Goal: Task Accomplishment & Management: Complete application form

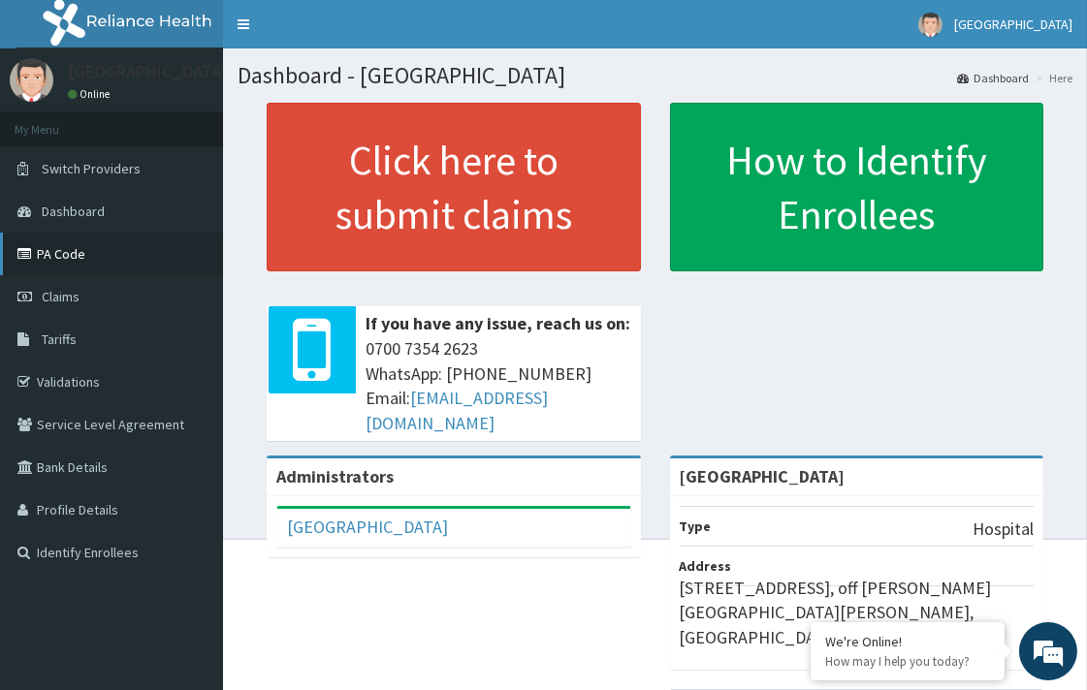
click at [79, 255] on link "PA Code" at bounding box center [111, 254] width 223 height 43
click at [80, 302] on link "Claims" at bounding box center [111, 296] width 223 height 43
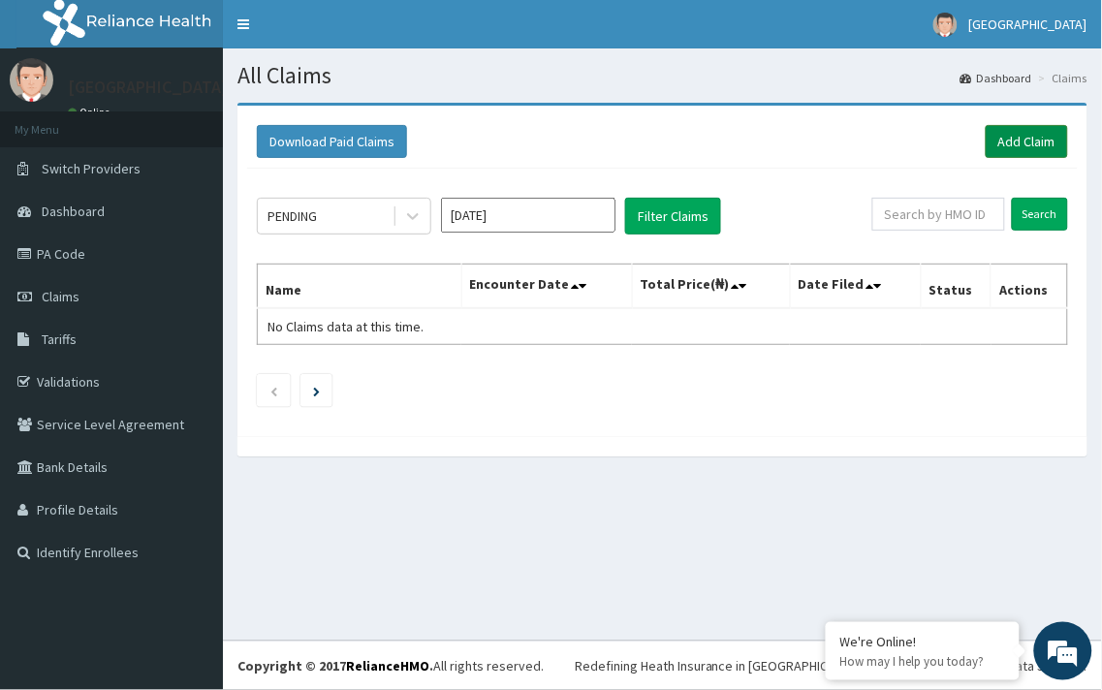
click at [1005, 146] on link "Add Claim" at bounding box center [1027, 141] width 82 height 33
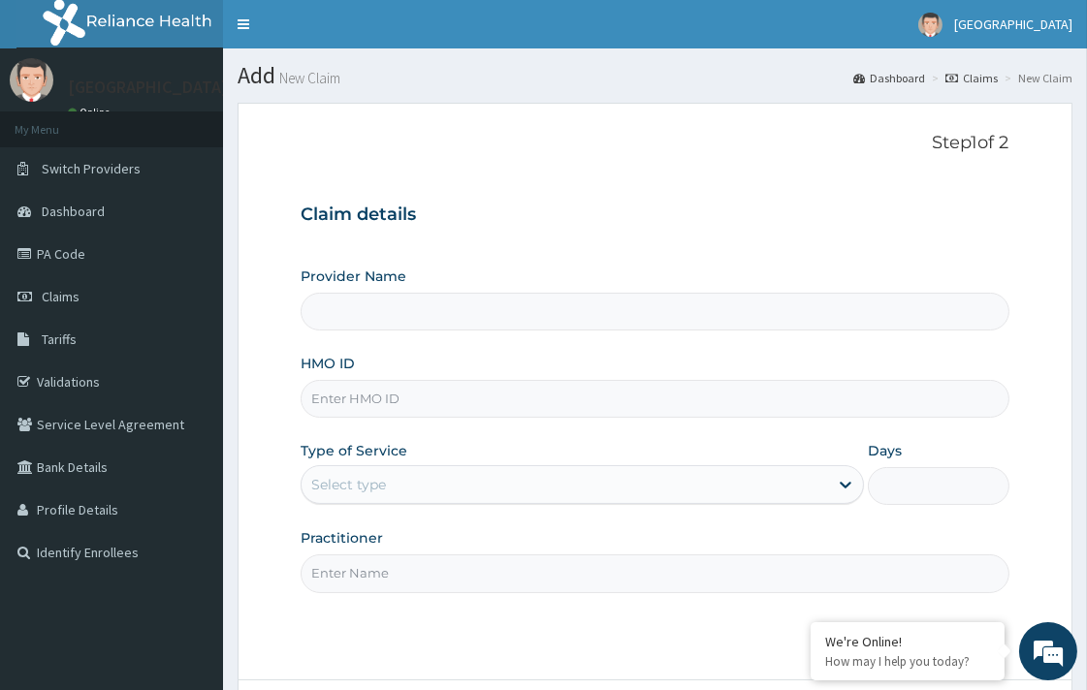
click at [375, 397] on input "HMO ID" at bounding box center [654, 399] width 708 height 38
paste input "SSN/10417/A"
type input "SSN/10417/A"
type input "[GEOGRAPHIC_DATA]"
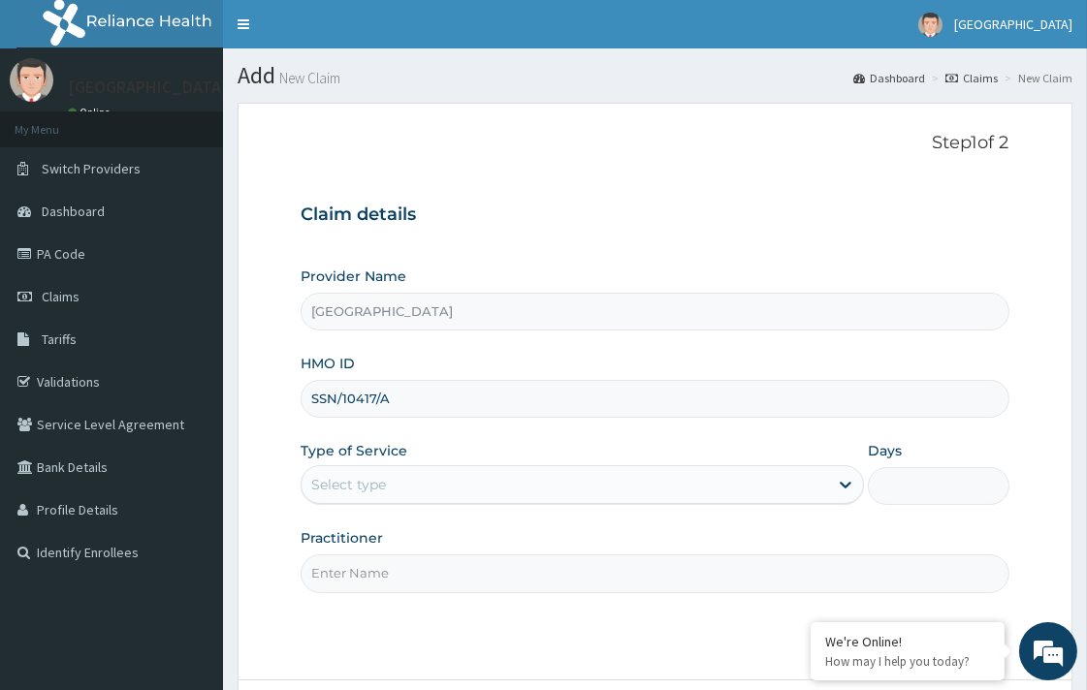
type input "SSN/10417/A"
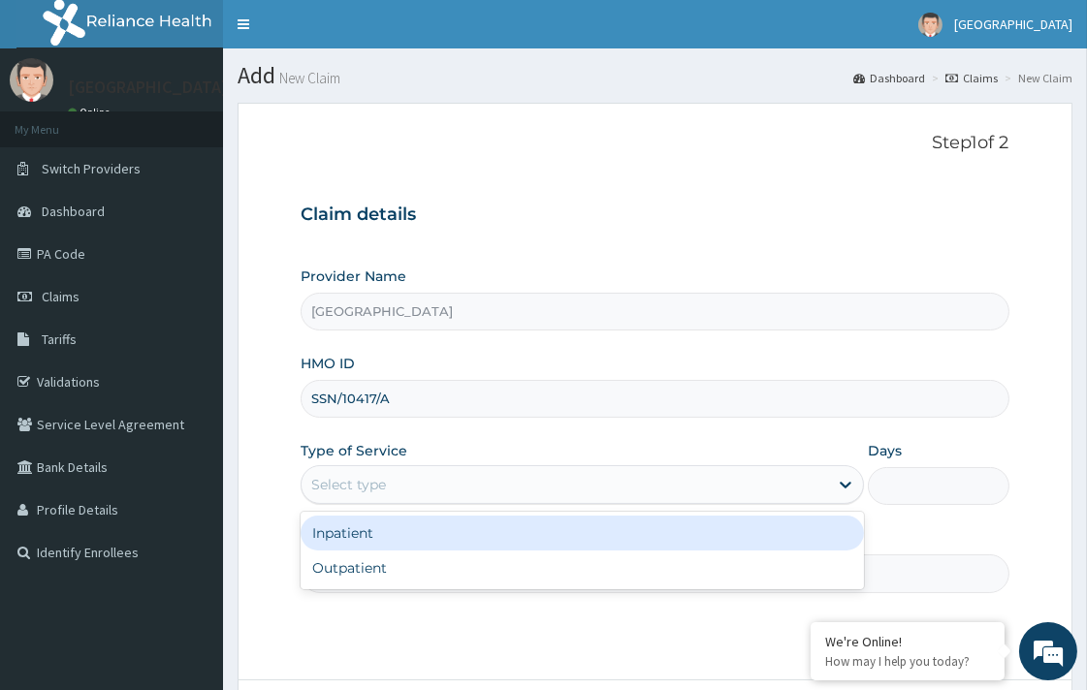
click at [400, 468] on div "Select type" at bounding box center [581, 484] width 563 height 39
click at [410, 547] on div "Inpatient" at bounding box center [581, 533] width 563 height 35
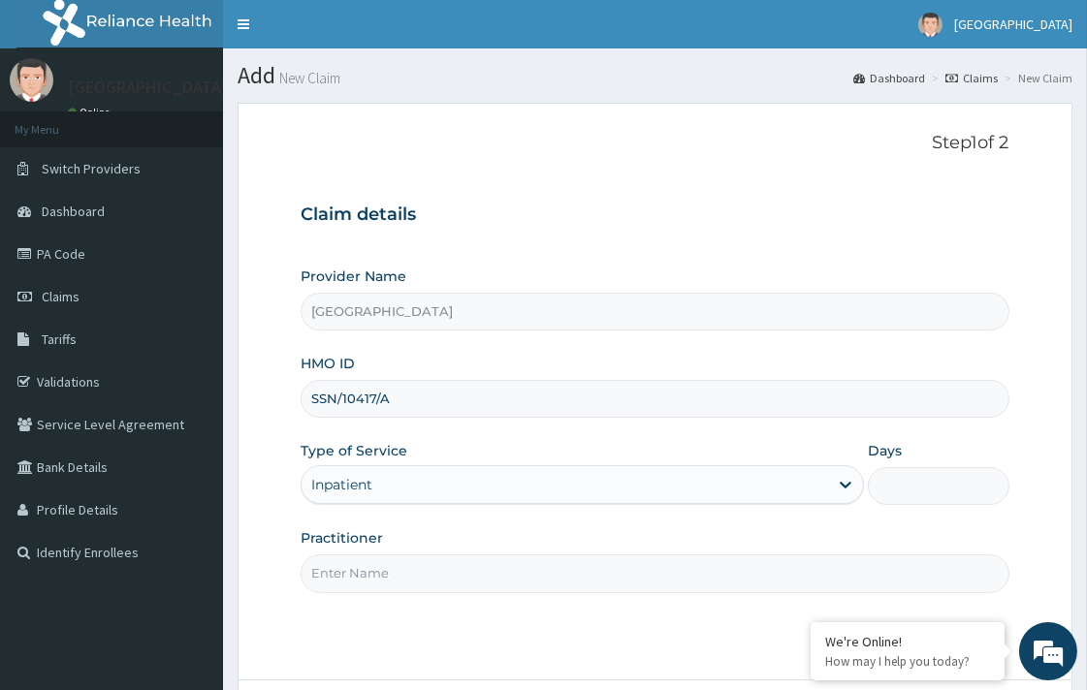
click at [411, 553] on div "Practitioner" at bounding box center [654, 560] width 708 height 64
click at [405, 478] on div "Inpatient" at bounding box center [564, 484] width 526 height 31
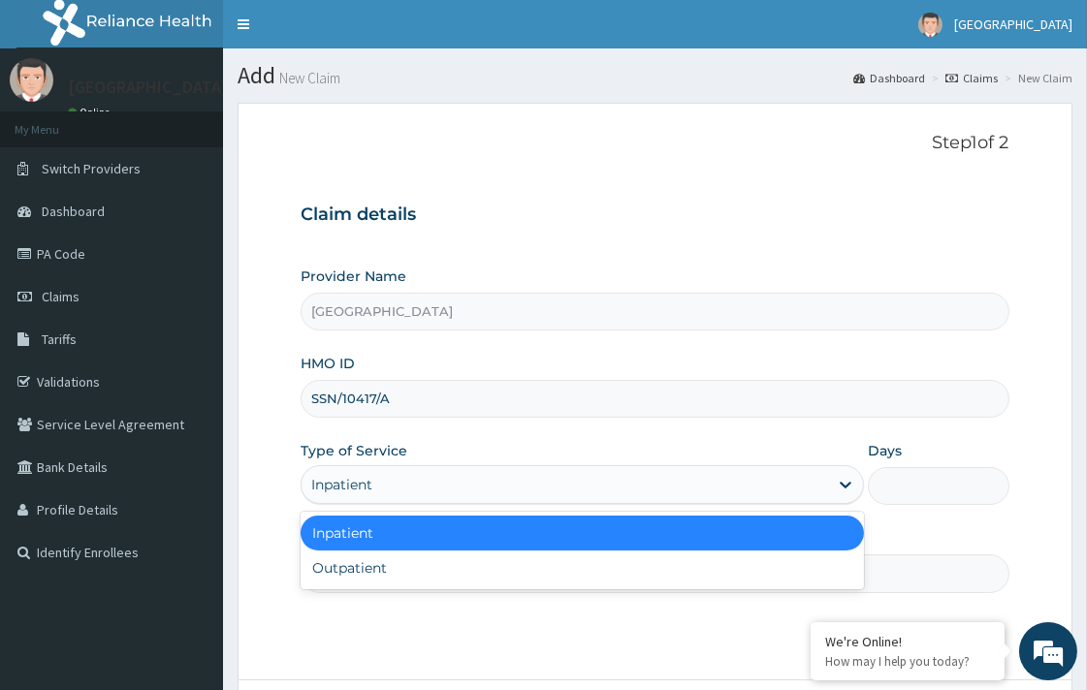
click at [932, 491] on input "Days" at bounding box center [938, 486] width 141 height 38
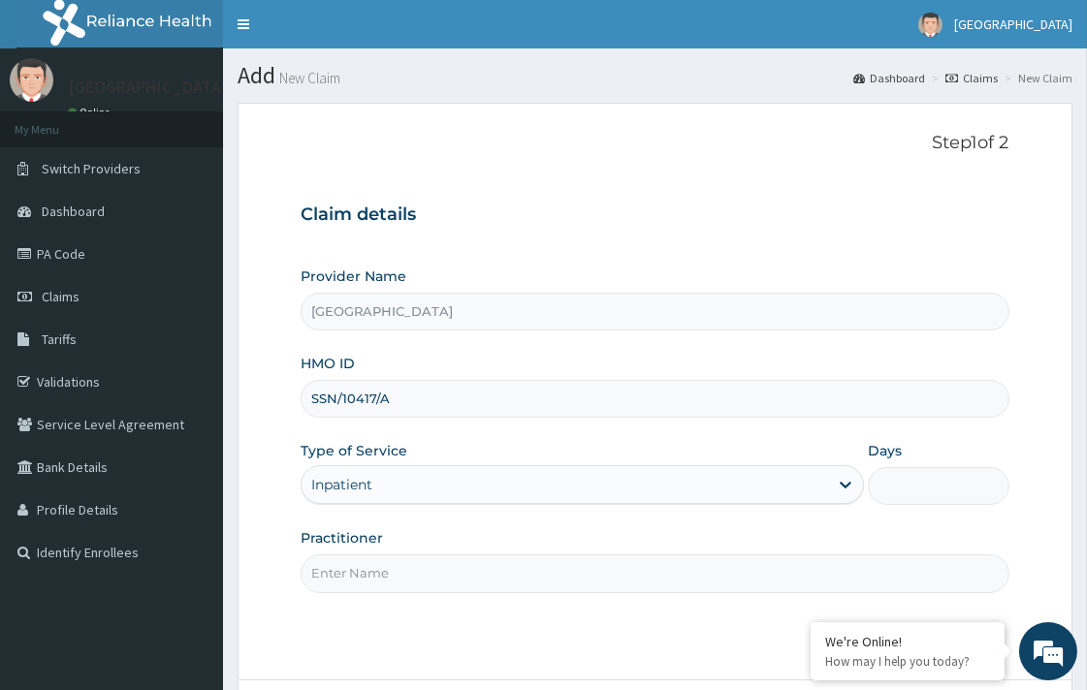
type input "2"
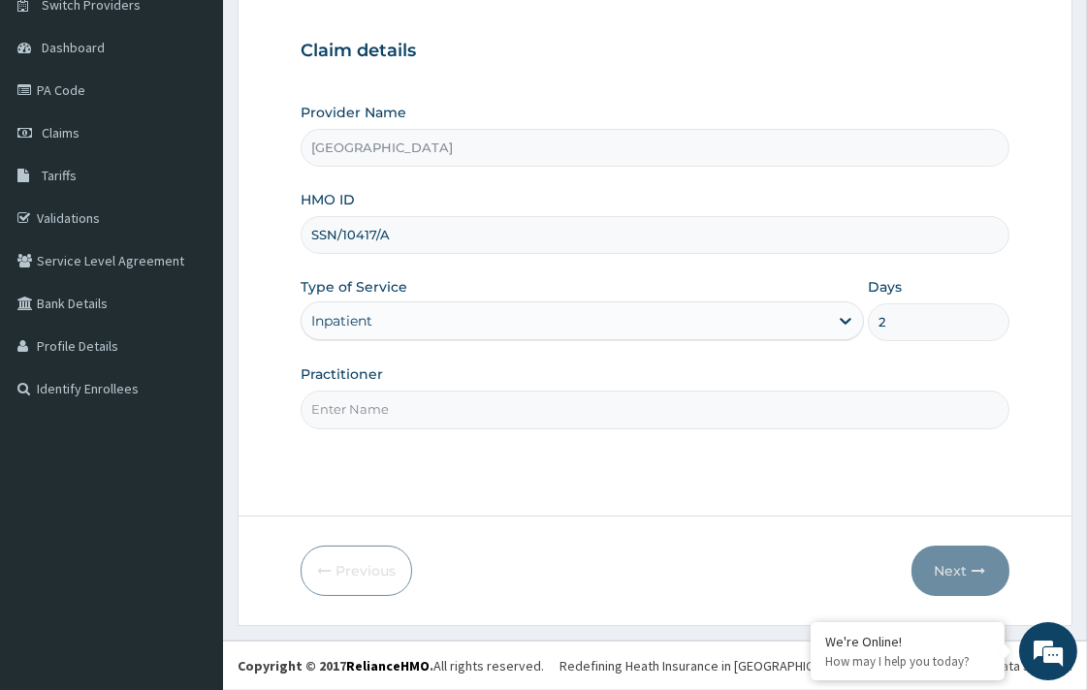
click at [448, 425] on input "Practitioner" at bounding box center [654, 410] width 708 height 38
type input "DR. KOLAWOLE"
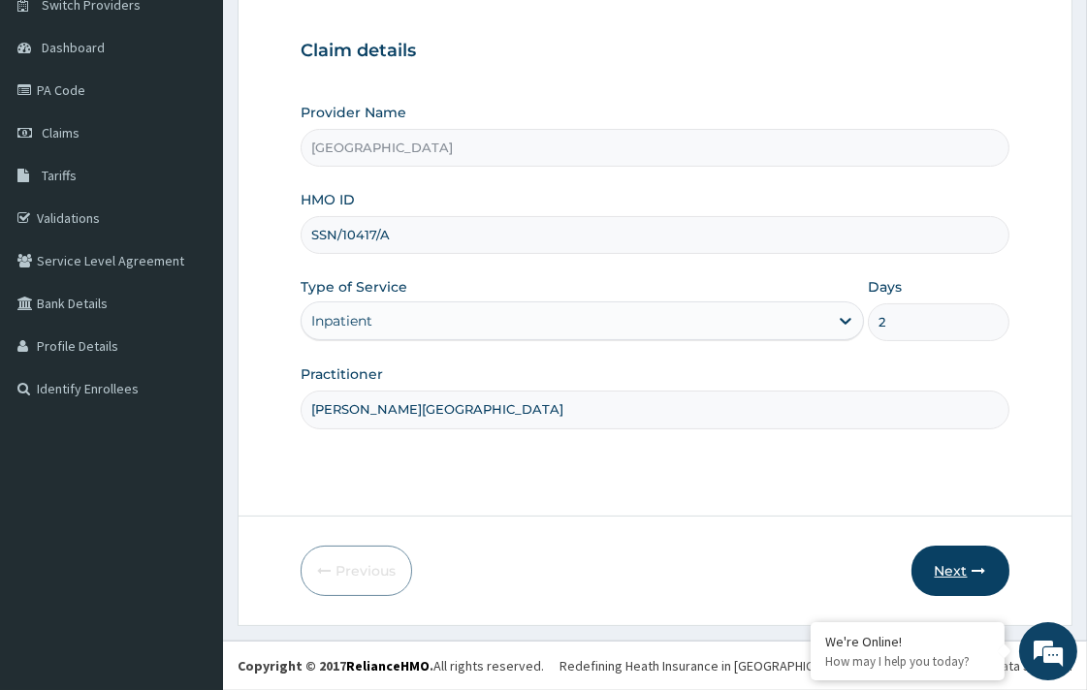
click at [934, 559] on button "Next" at bounding box center [960, 571] width 98 height 50
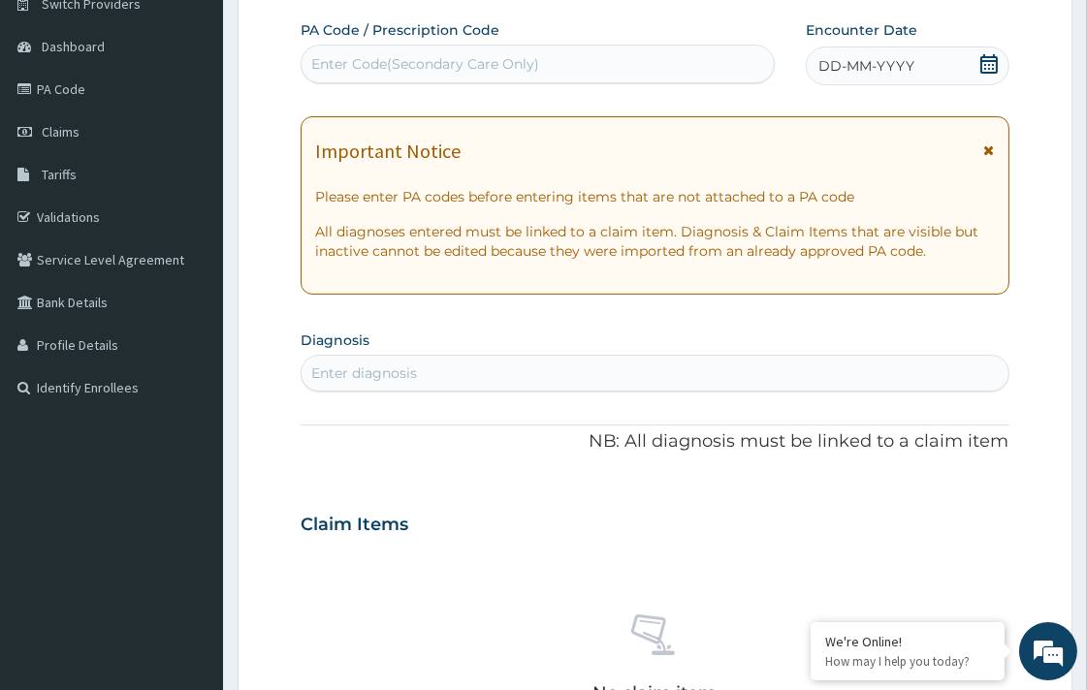
scroll to position [0, 0]
click at [598, 84] on div "PA Code / Prescription Code Enter Code(Secondary Care Only)" at bounding box center [537, 52] width 474 height 65
click at [582, 61] on div "Enter Code(Secondary Care Only)" at bounding box center [537, 63] width 472 height 31
paste input "PA/84B2D2"
type input "PA/84B2D2"
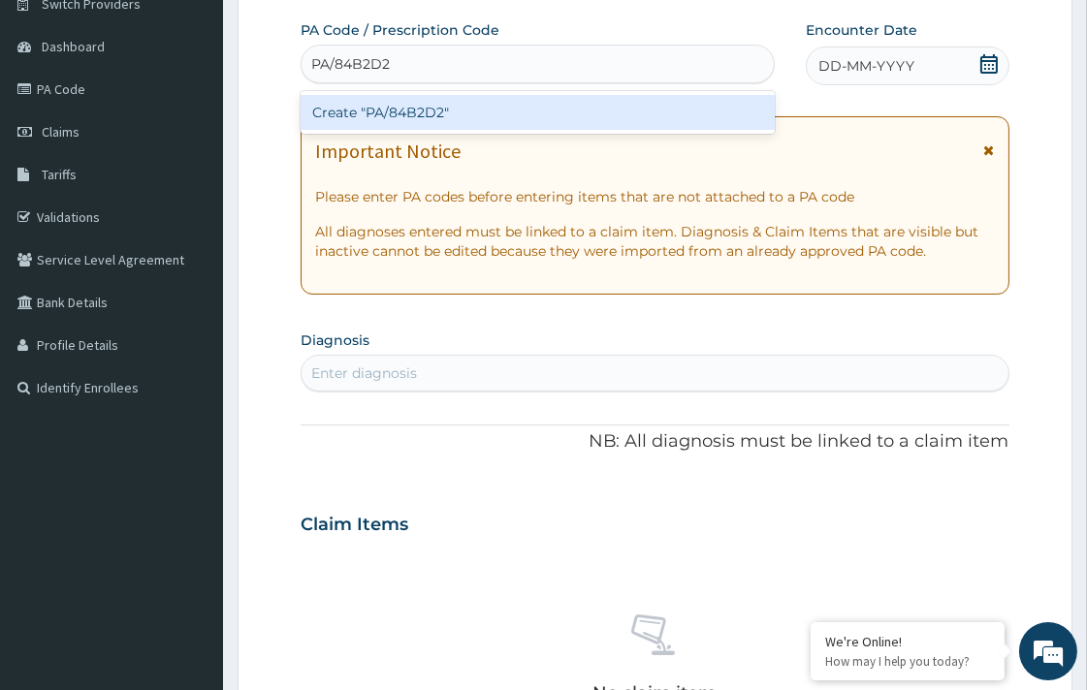
click at [569, 119] on div "Create "PA/84B2D2"" at bounding box center [537, 112] width 474 height 35
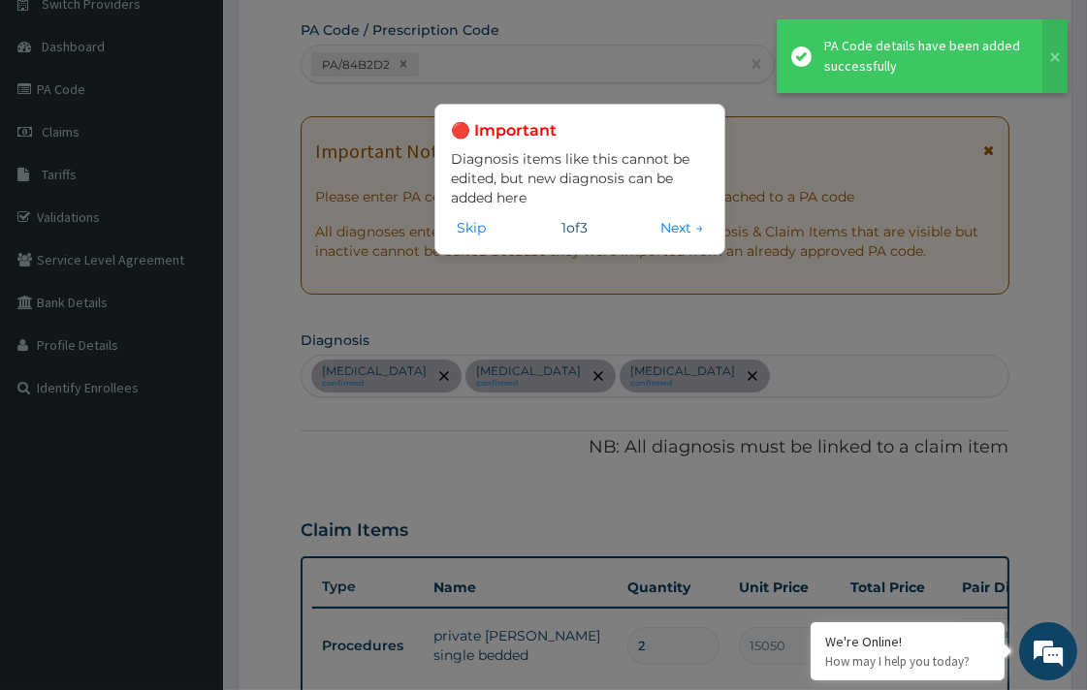
scroll to position [201, 0]
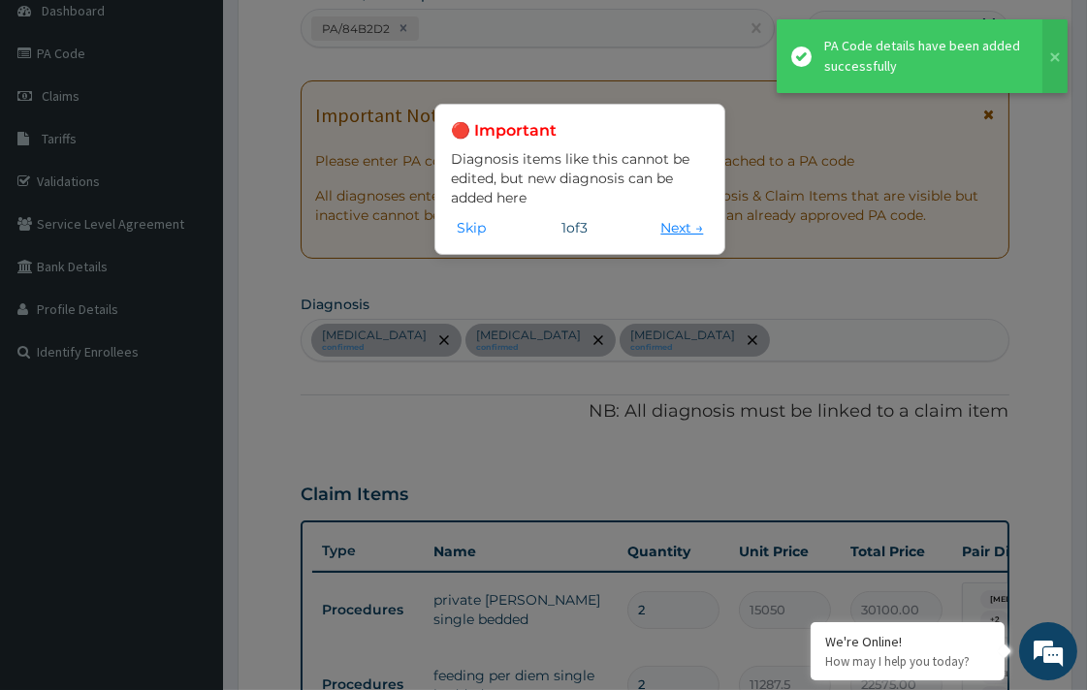
click at [674, 228] on button "Next →" at bounding box center [681, 227] width 54 height 21
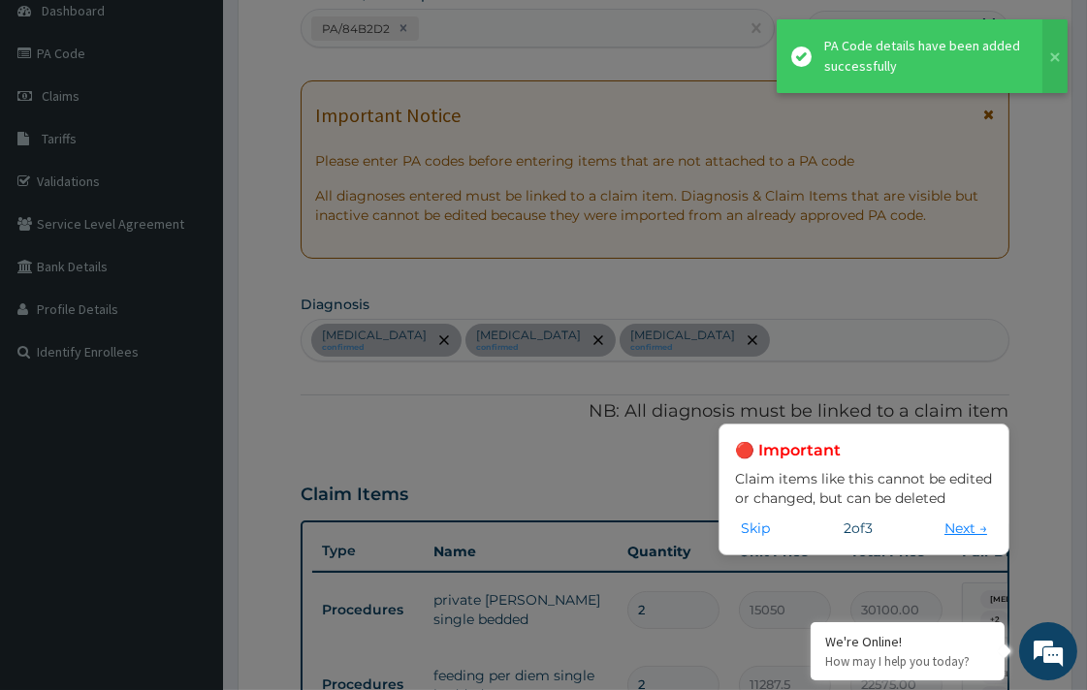
click at [938, 528] on button "Next →" at bounding box center [965, 528] width 54 height 21
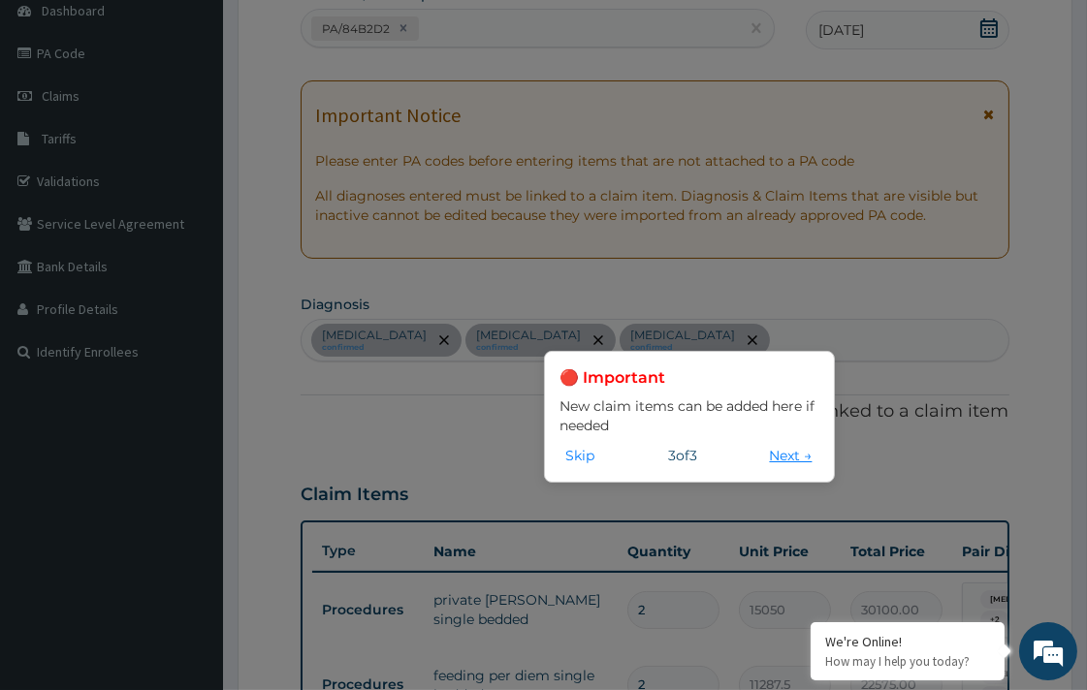
click at [779, 453] on button "Next →" at bounding box center [791, 455] width 54 height 21
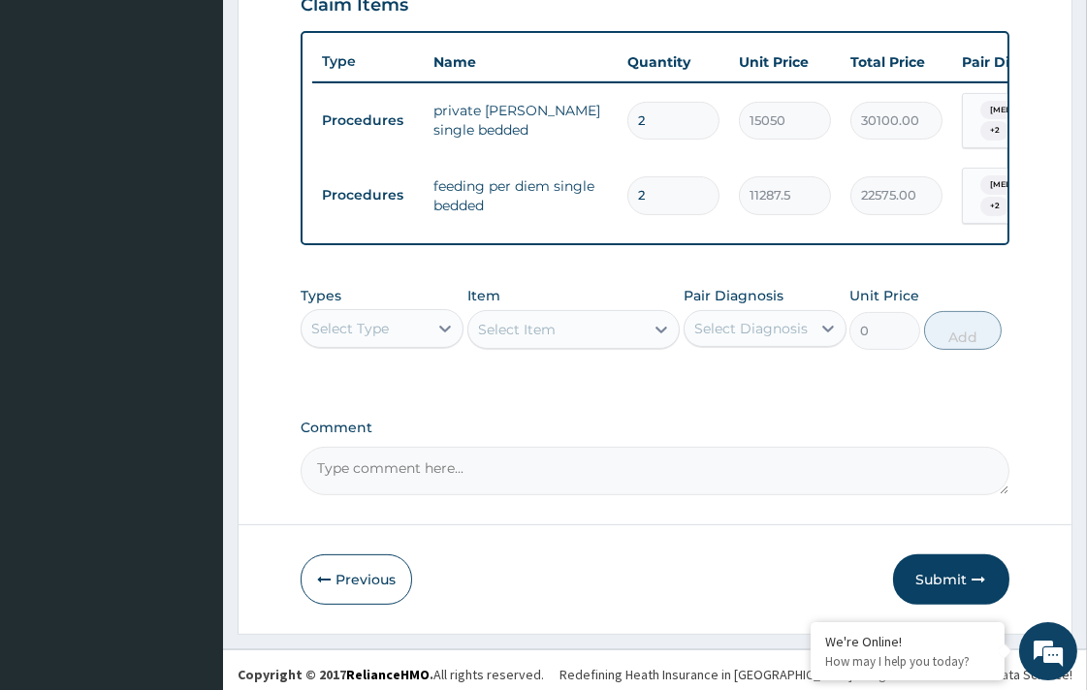
scroll to position [696, 0]
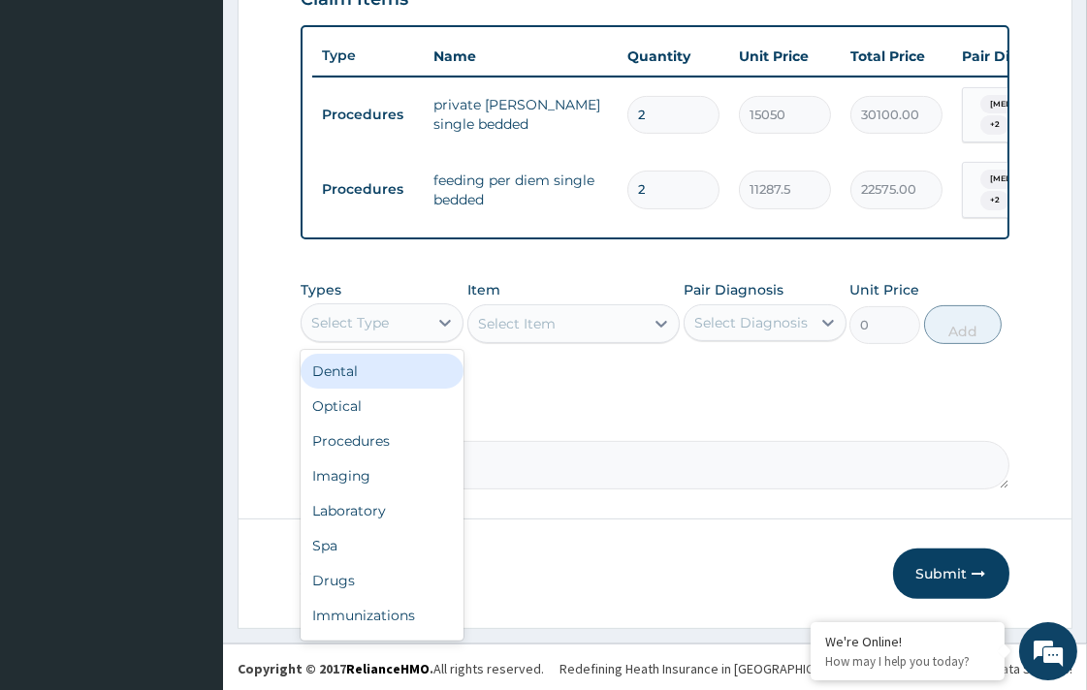
click at [399, 336] on div "Select Type" at bounding box center [381, 322] width 163 height 39
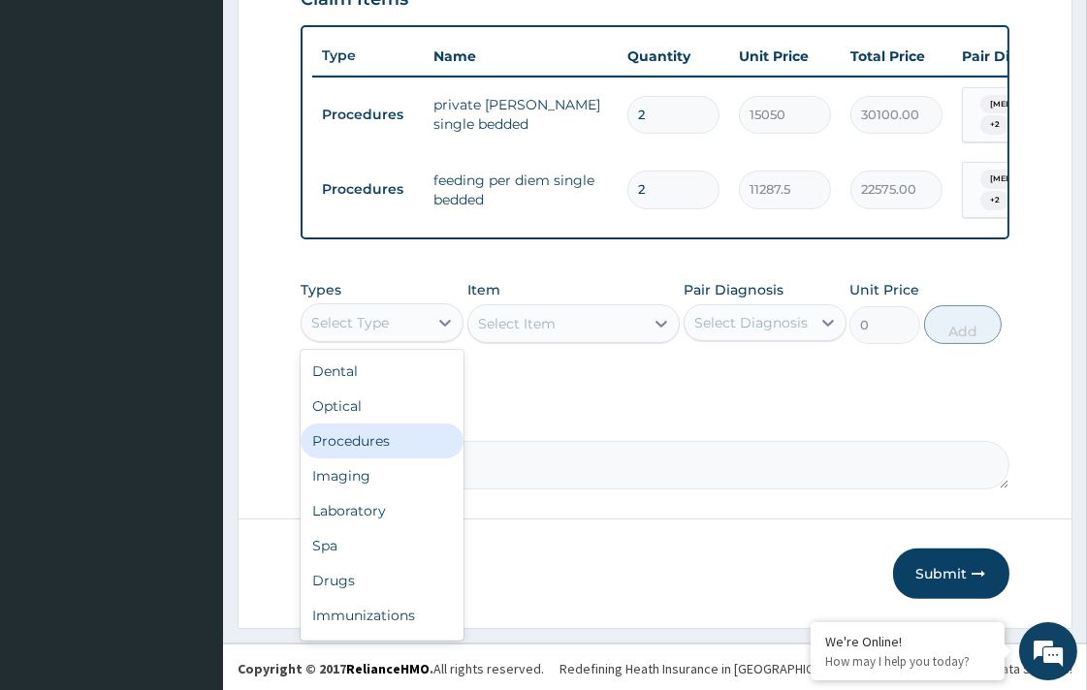
click at [376, 448] on div "Procedures" at bounding box center [381, 441] width 163 height 35
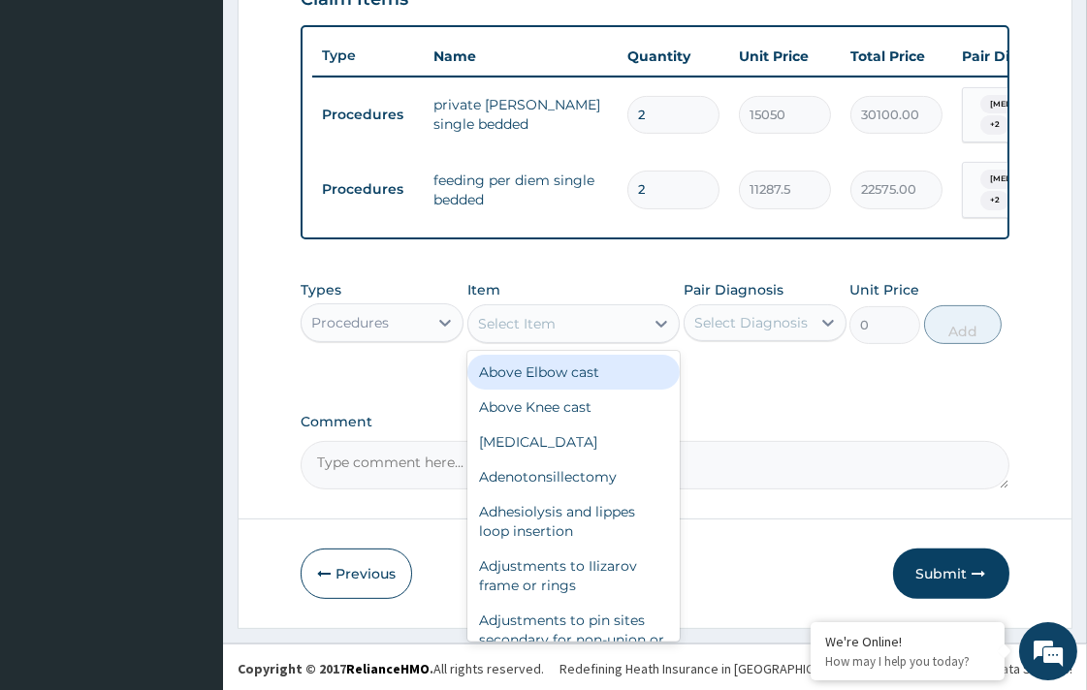
click at [514, 324] on div "Select Item" at bounding box center [517, 323] width 78 height 19
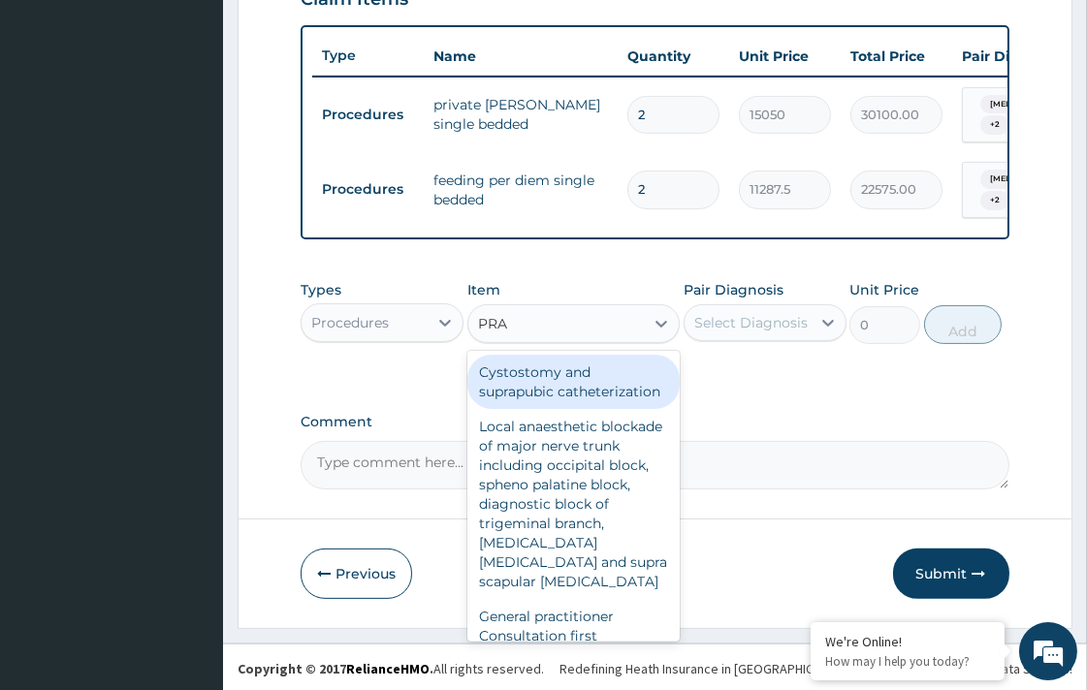
type input "PRAC"
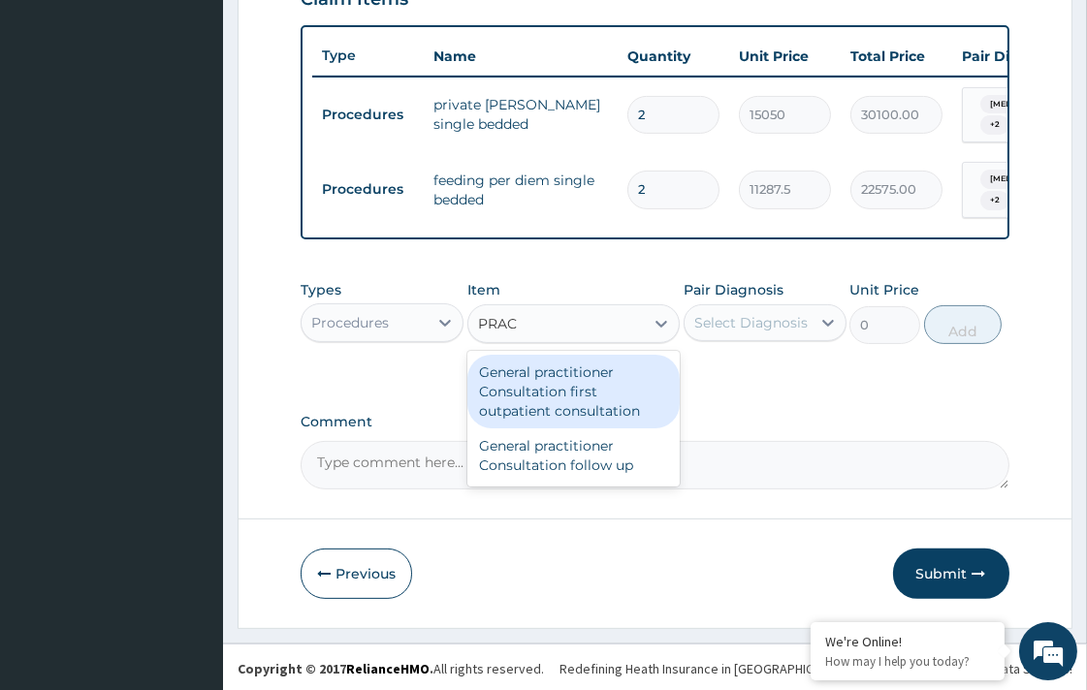
click at [548, 385] on div "General practitioner Consultation first outpatient consultation" at bounding box center [573, 392] width 212 height 74
type input "3547.5"
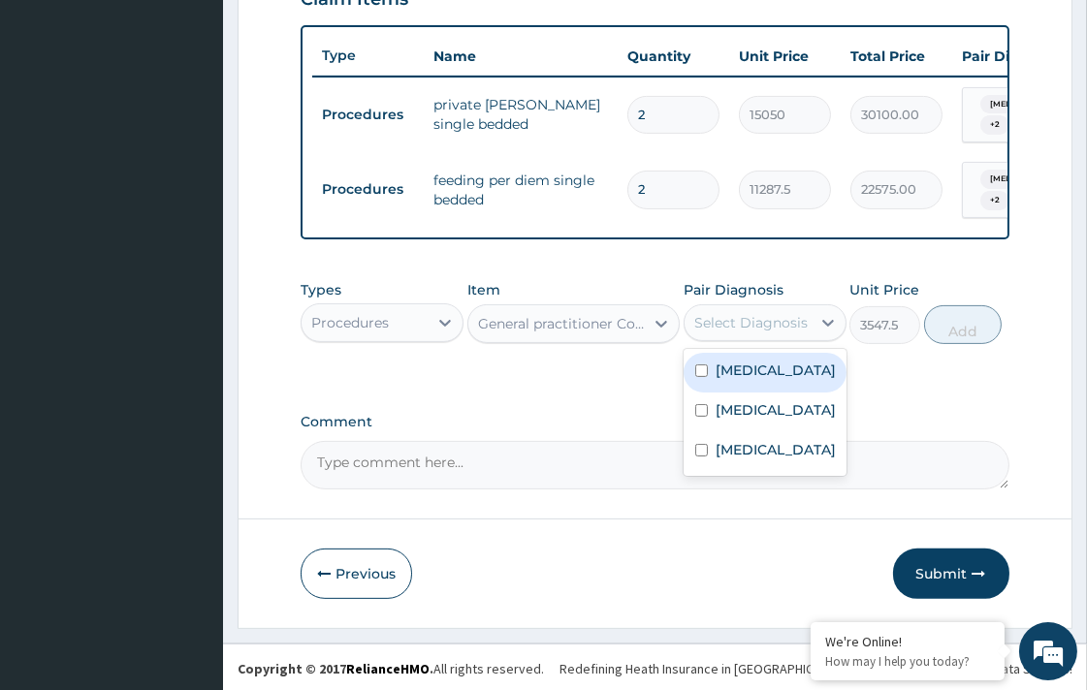
click at [723, 324] on div "Select Diagnosis" at bounding box center [750, 322] width 113 height 19
click at [733, 364] on label "Sepsis" at bounding box center [775, 370] width 120 height 19
checkbox input "true"
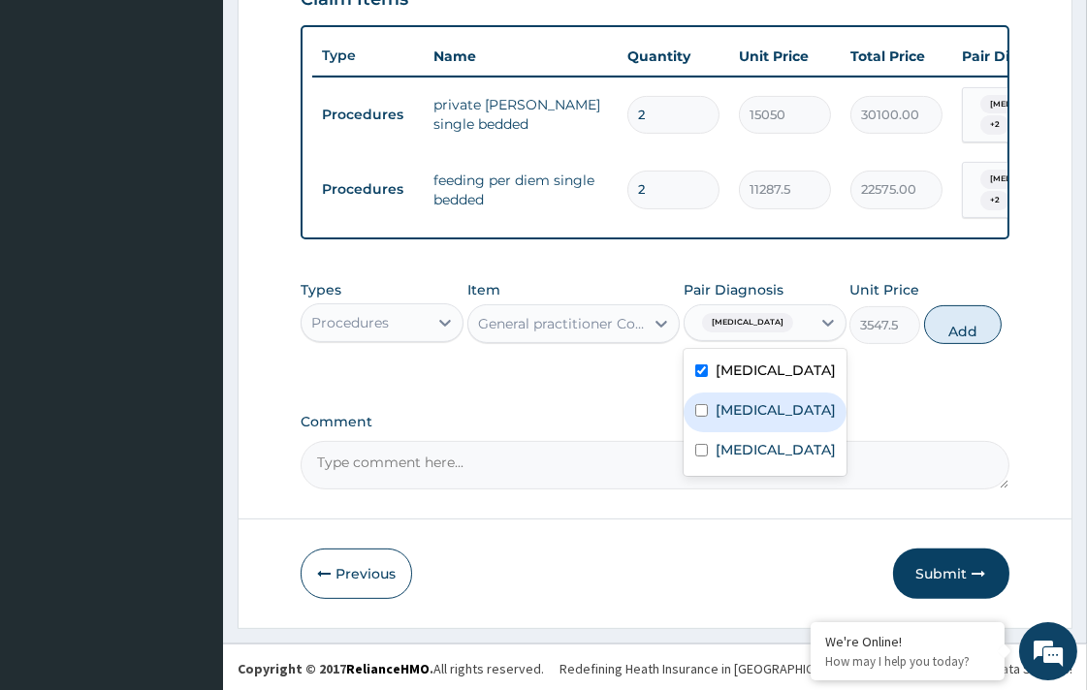
click at [753, 408] on label "Malaria" at bounding box center [775, 409] width 120 height 19
checkbox input "true"
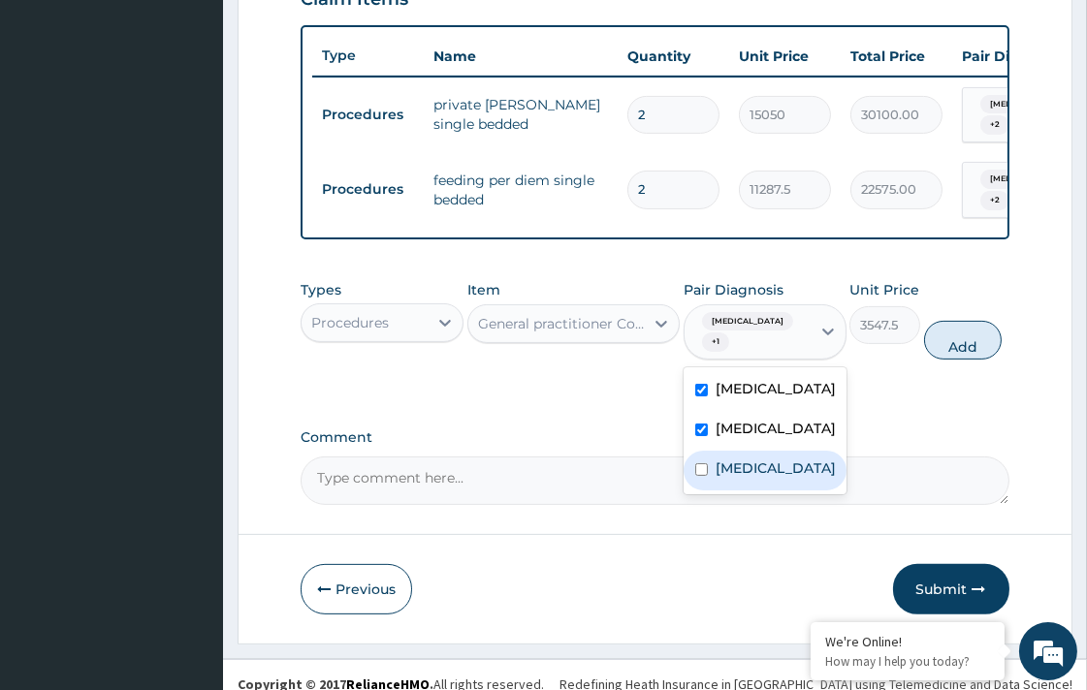
click at [789, 458] on label "Pharyngitis" at bounding box center [775, 467] width 120 height 19
checkbox input "true"
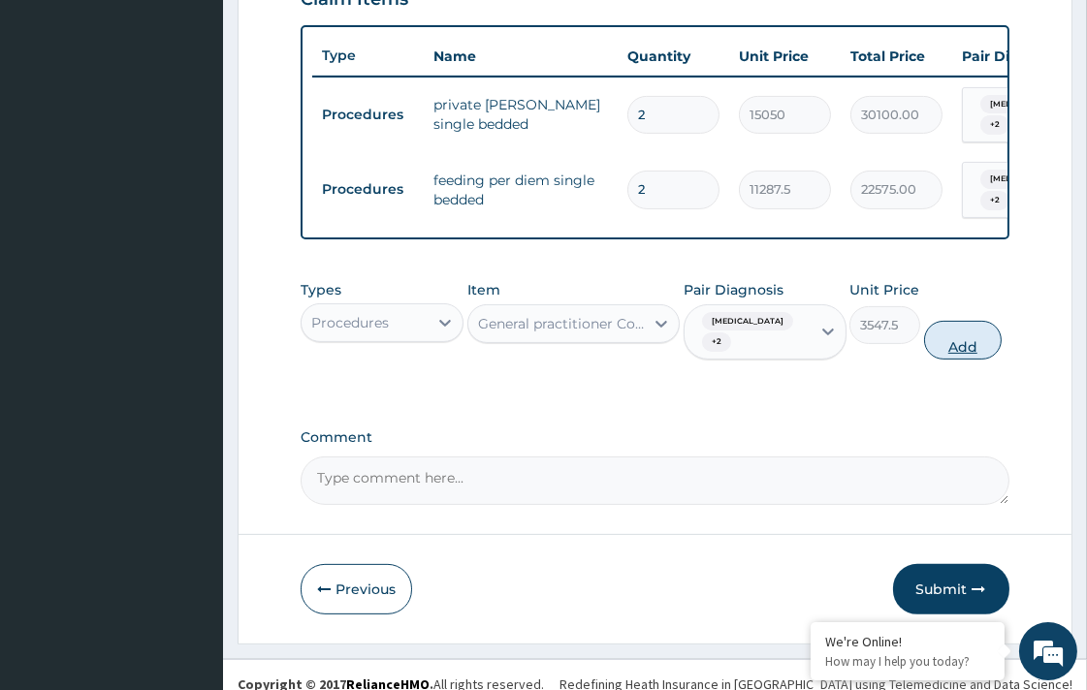
click at [942, 321] on button "Add" at bounding box center [963, 340] width 78 height 39
type input "0"
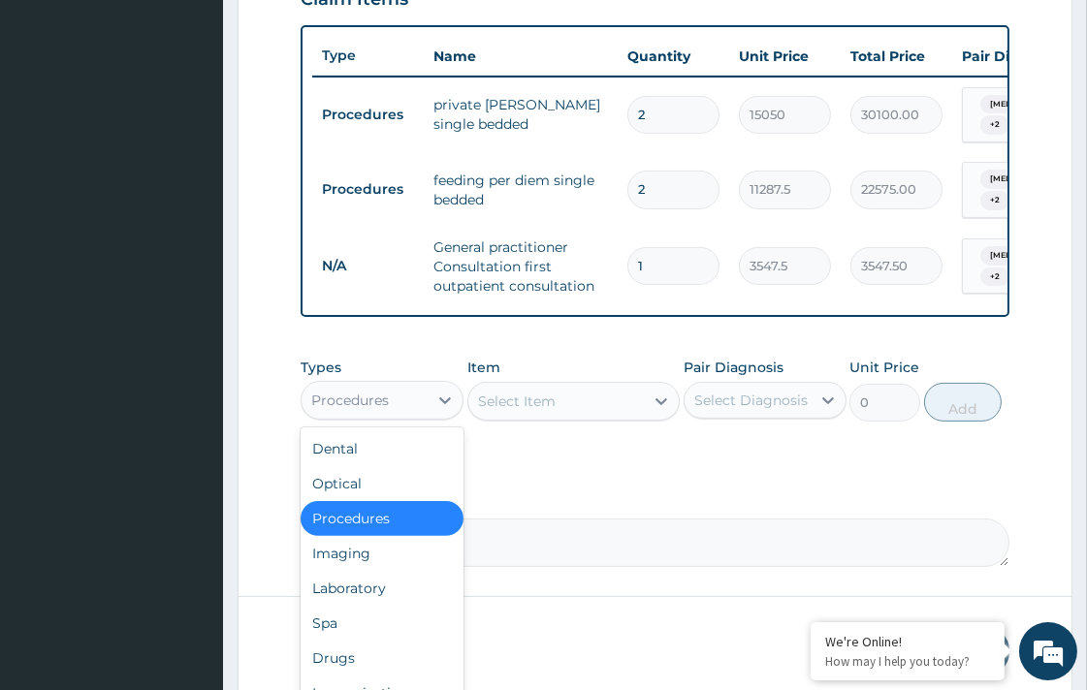
click at [388, 391] on div "Procedures" at bounding box center [350, 400] width 78 height 19
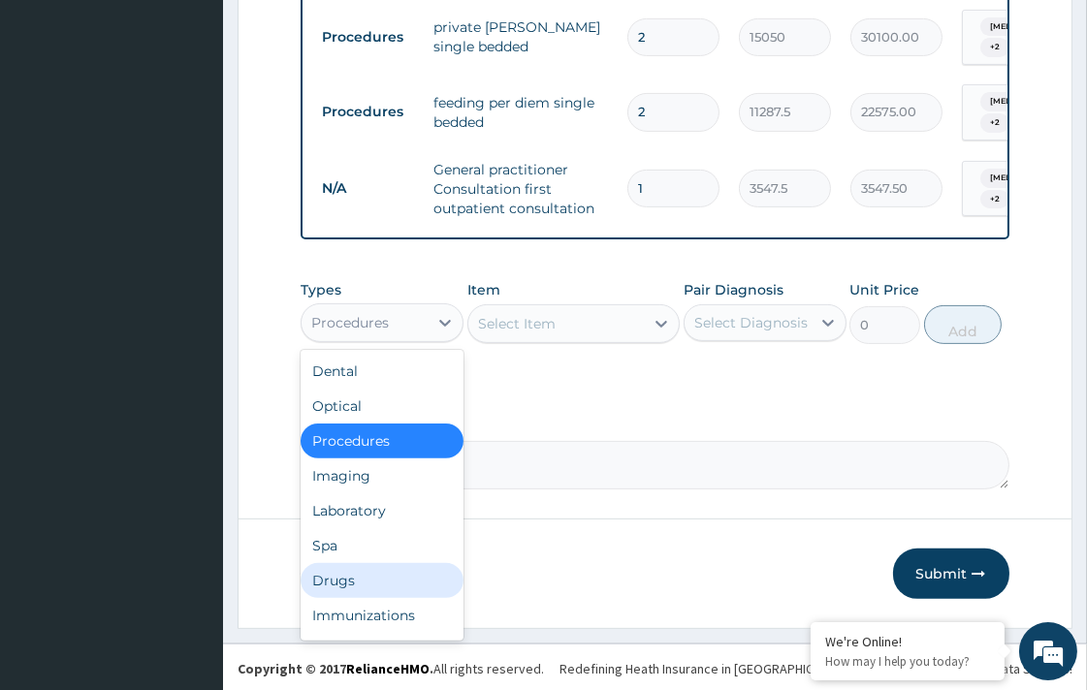
click at [352, 577] on div "Drugs" at bounding box center [381, 580] width 163 height 35
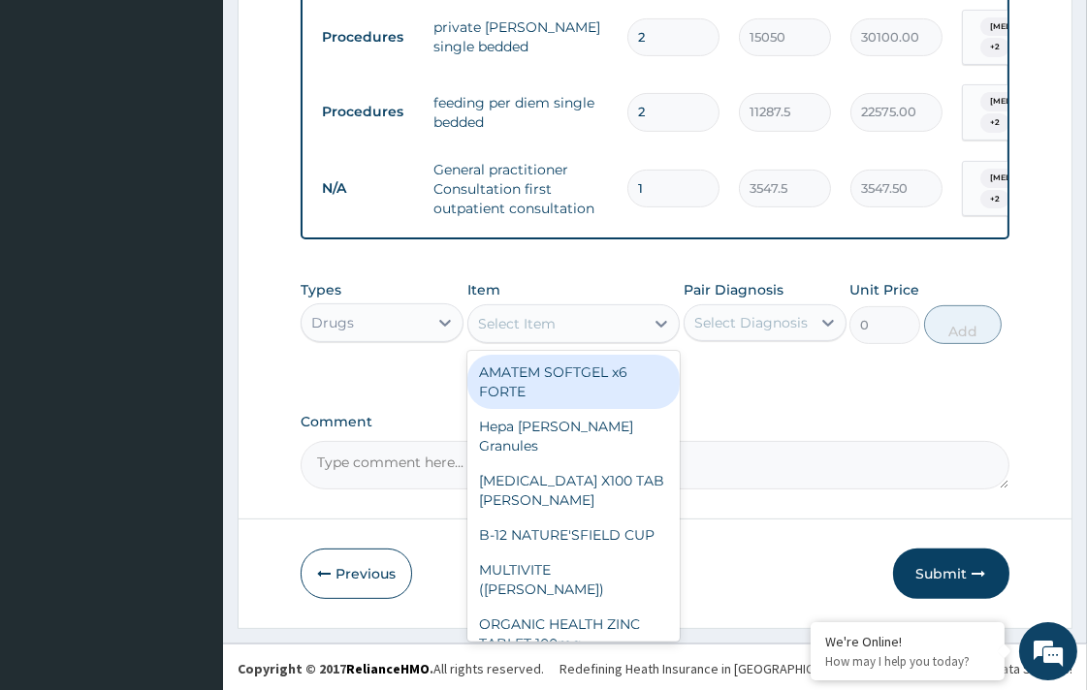
click at [518, 327] on div "Select Item" at bounding box center [517, 323] width 78 height 19
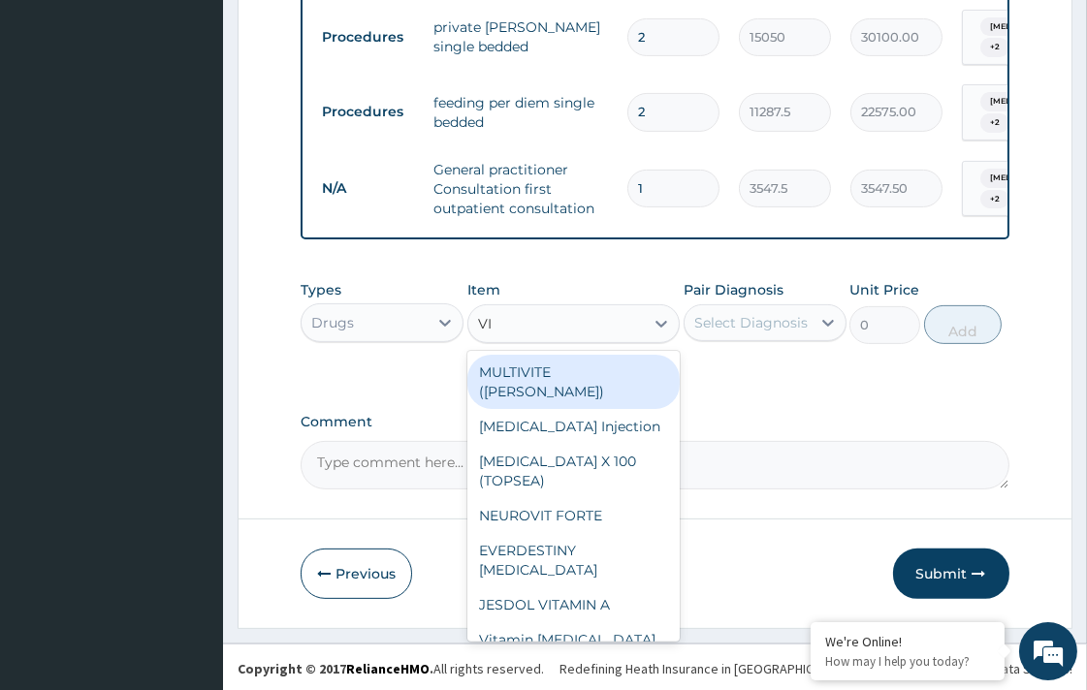
type input "VIT"
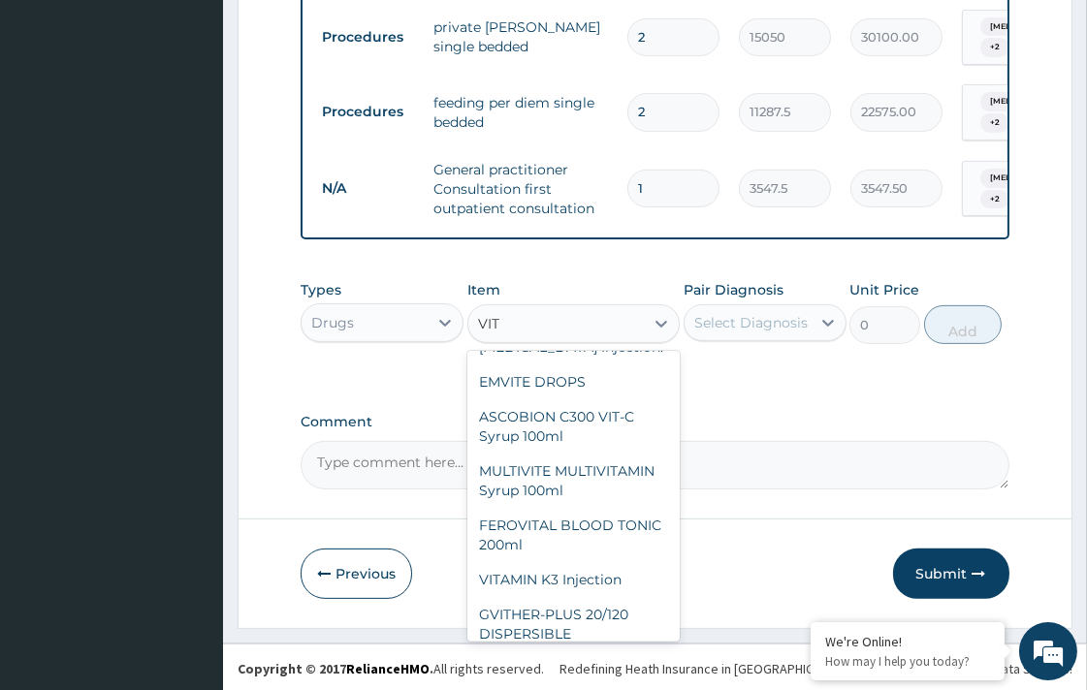
scroll to position [534, 0]
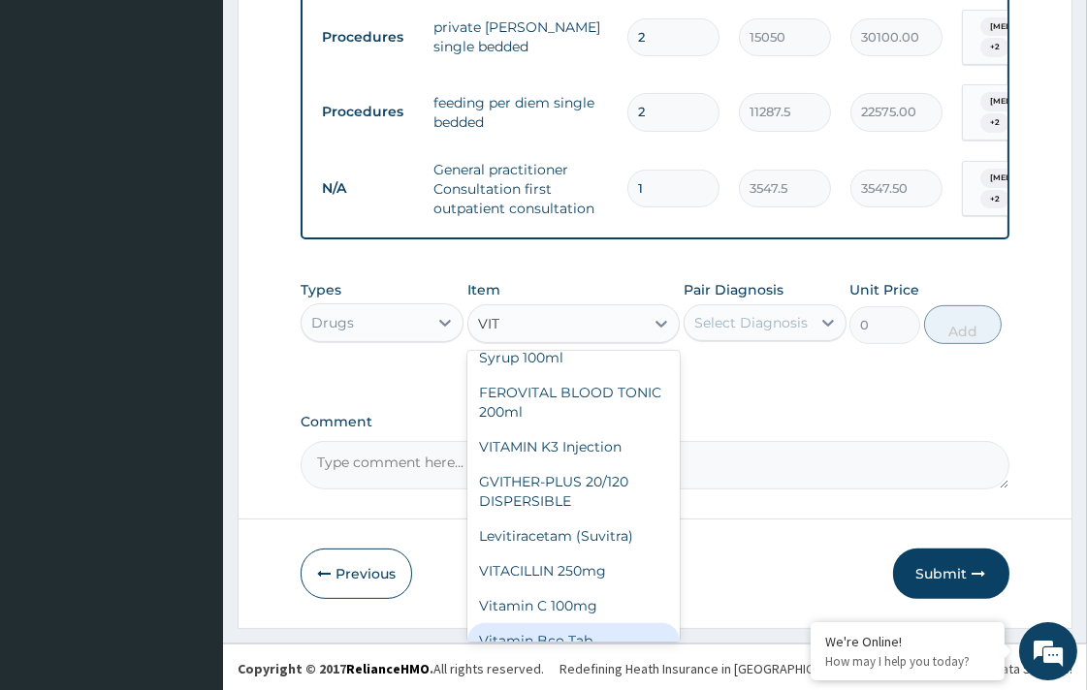
click at [584, 624] on div "Vitamin Bco Tab" at bounding box center [573, 640] width 212 height 35
type input "30"
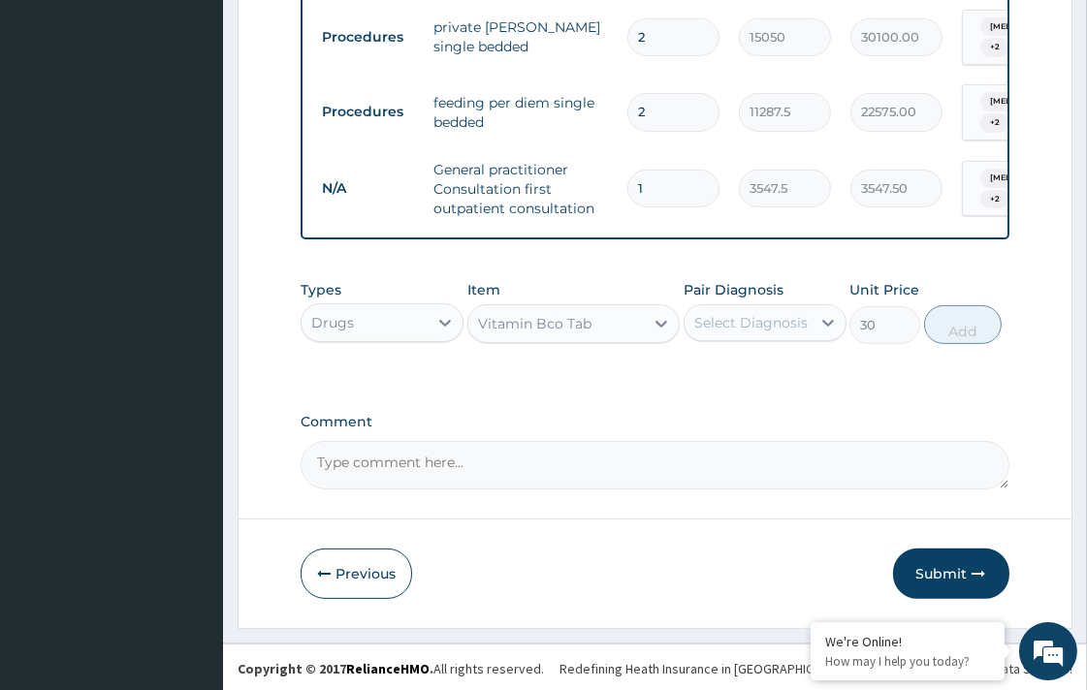
click at [709, 333] on div "Select Diagnosis" at bounding box center [747, 322] width 126 height 31
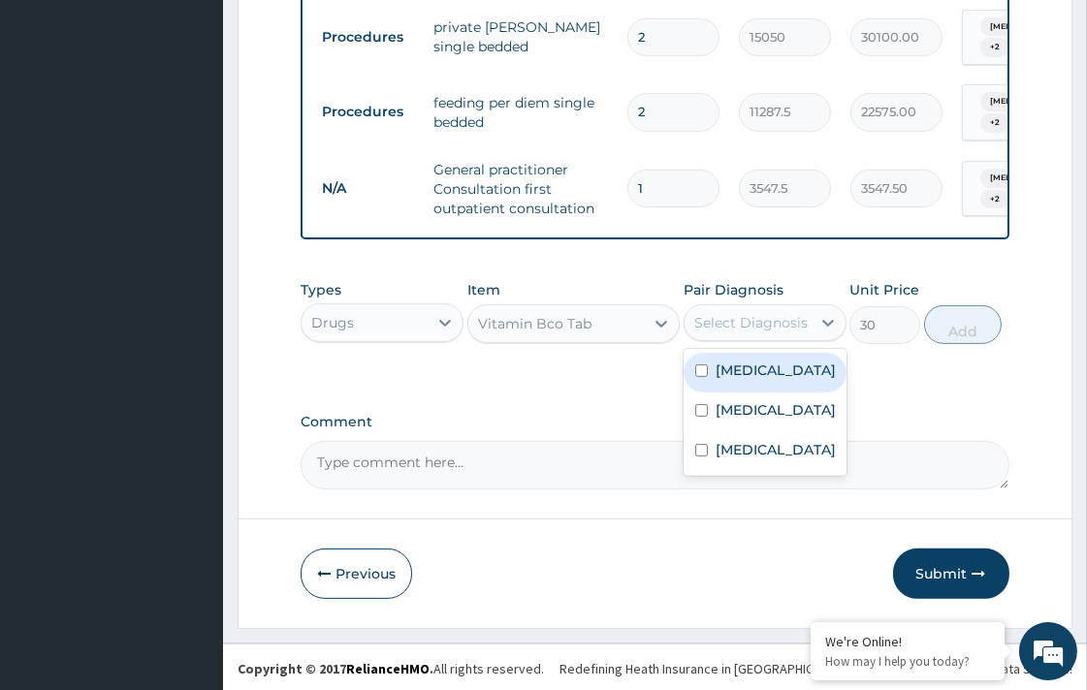
click at [712, 373] on div "Sepsis" at bounding box center [764, 373] width 163 height 40
checkbox input "true"
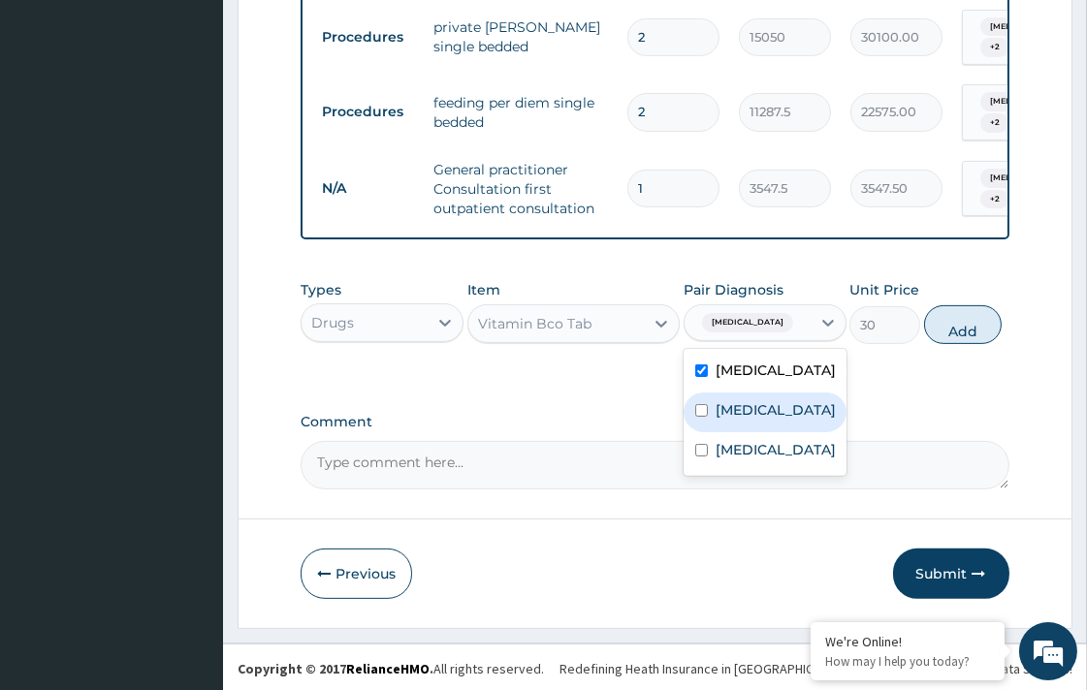
click at [719, 400] on label "Malaria" at bounding box center [775, 409] width 120 height 19
checkbox input "true"
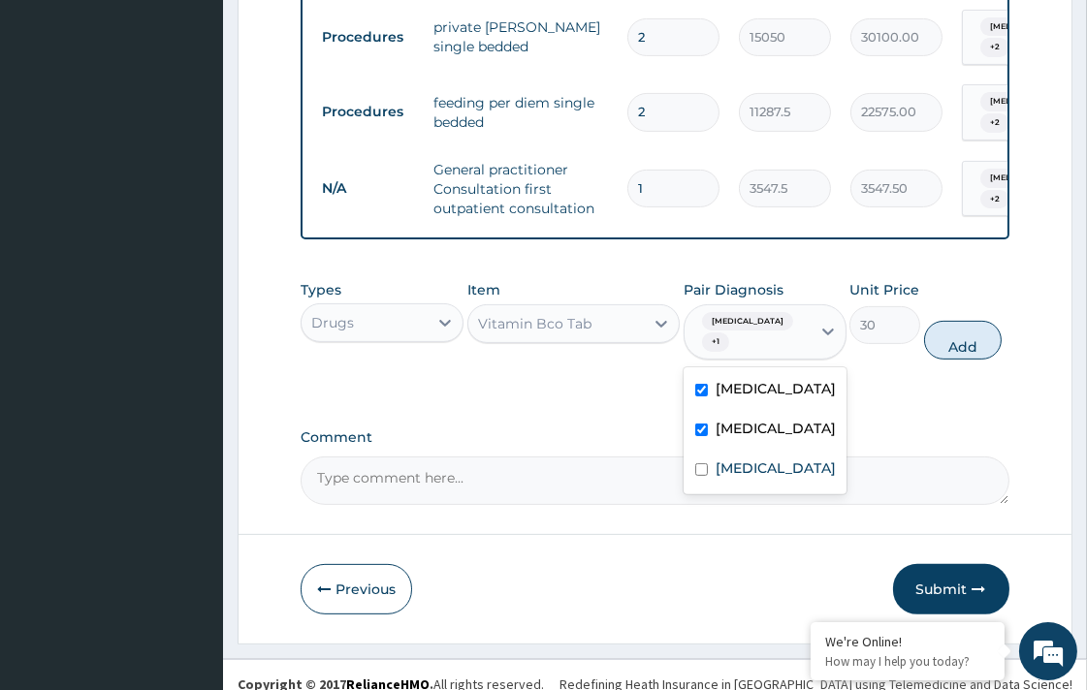
click at [725, 379] on label "Sepsis" at bounding box center [775, 388] width 120 height 19
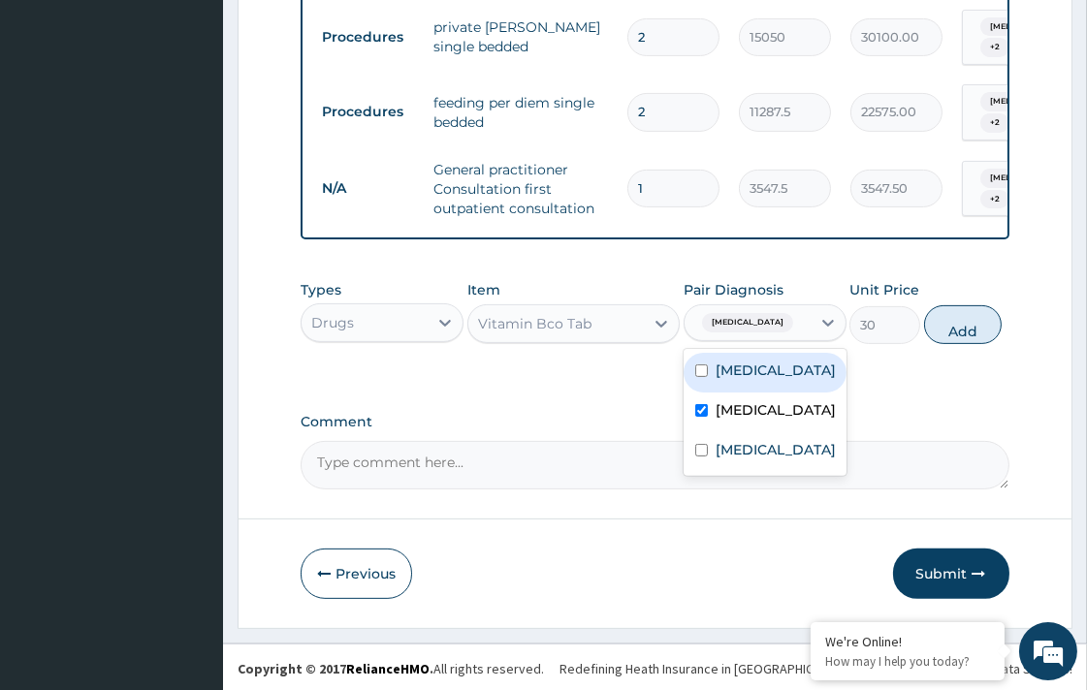
checkbox input "false"
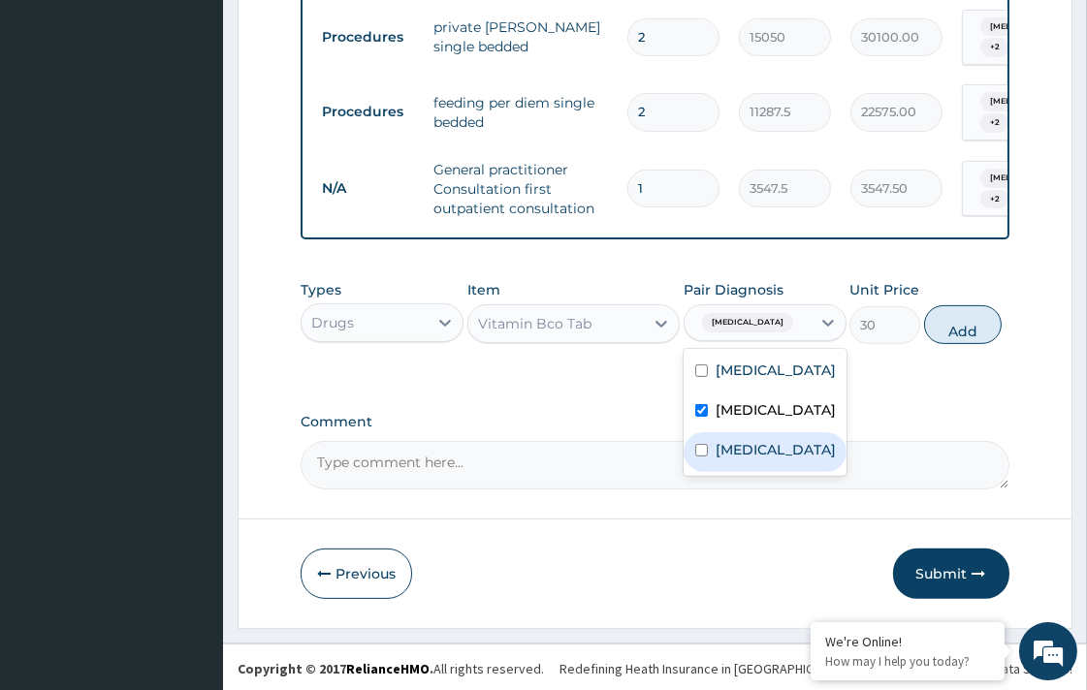
click at [760, 461] on div "Pharyngitis" at bounding box center [764, 452] width 163 height 40
checkbox input "true"
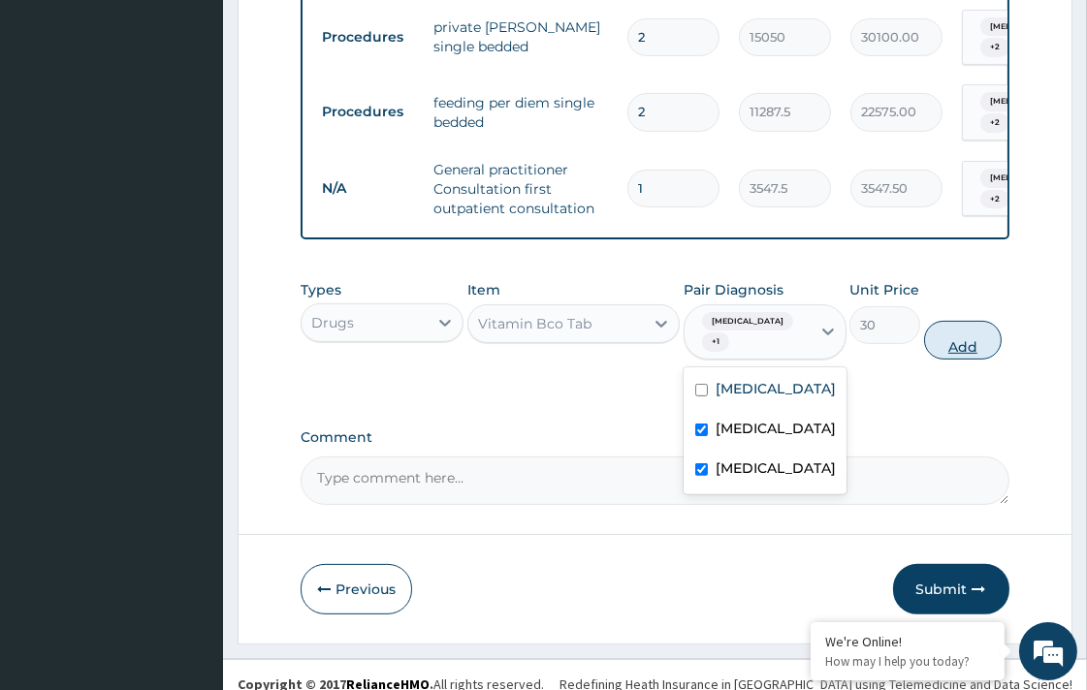
click at [948, 323] on button "Add" at bounding box center [963, 340] width 78 height 39
type input "0"
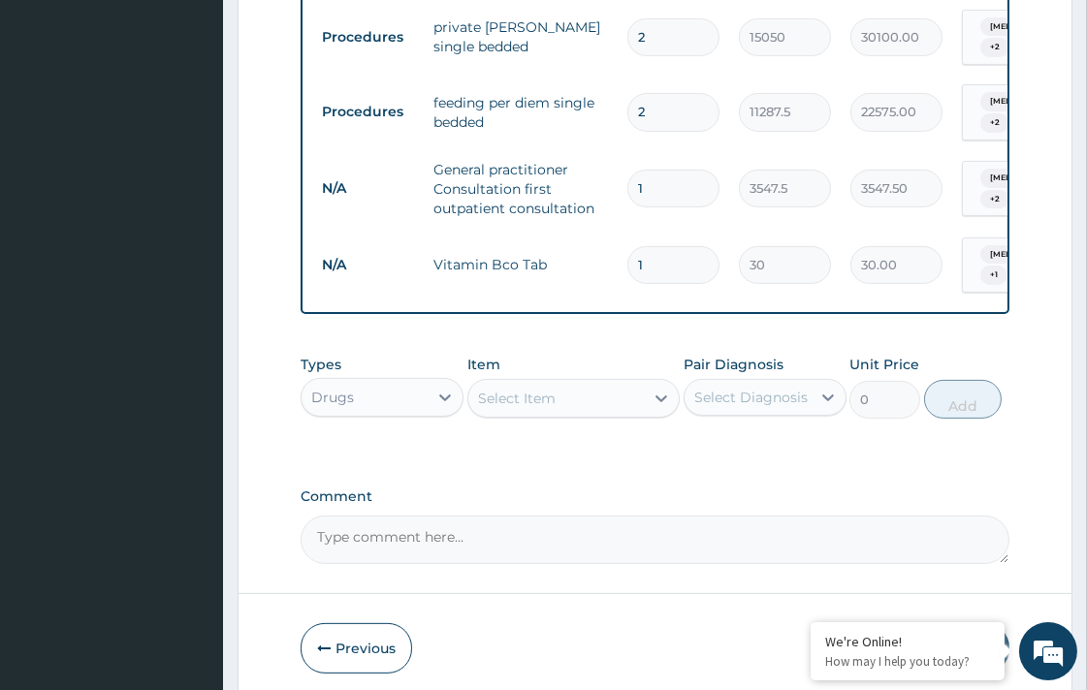
type input "10"
type input "300.00"
type input "10"
click at [633, 401] on div "Select Item" at bounding box center [555, 398] width 175 height 31
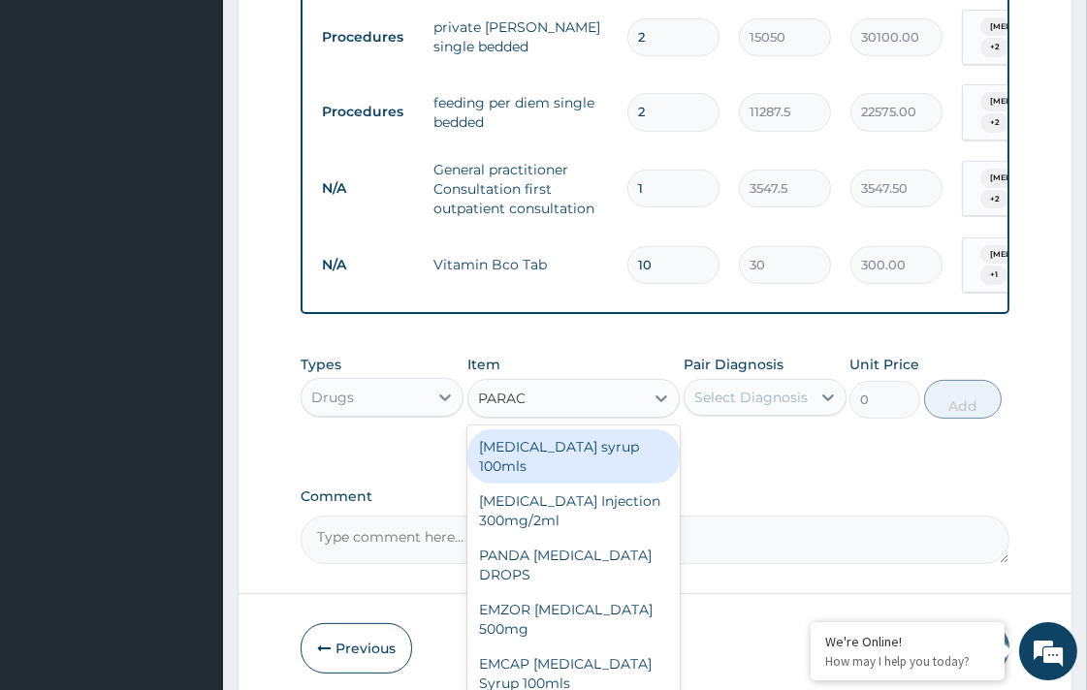
type input "PARACE"
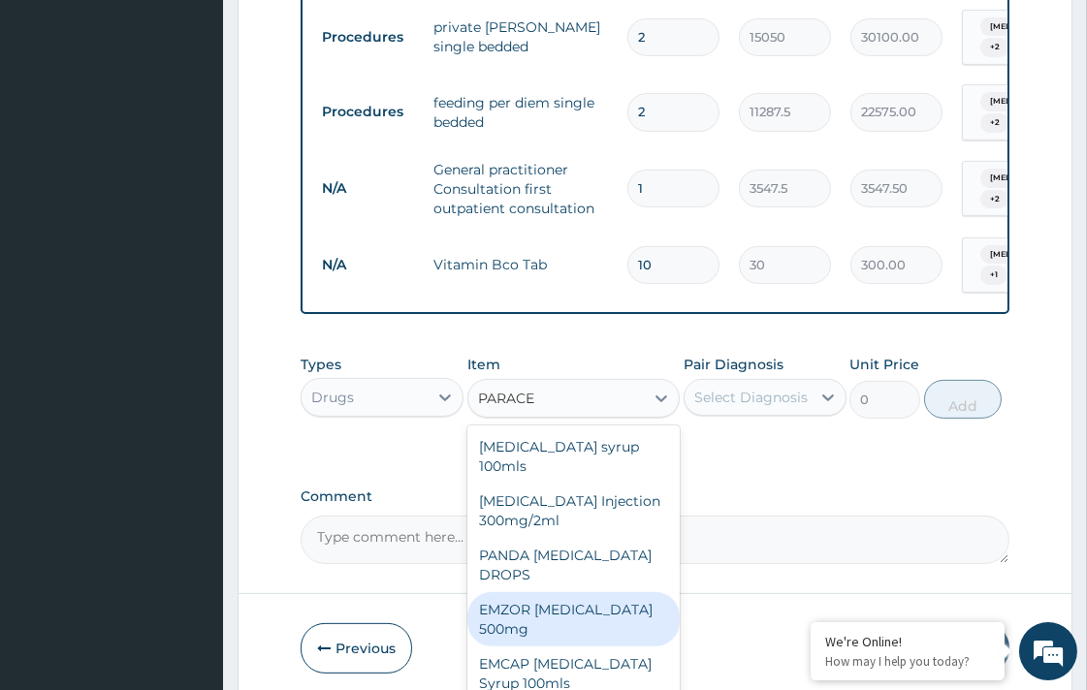
click at [595, 592] on div "EMZOR PARACETAMOL 500mg" at bounding box center [573, 619] width 212 height 54
type input "23.65"
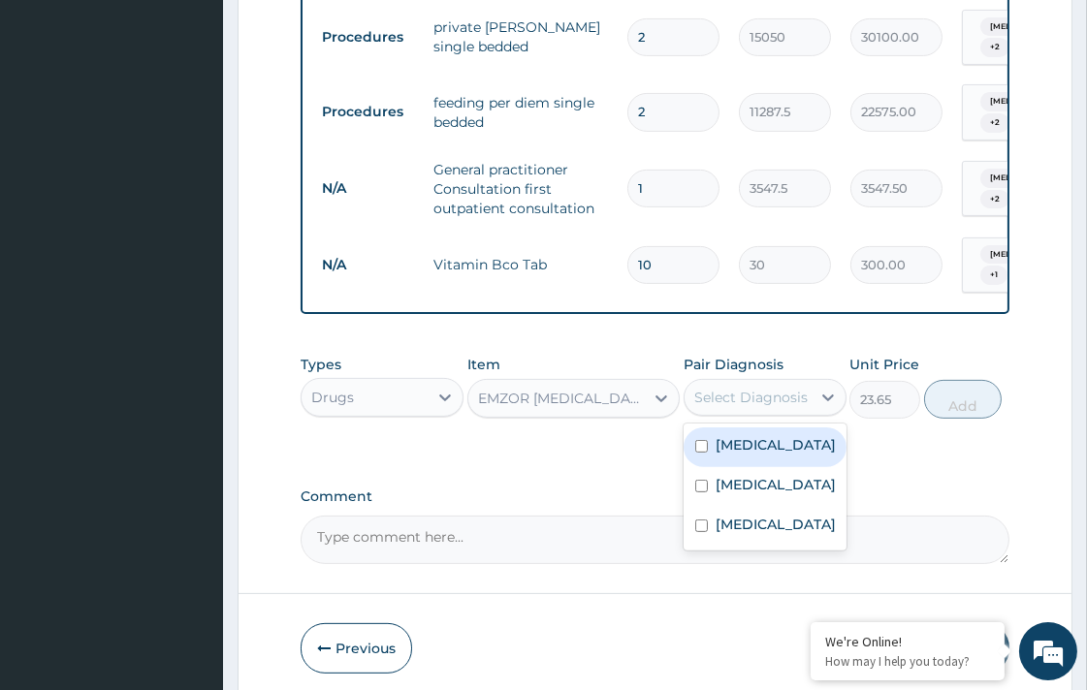
click at [741, 402] on div "Select Diagnosis" at bounding box center [747, 397] width 126 height 31
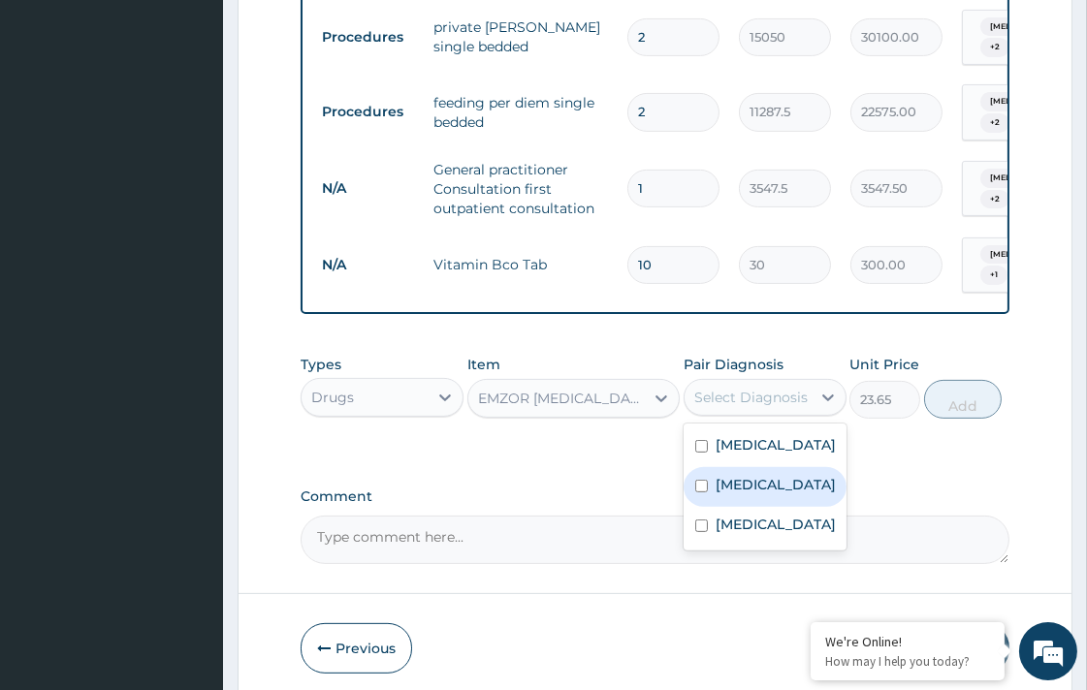
click at [735, 475] on label "Malaria" at bounding box center [775, 484] width 120 height 19
checkbox input "true"
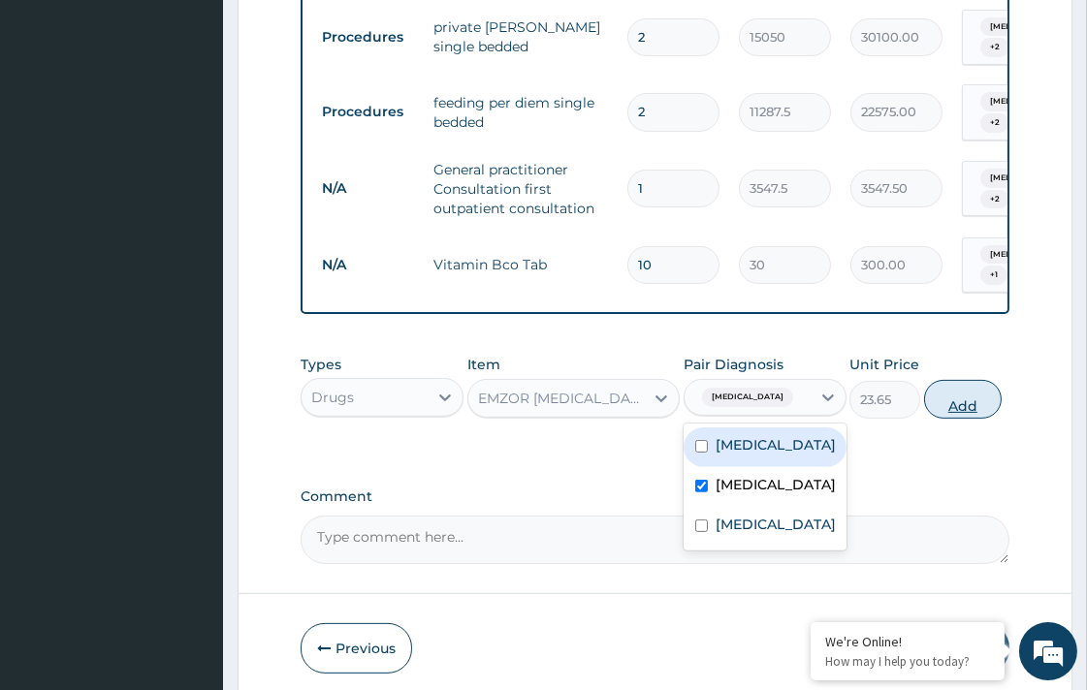
click at [979, 393] on button "Add" at bounding box center [963, 399] width 78 height 39
type input "0"
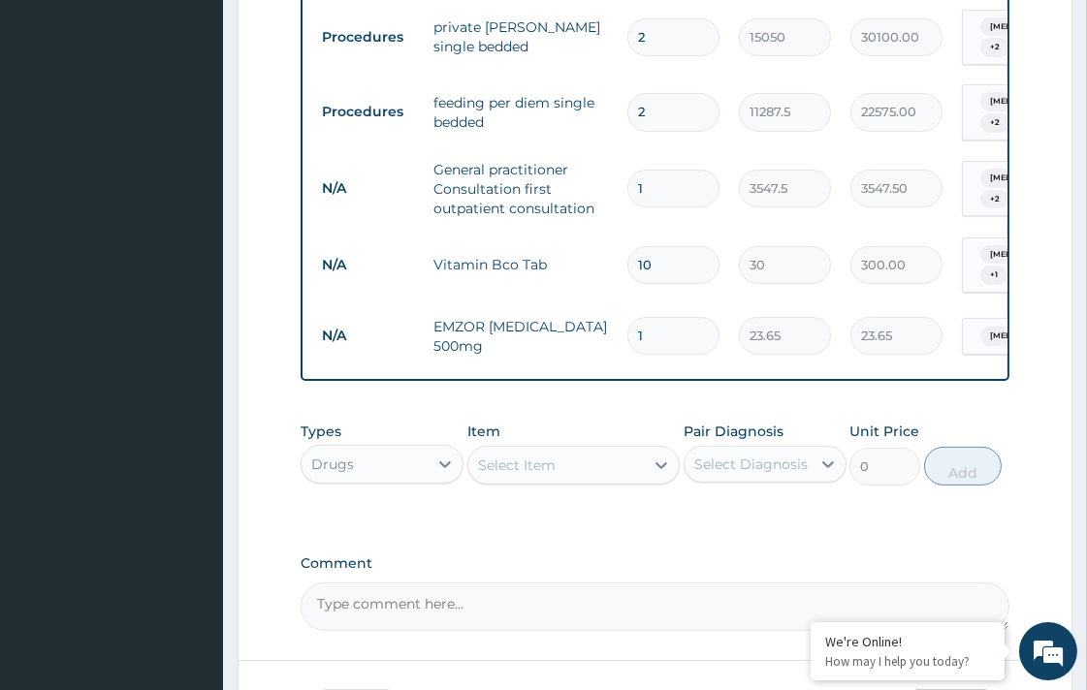
type input "18"
type input "425.70"
type input "18"
click at [526, 458] on div "Select Item" at bounding box center [517, 465] width 78 height 19
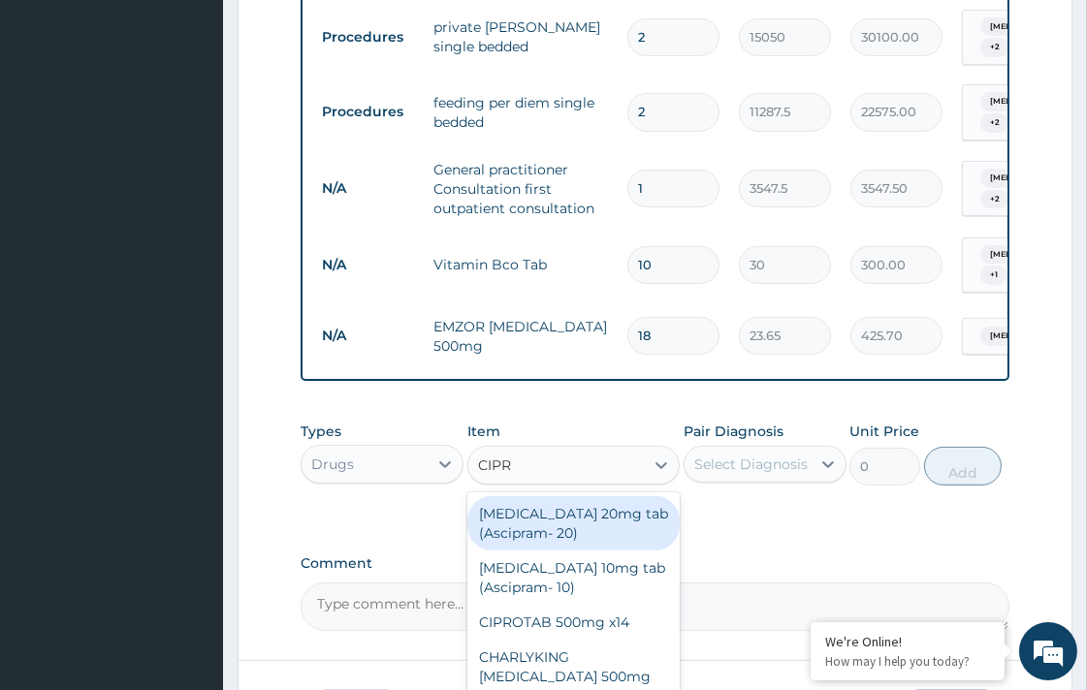
type input "CIPRO"
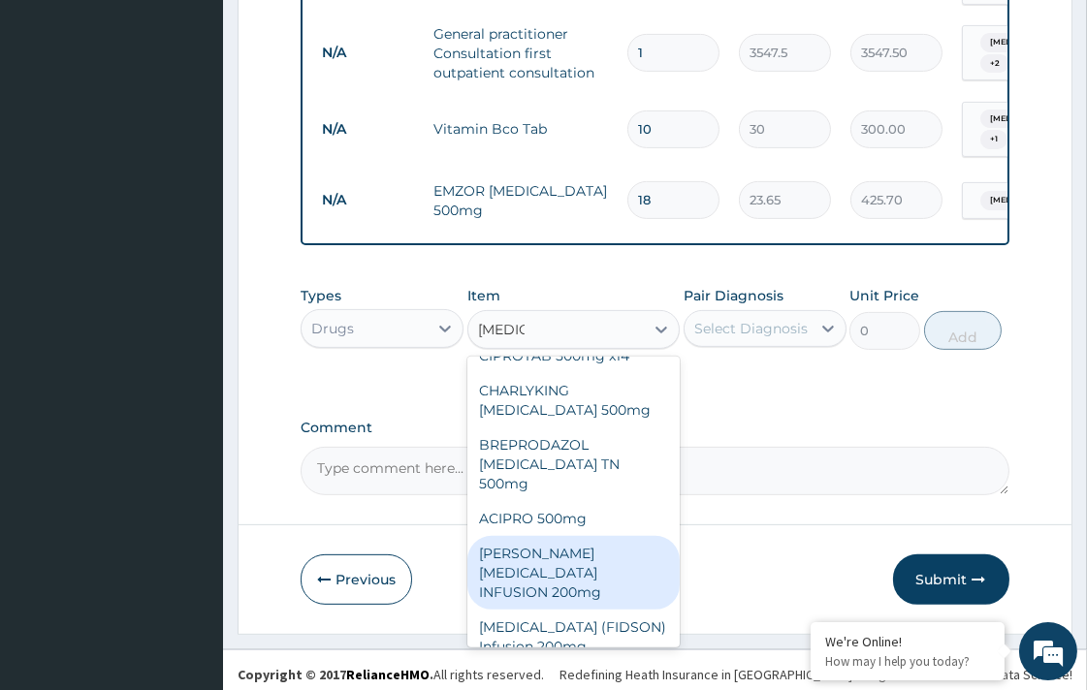
scroll to position [0, 0]
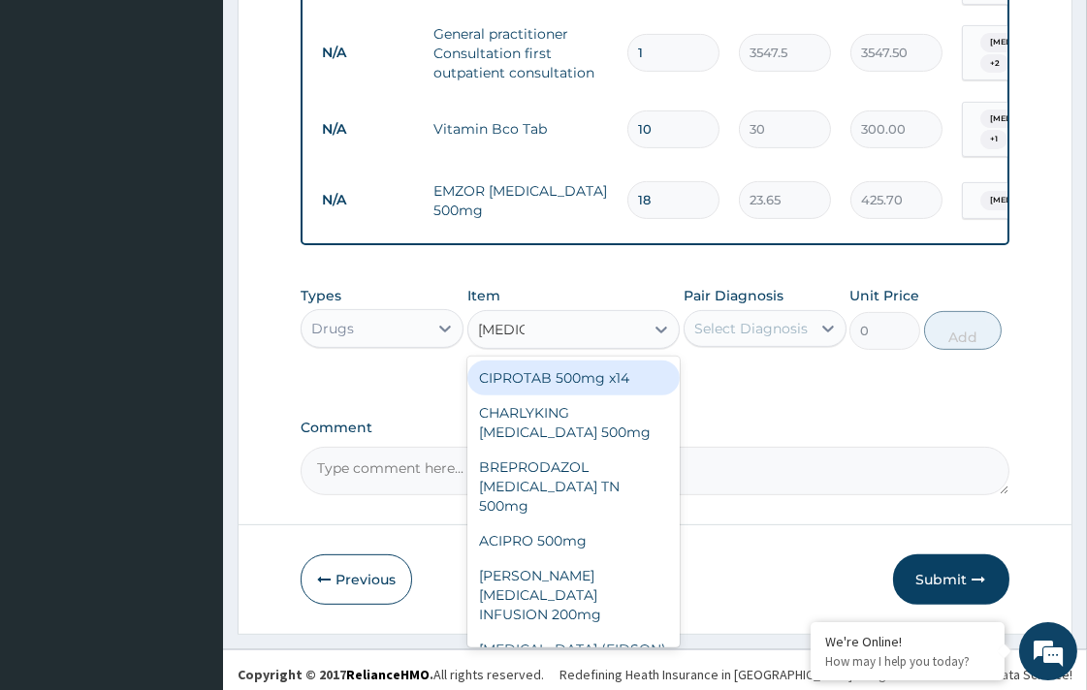
click at [585, 375] on div "CIPROTAB 500mg x14" at bounding box center [573, 378] width 212 height 35
type input "319.275"
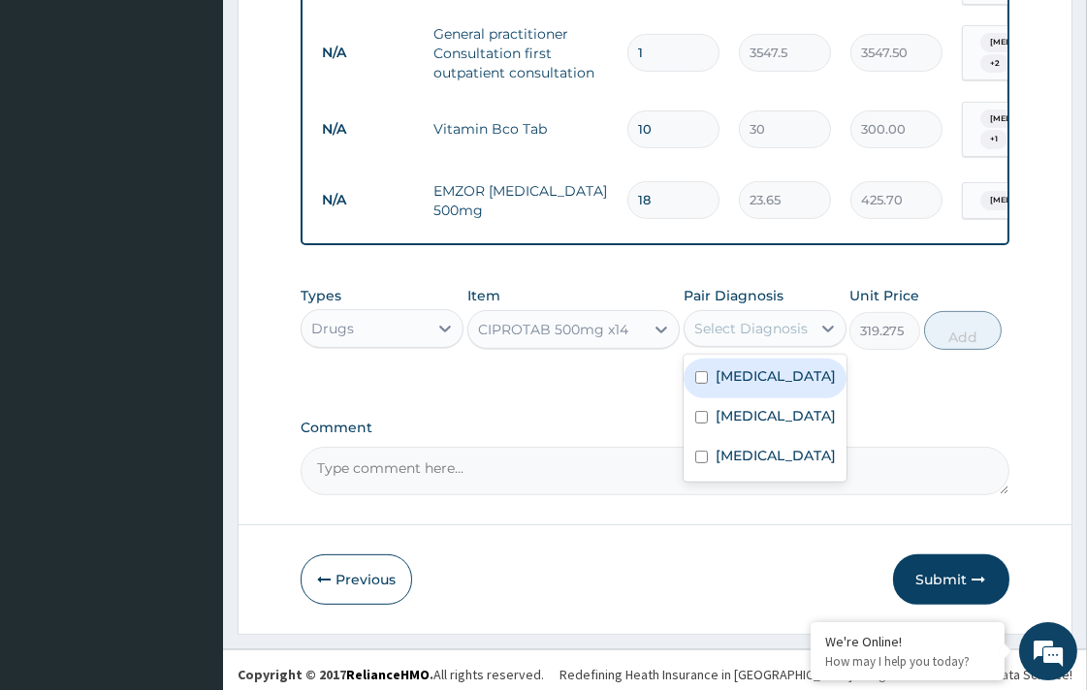
click at [714, 333] on div "Select Diagnosis" at bounding box center [747, 328] width 126 height 31
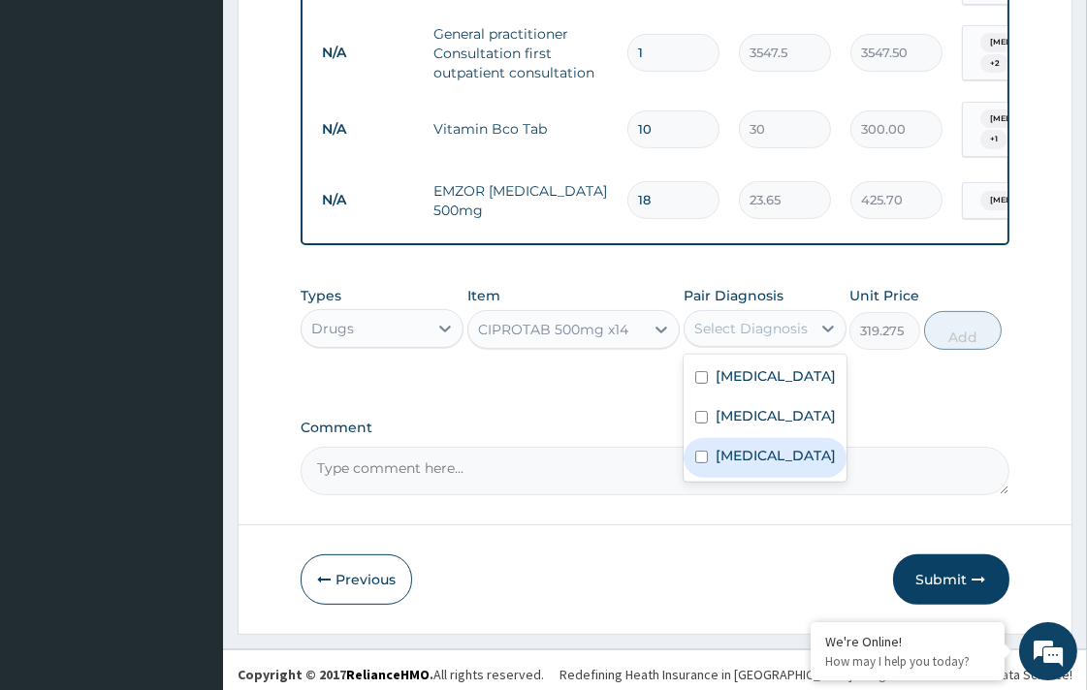
click at [761, 451] on label "Pharyngitis" at bounding box center [775, 455] width 120 height 19
checkbox input "true"
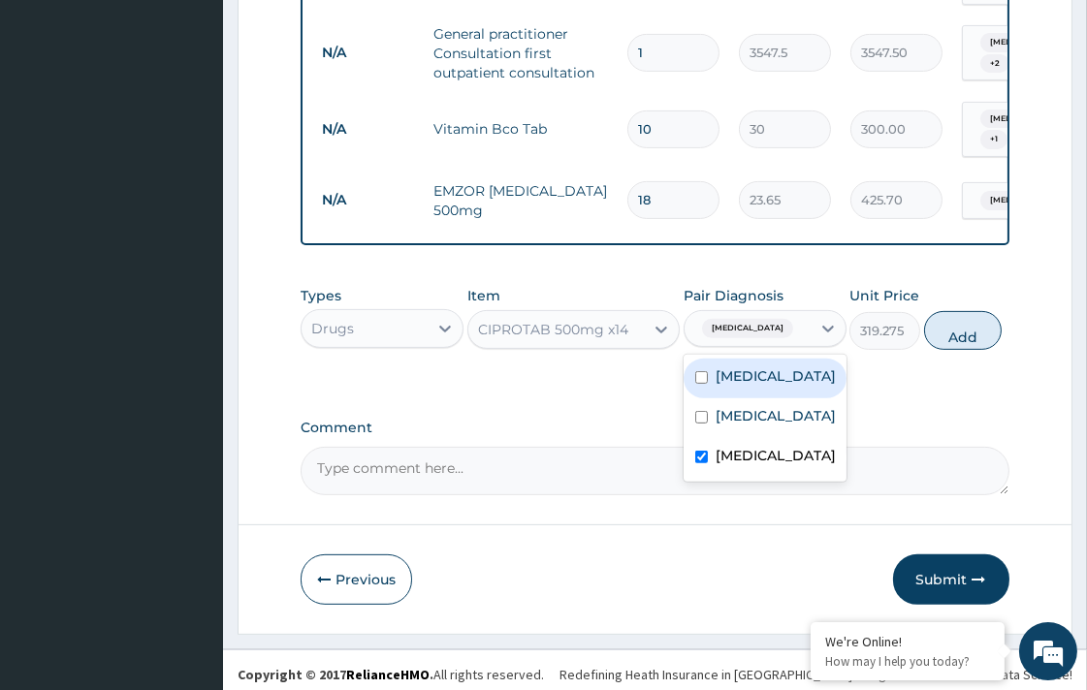
click at [753, 368] on label "Sepsis" at bounding box center [775, 375] width 120 height 19
checkbox input "true"
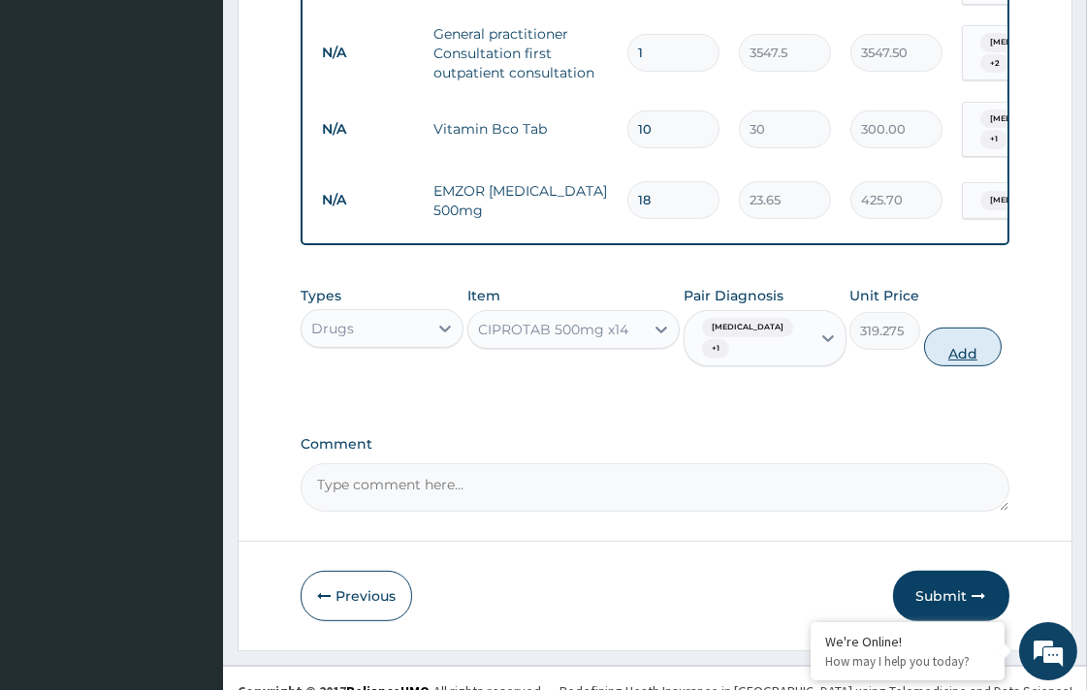
click at [943, 340] on button "Add" at bounding box center [963, 347] width 78 height 39
type input "0"
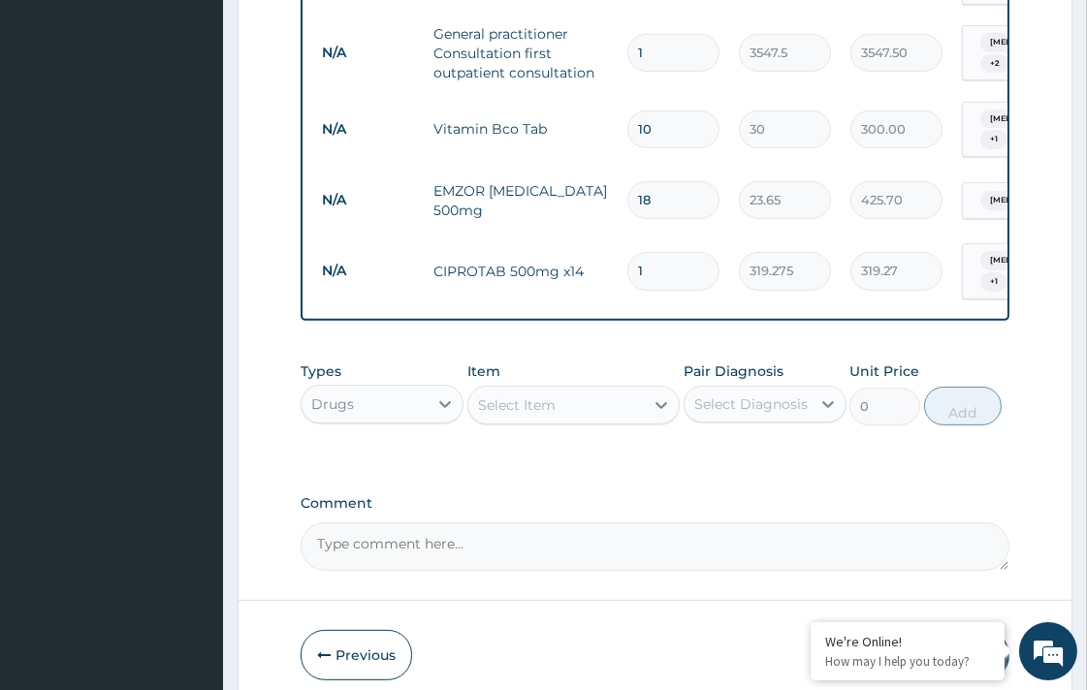
type input "10"
type input "3192.75"
type input "10"
click at [534, 390] on div "Select Item" at bounding box center [555, 405] width 175 height 31
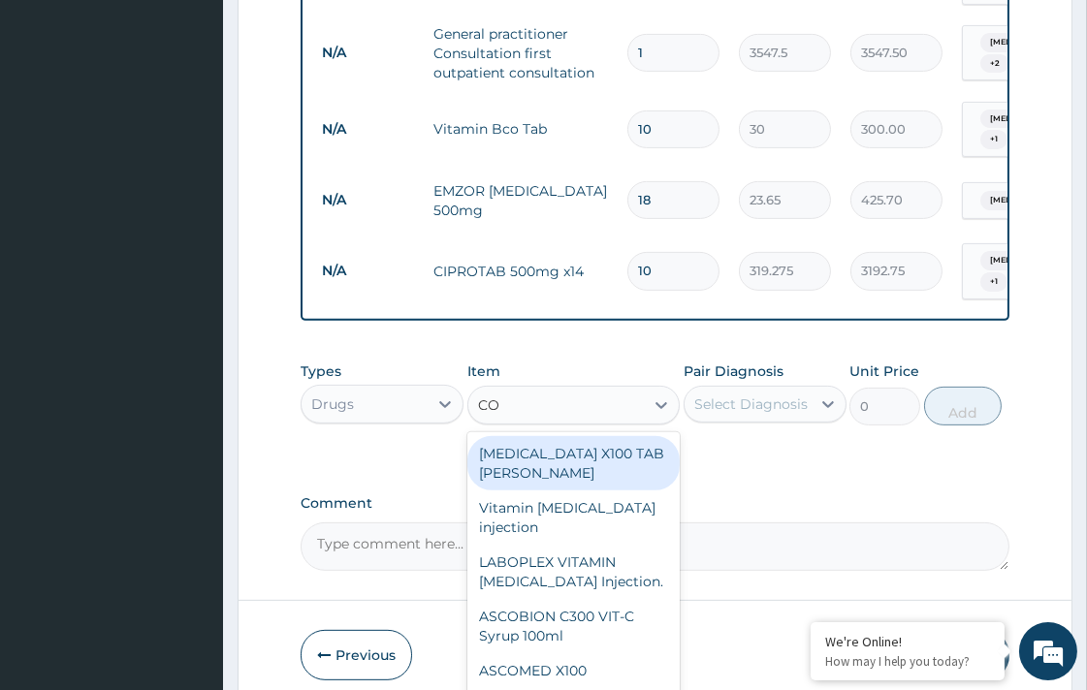
type input "COA"
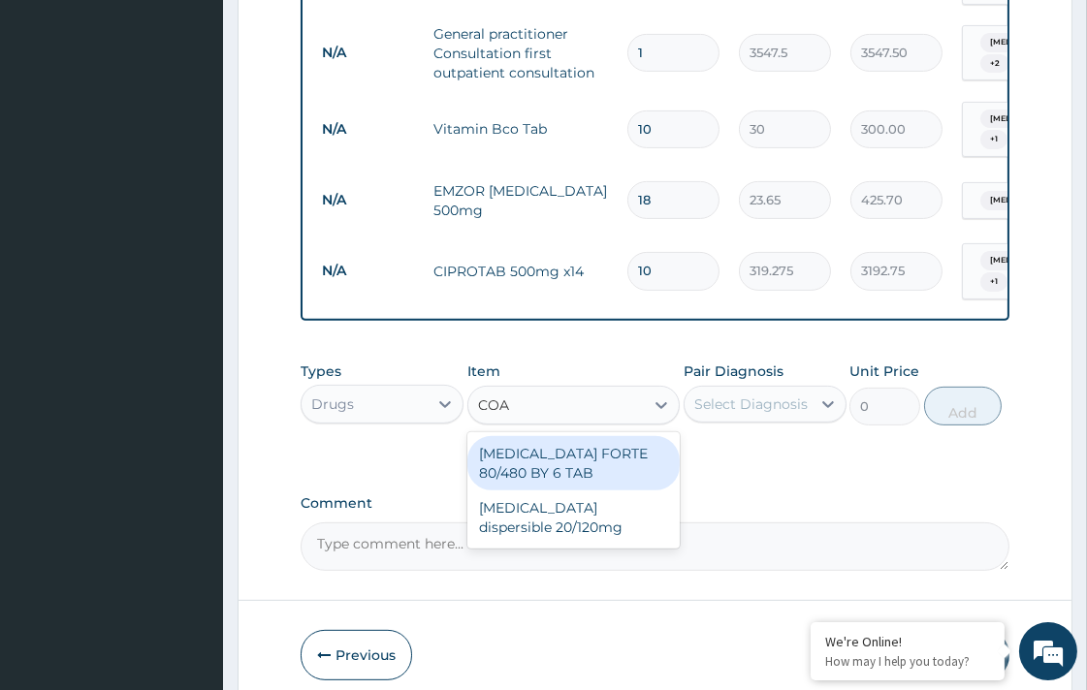
click at [570, 451] on div "COARTEM FORTE 80/480 BY 6 TAB" at bounding box center [573, 463] width 212 height 54
type input "449.35"
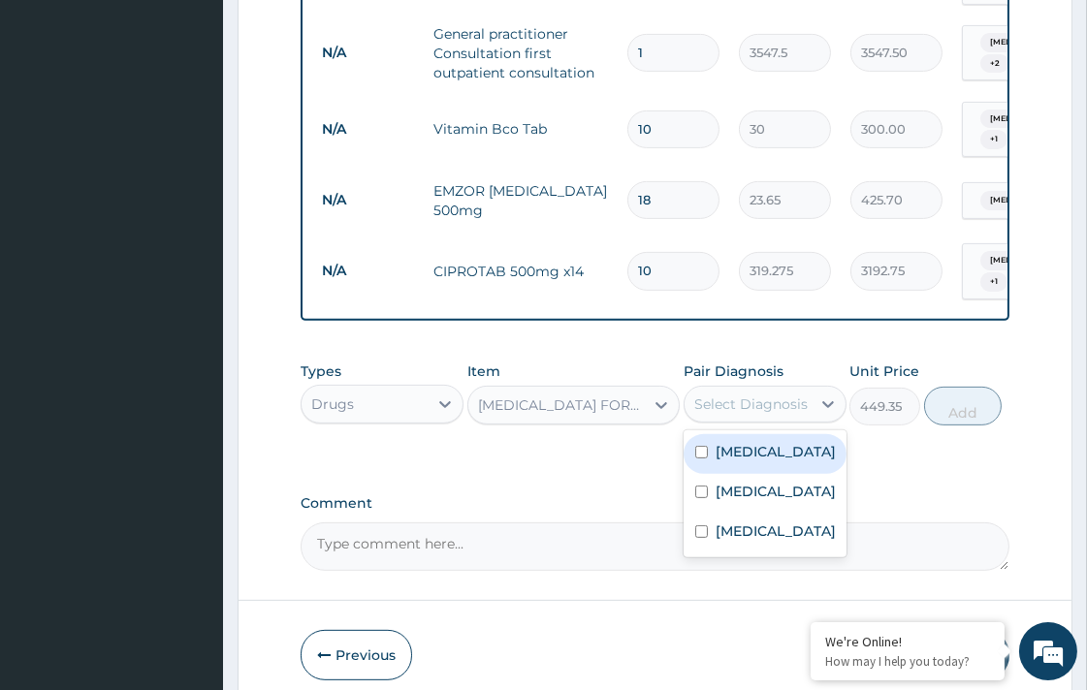
click at [783, 402] on div "Select Diagnosis" at bounding box center [764, 404] width 163 height 37
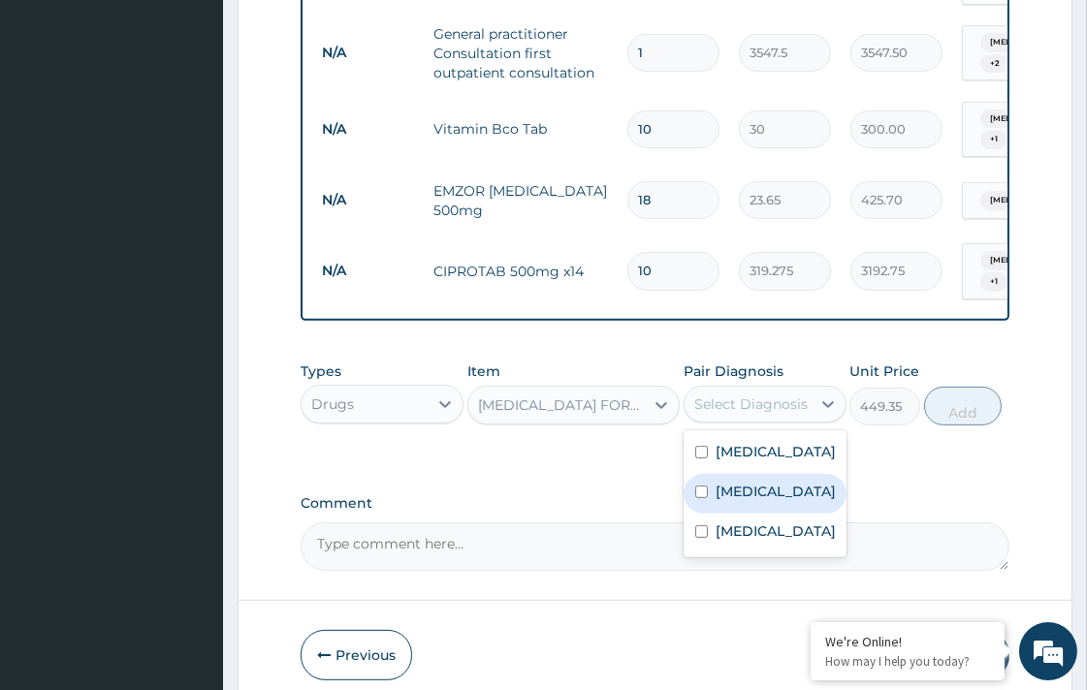
click at [781, 480] on div "Malaria" at bounding box center [764, 494] width 163 height 40
checkbox input "true"
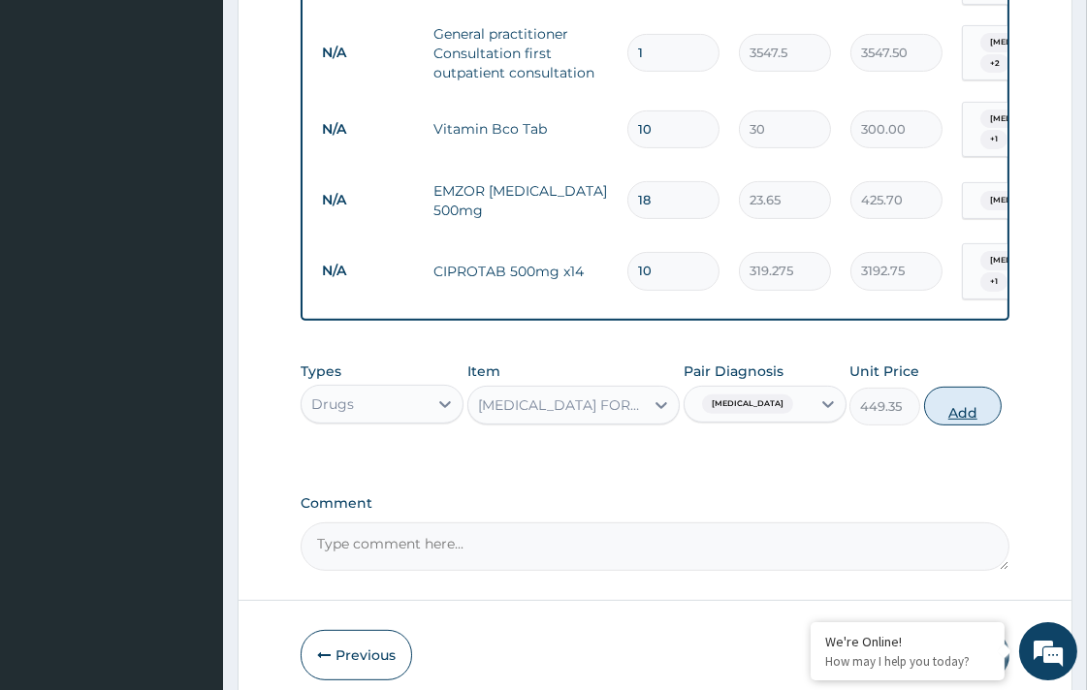
click at [972, 393] on button "Add" at bounding box center [963, 406] width 78 height 39
type input "0"
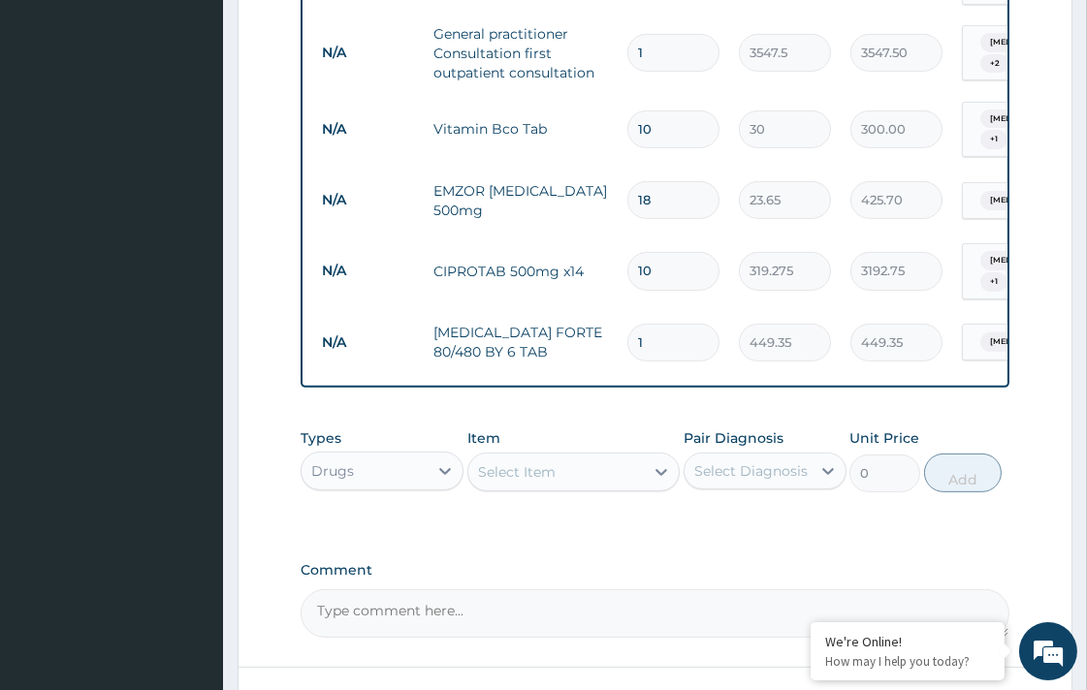
type input "0.00"
type input "6"
type input "2696.10"
type input "6"
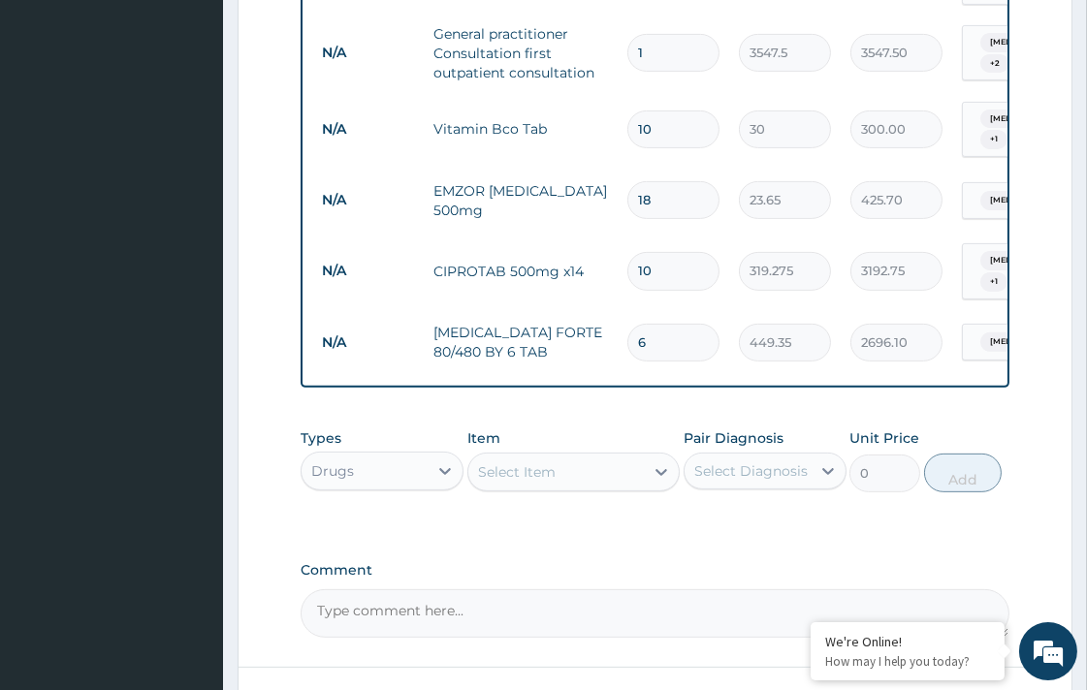
click at [536, 462] on div "Select Item" at bounding box center [517, 471] width 78 height 19
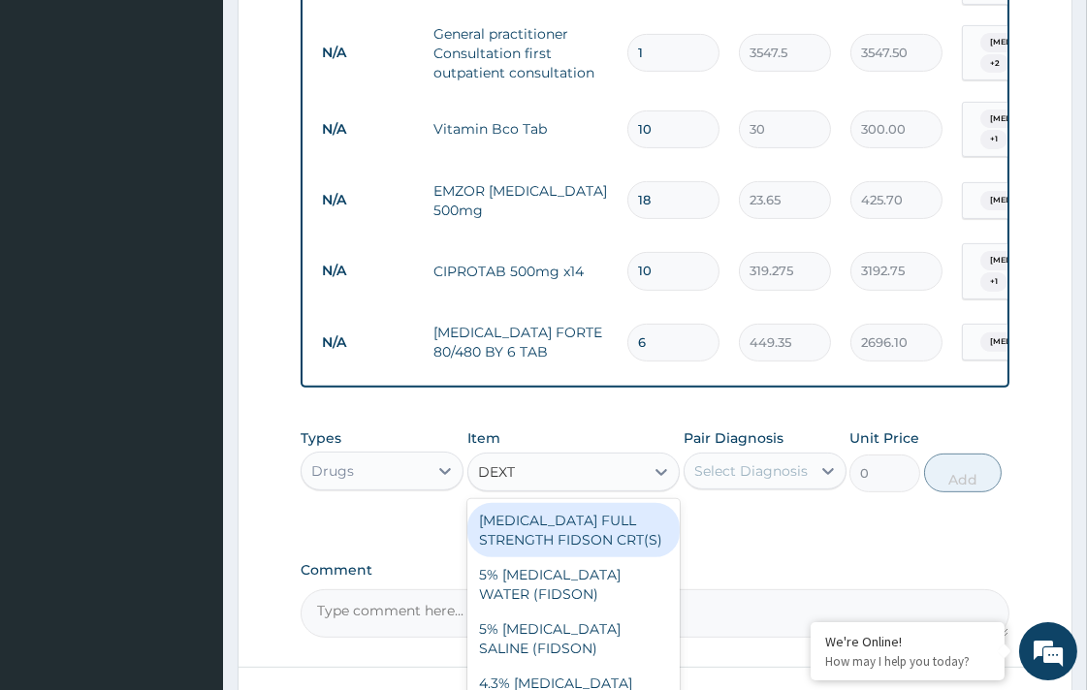
type input "DEXTR"
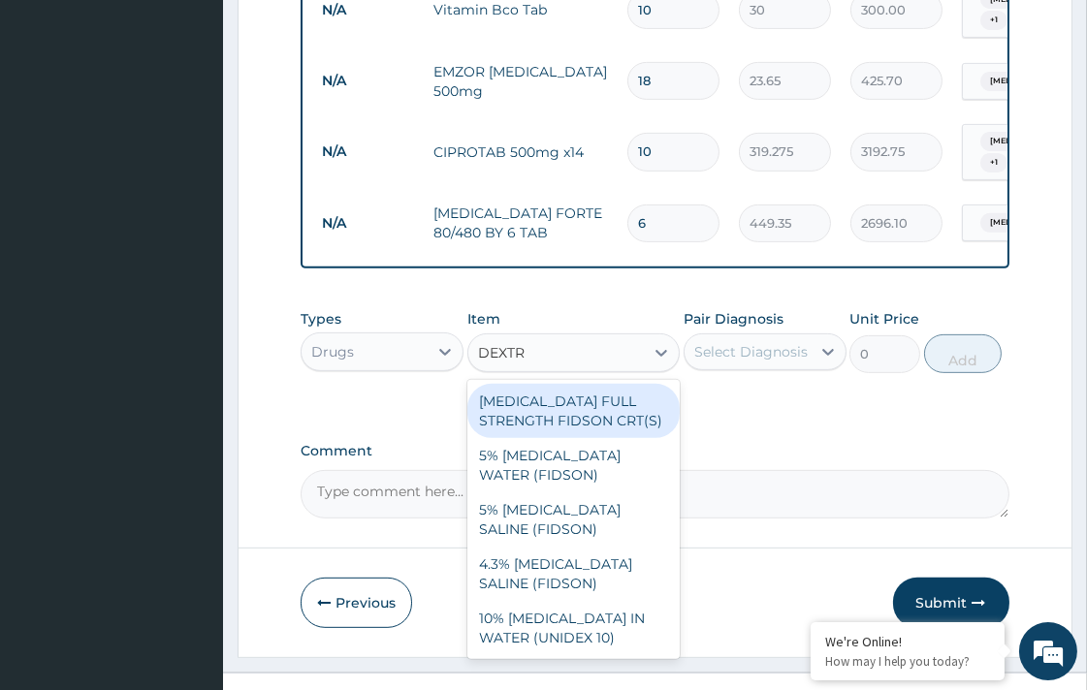
scroll to position [1044, 0]
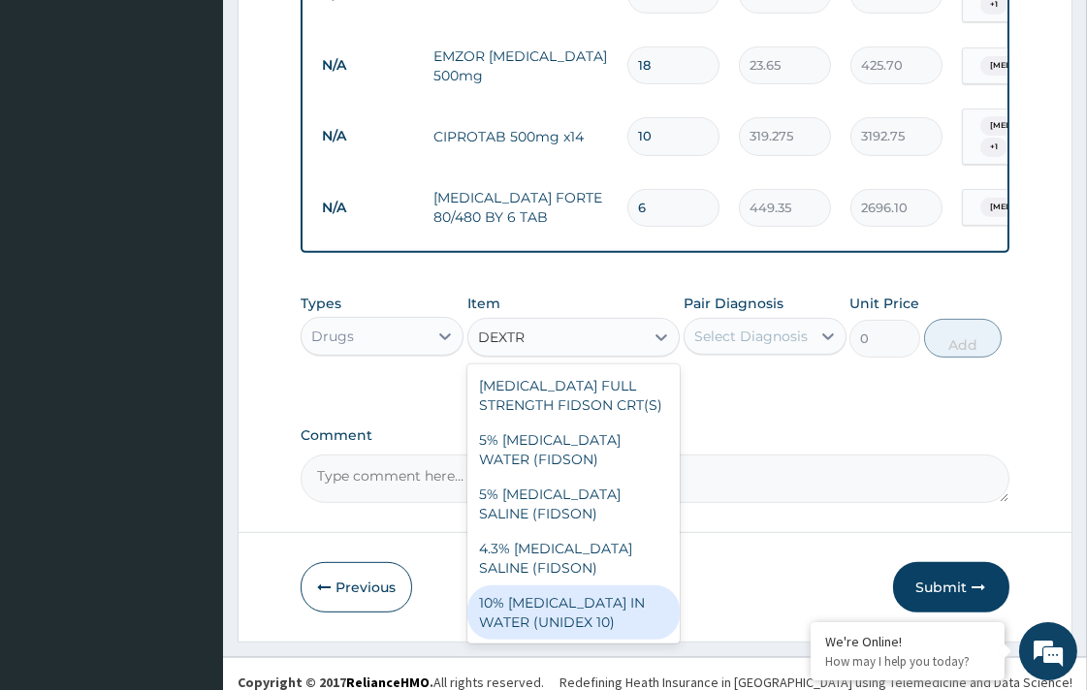
click at [614, 617] on div "10% DEXTROSE IN WATER (UNIDEX 10)" at bounding box center [573, 612] width 212 height 54
type input "1773.75"
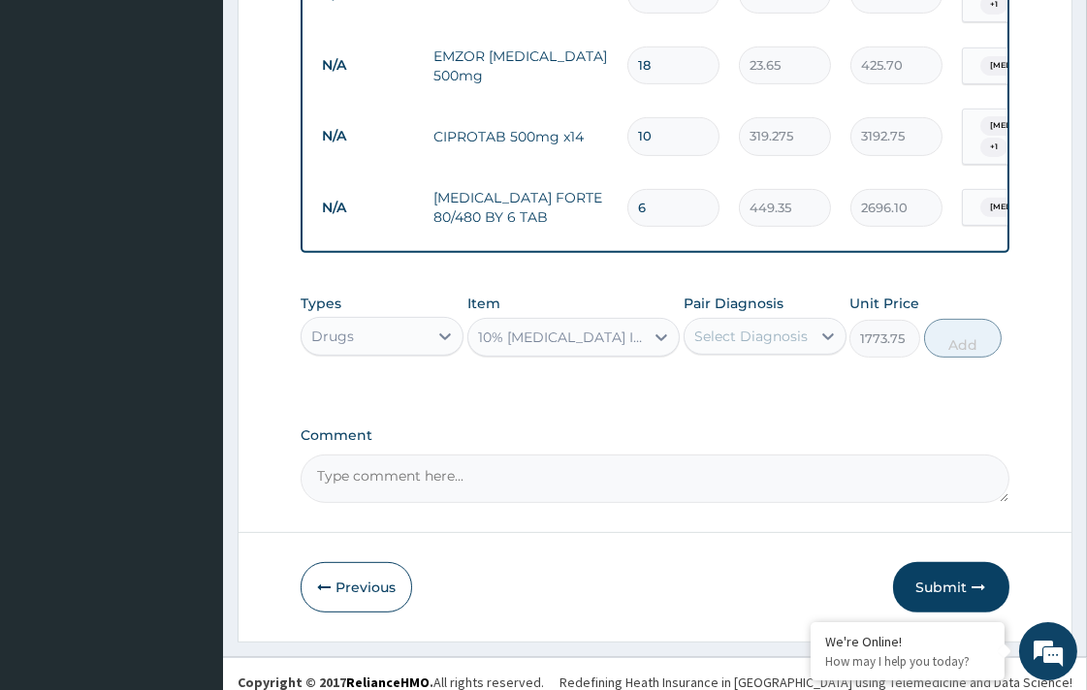
click at [769, 327] on div "Select Diagnosis" at bounding box center [750, 336] width 113 height 19
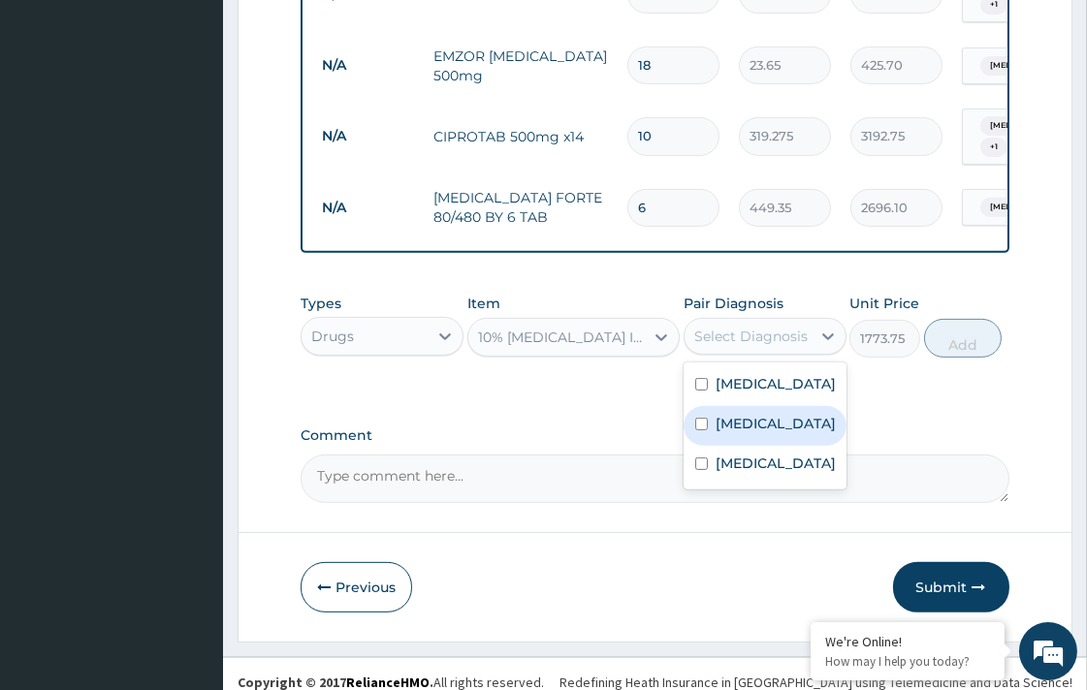
click at [778, 406] on div "Malaria" at bounding box center [764, 426] width 163 height 40
checkbox input "true"
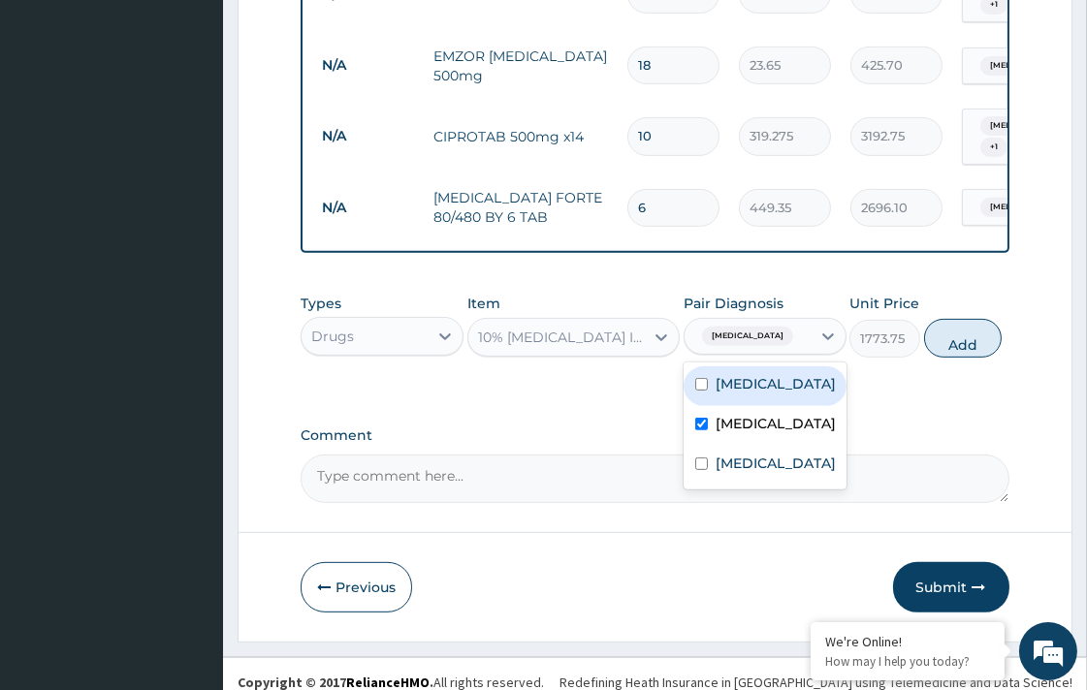
drag, startPoint x: 754, startPoint y: 373, endPoint x: 865, endPoint y: 403, distance: 114.5
click at [757, 374] on label "Sepsis" at bounding box center [775, 383] width 120 height 19
checkbox input "true"
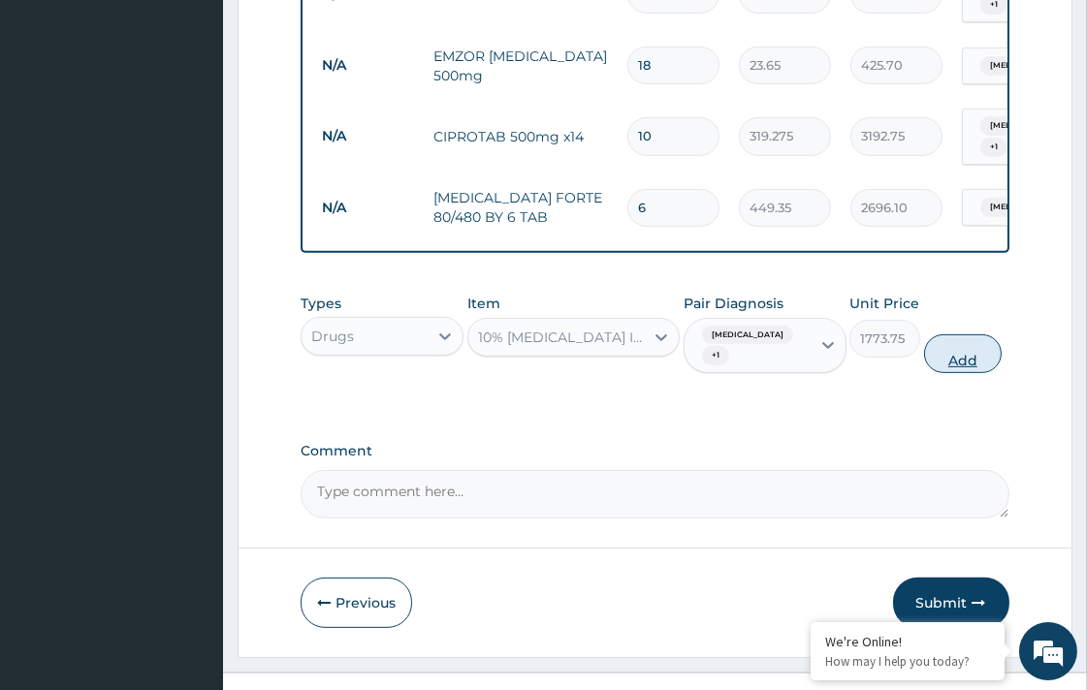
click at [964, 334] on button "Add" at bounding box center [963, 353] width 78 height 39
type input "0"
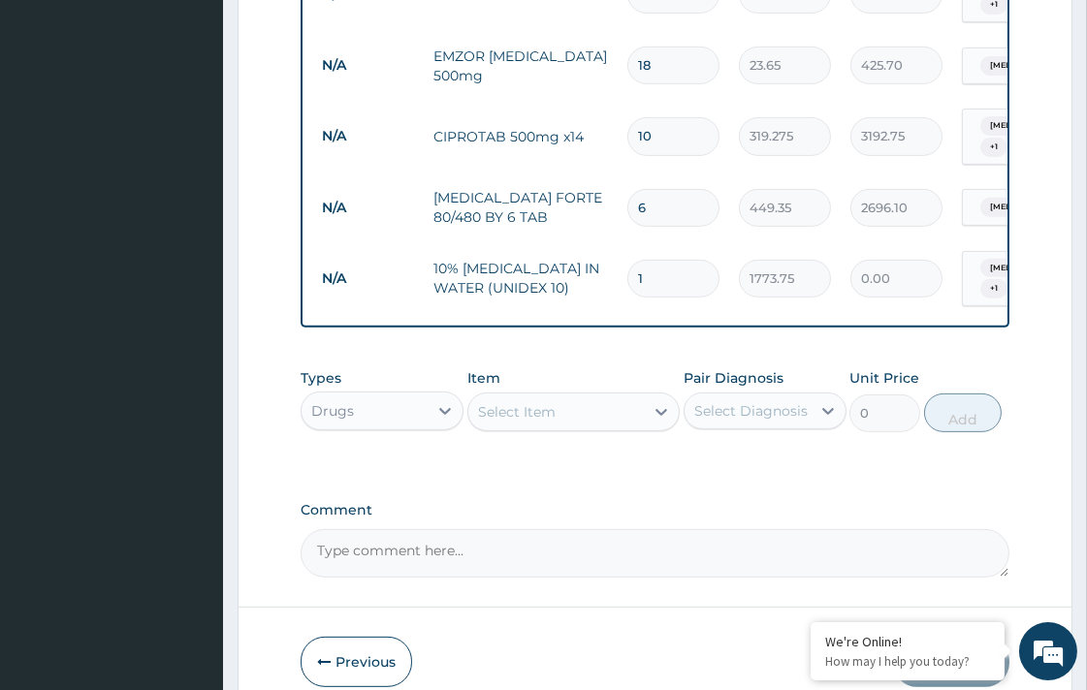
type input "0.00"
type input "3"
type input "5321.25"
type input "3"
click at [567, 396] on div "Select Item" at bounding box center [555, 411] width 175 height 31
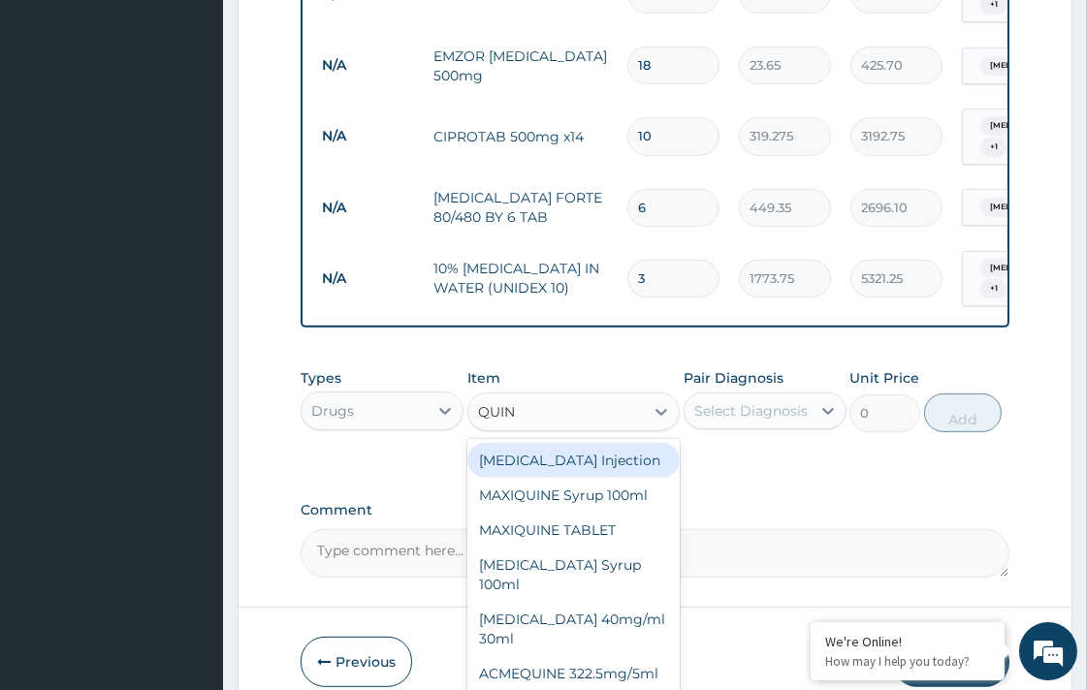
type input "QUINI"
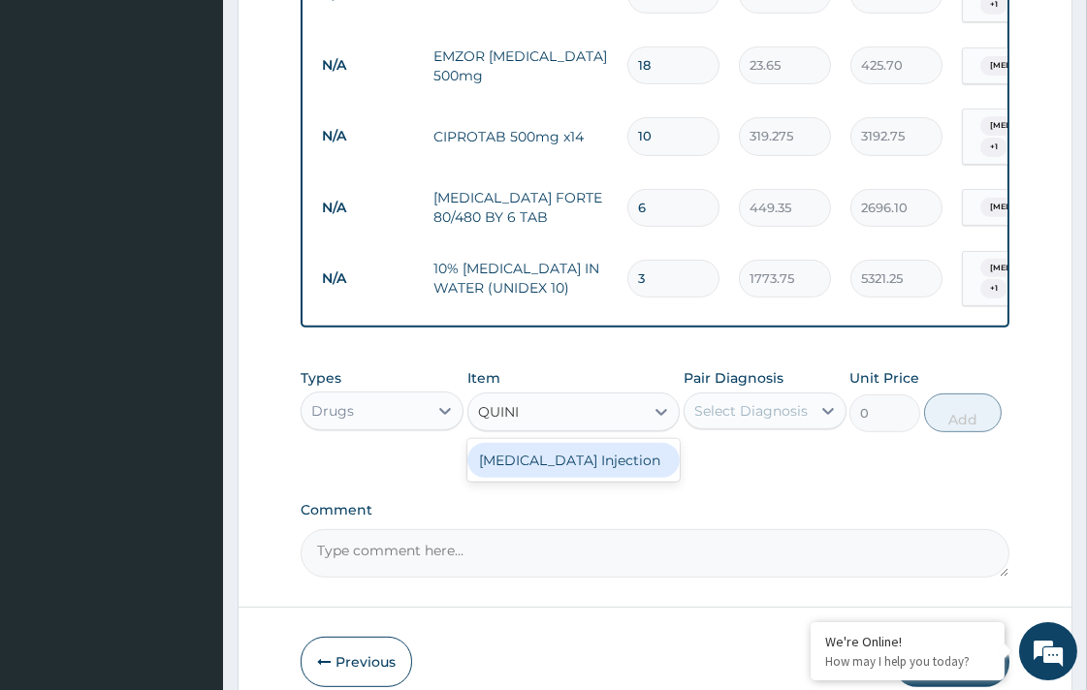
click at [597, 443] on div "QUININE Injection" at bounding box center [573, 460] width 212 height 35
type input "591.25"
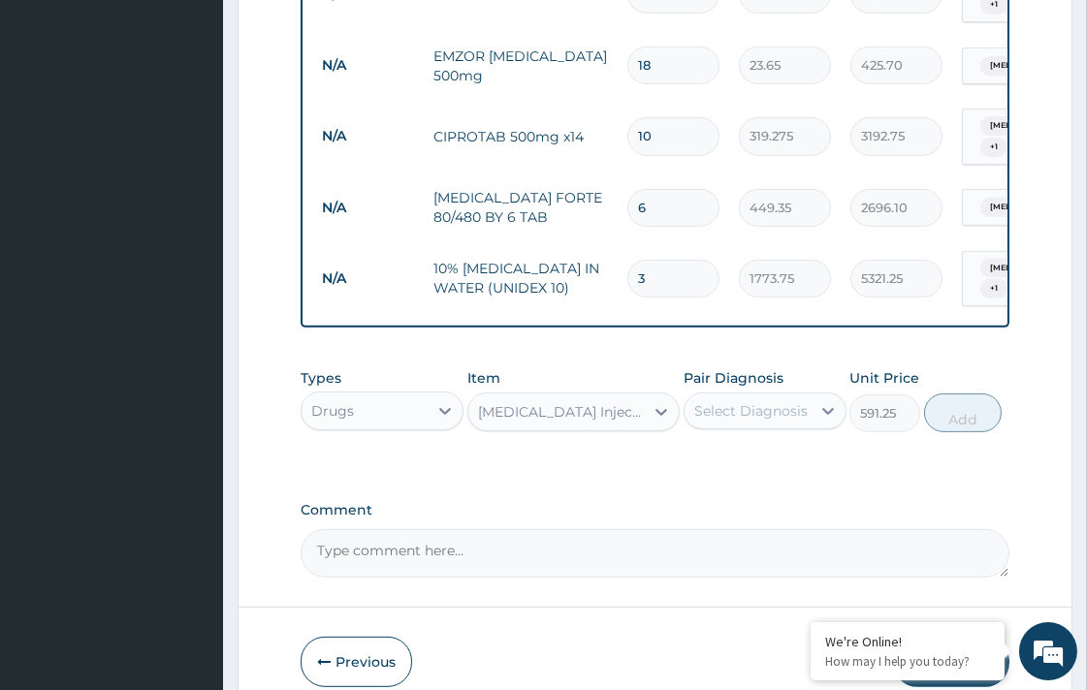
click at [768, 395] on div "Select Diagnosis" at bounding box center [747, 410] width 126 height 31
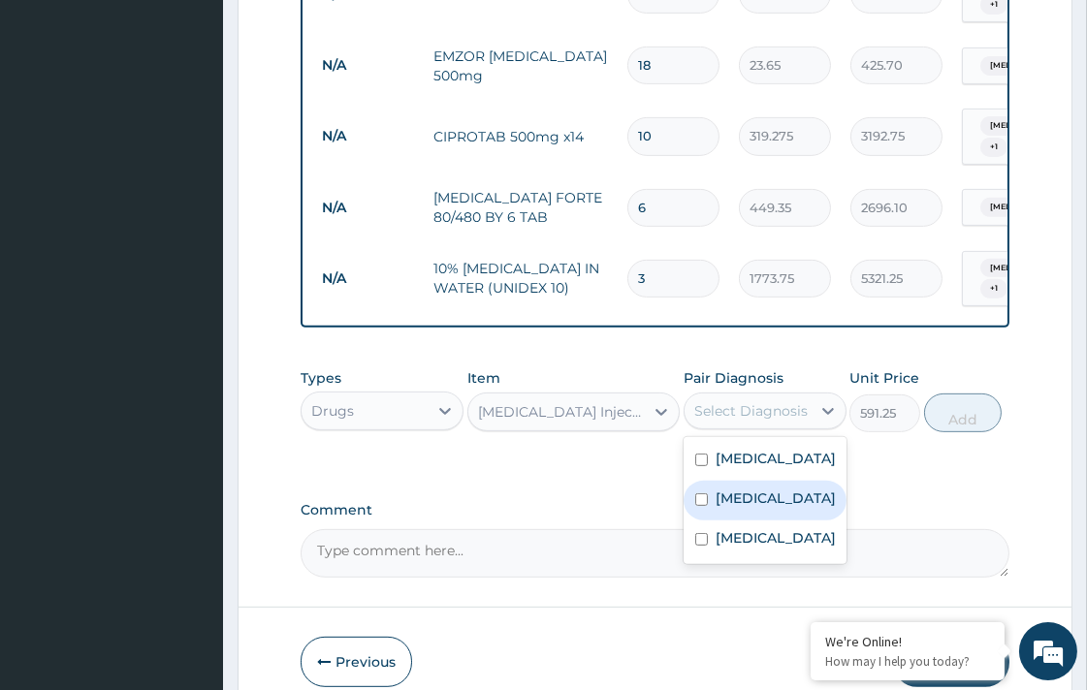
click at [761, 485] on div "Malaria" at bounding box center [764, 501] width 163 height 40
checkbox input "true"
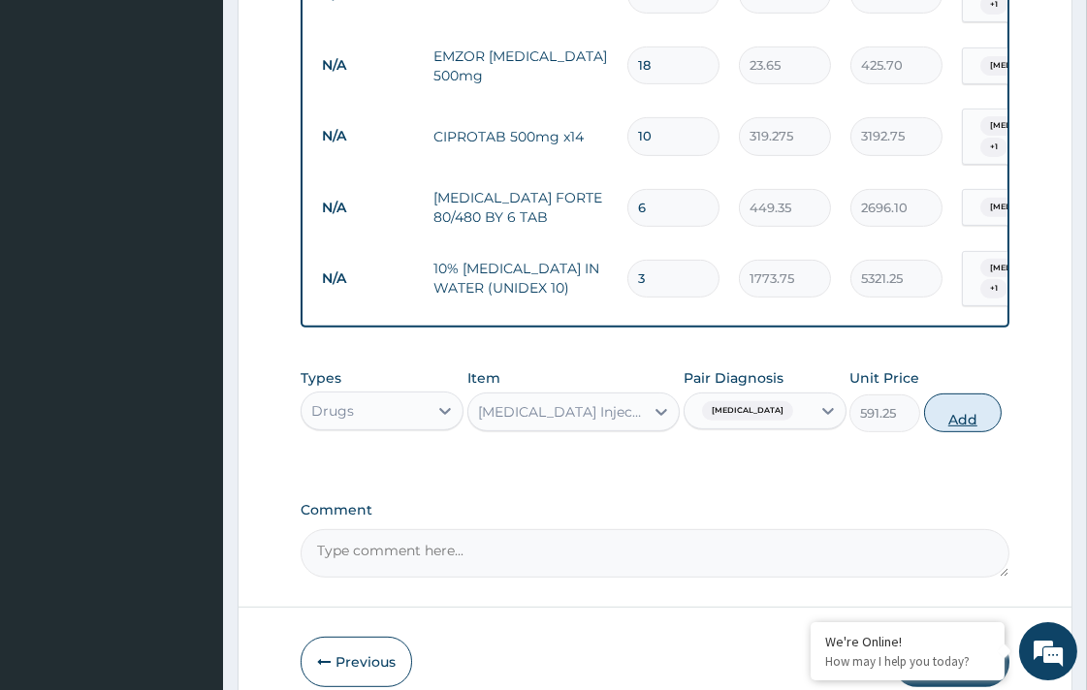
click at [958, 394] on button "Add" at bounding box center [963, 413] width 78 height 39
type input "0"
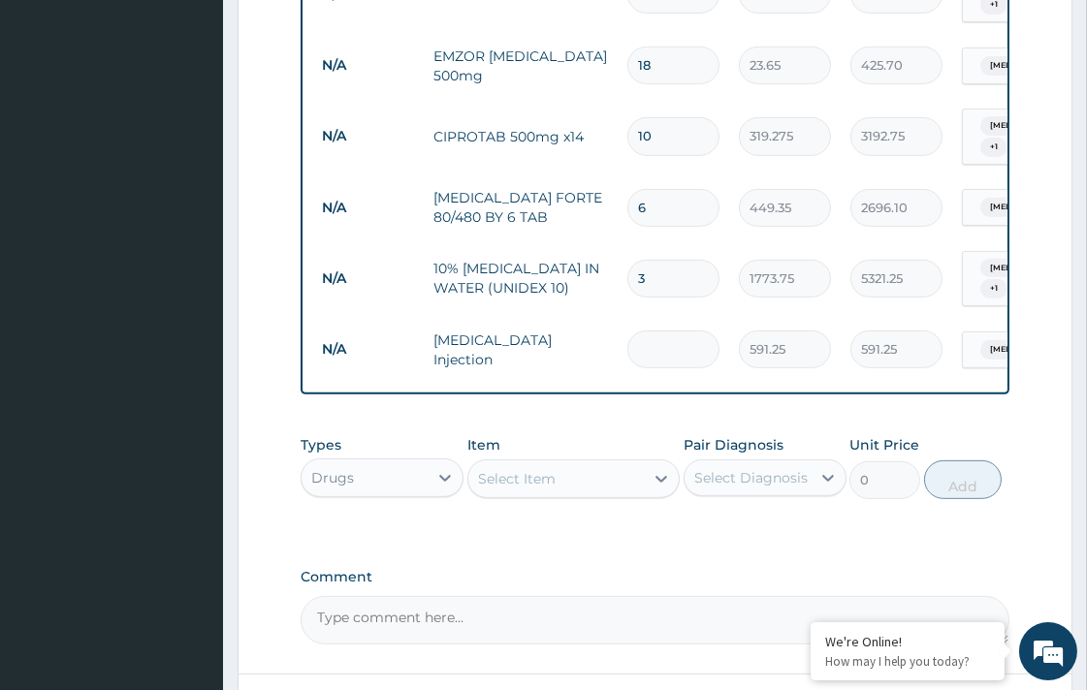
type input "0.00"
type input "3"
type input "1773.75"
type input "3"
click at [491, 469] on div "Select Item" at bounding box center [517, 478] width 78 height 19
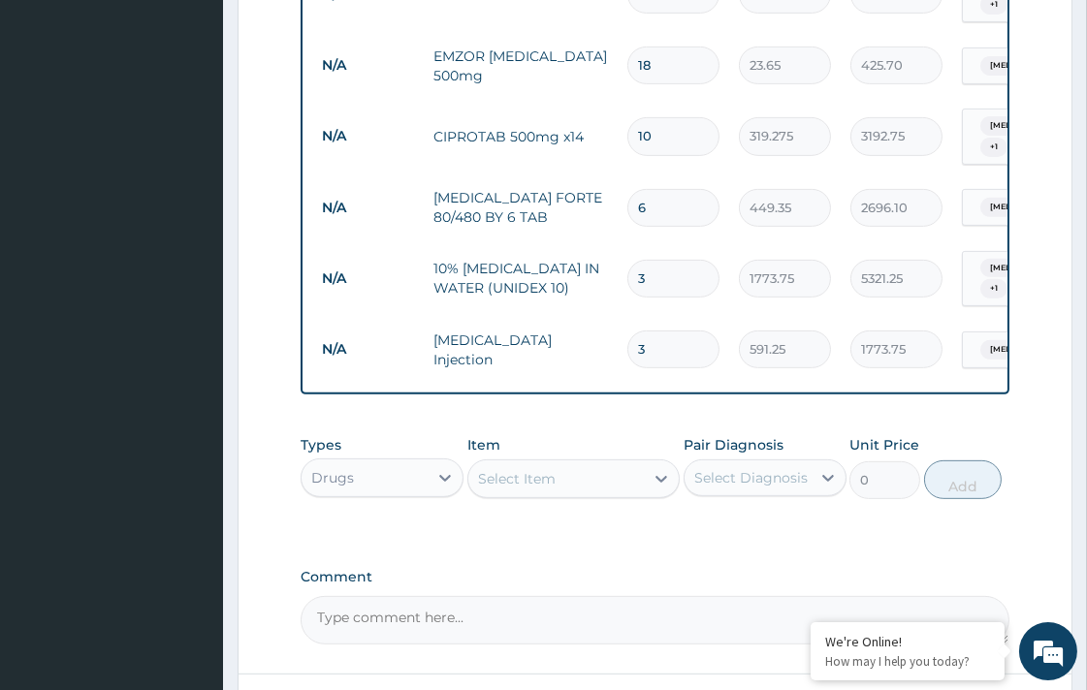
click at [525, 469] on div "Select Item" at bounding box center [517, 478] width 78 height 19
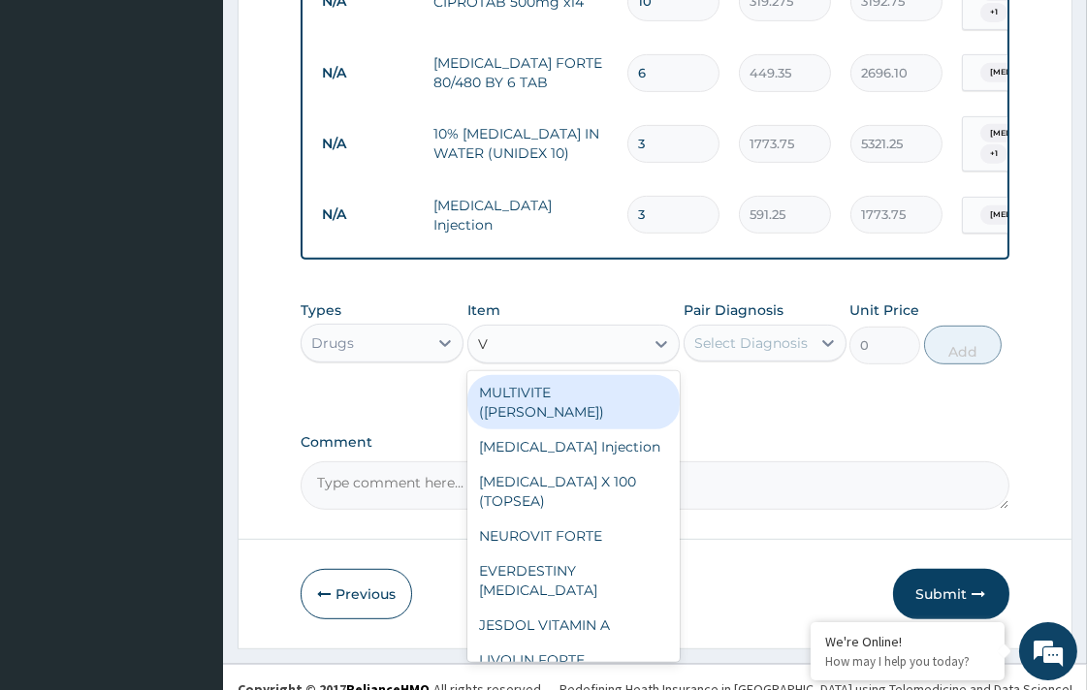
type input "VI"
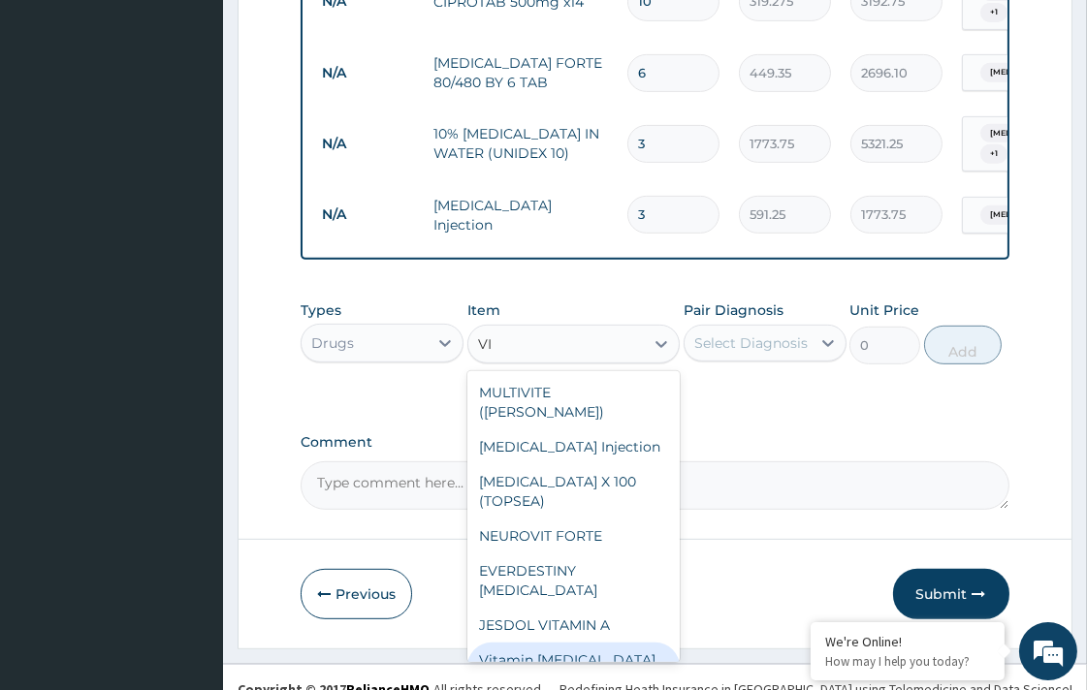
click at [587, 643] on div "Vitamin B complex injection" at bounding box center [573, 670] width 212 height 54
type input "354.75"
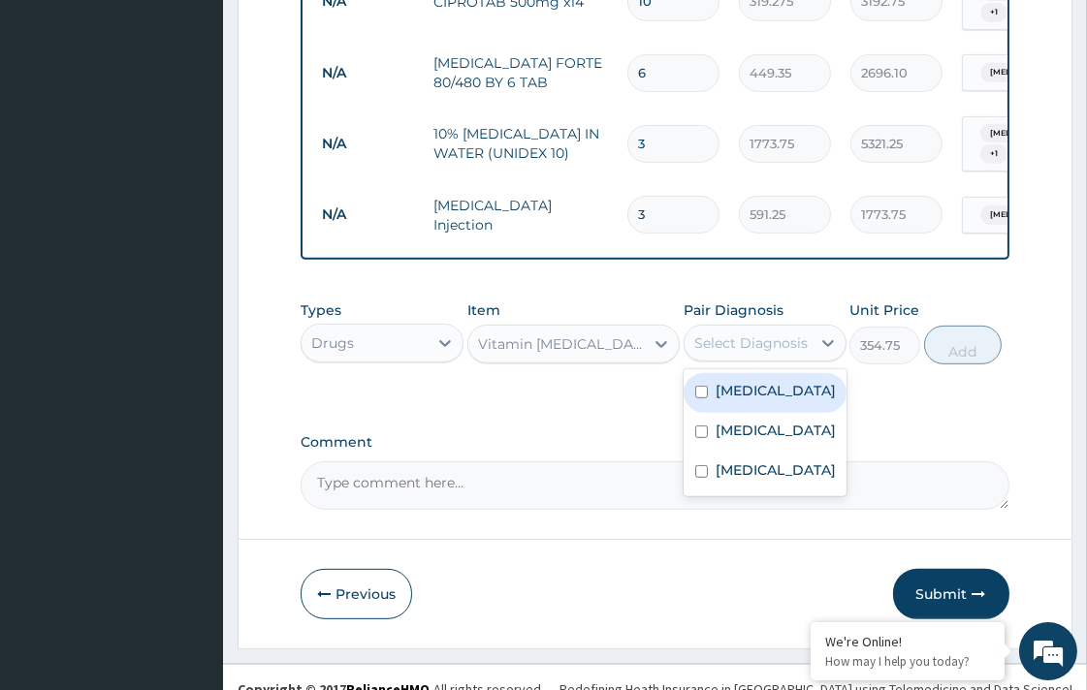
click at [751, 333] on div "Select Diagnosis" at bounding box center [750, 342] width 113 height 19
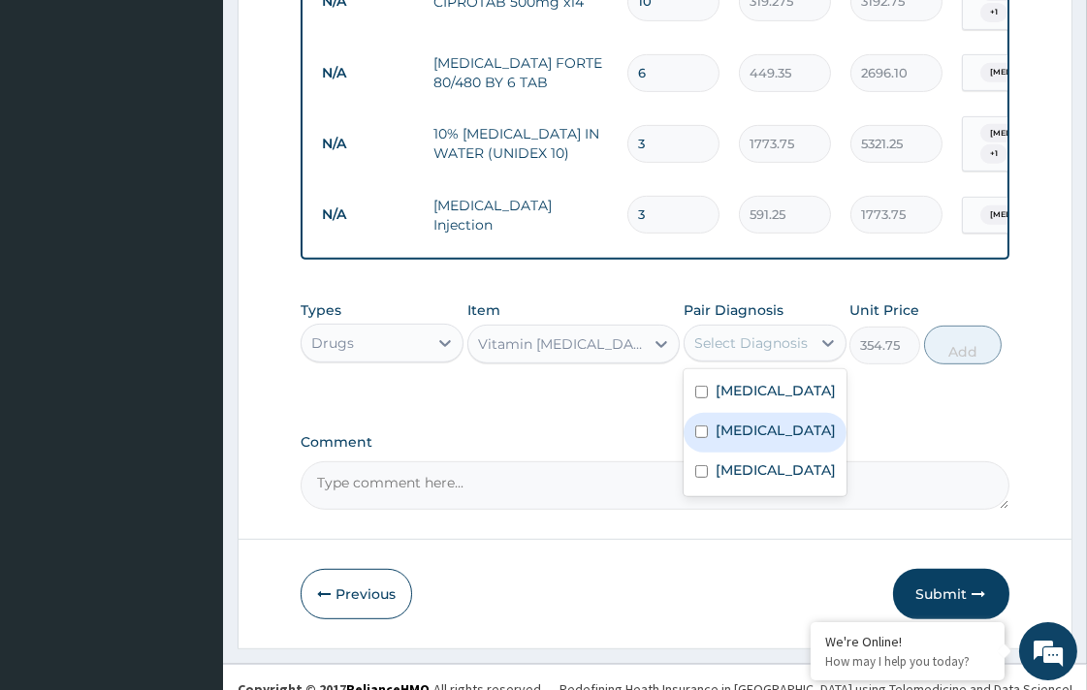
click at [761, 421] on label "Malaria" at bounding box center [775, 430] width 120 height 19
checkbox input "true"
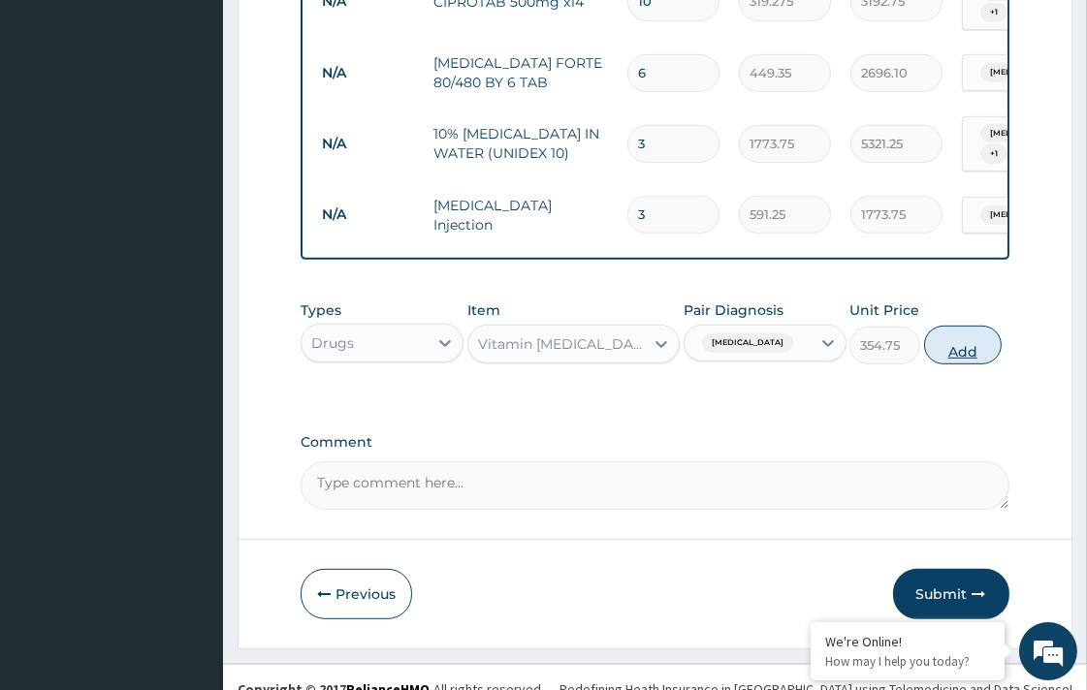
click at [962, 330] on button "Add" at bounding box center [963, 345] width 78 height 39
type input "0"
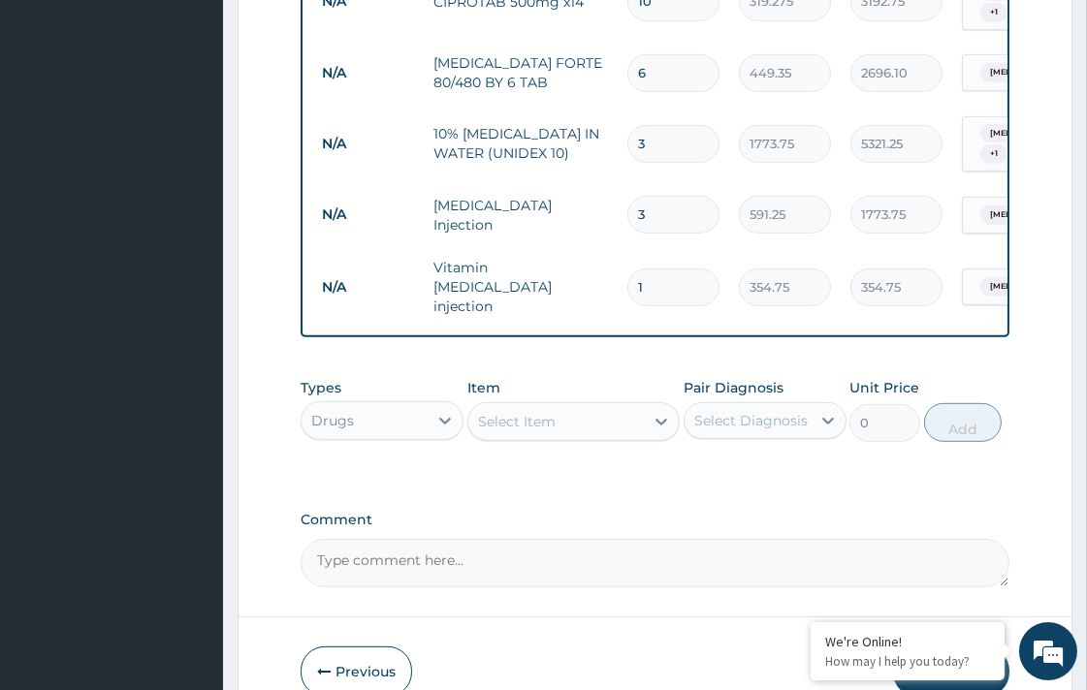
click at [569, 406] on div "Select Item" at bounding box center [555, 421] width 175 height 31
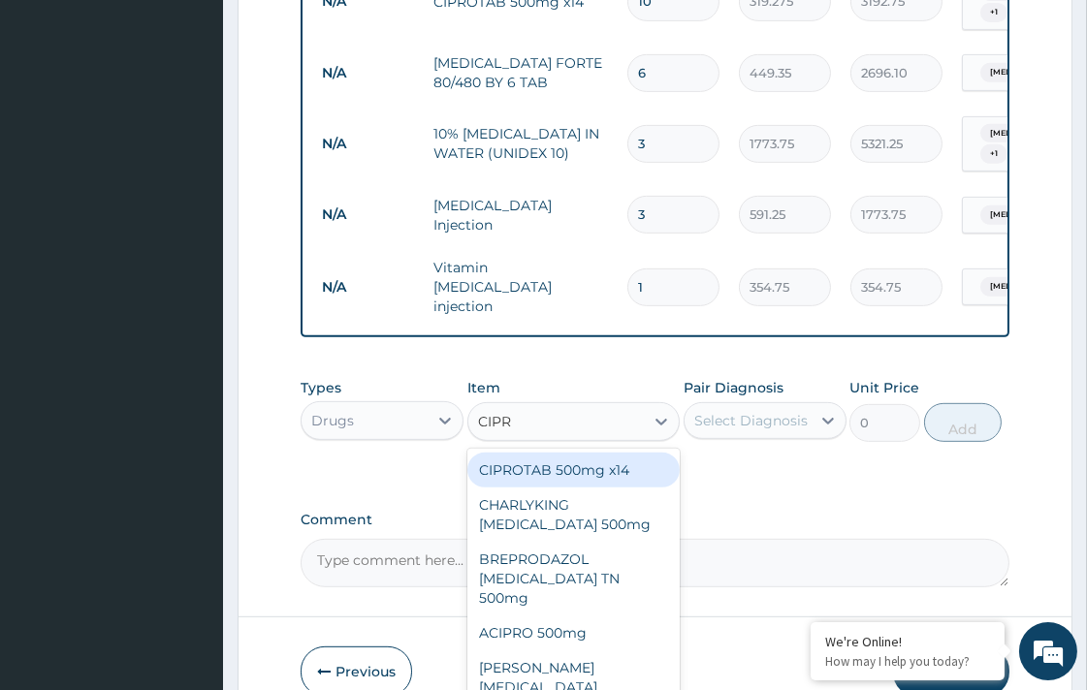
type input "CIPRO"
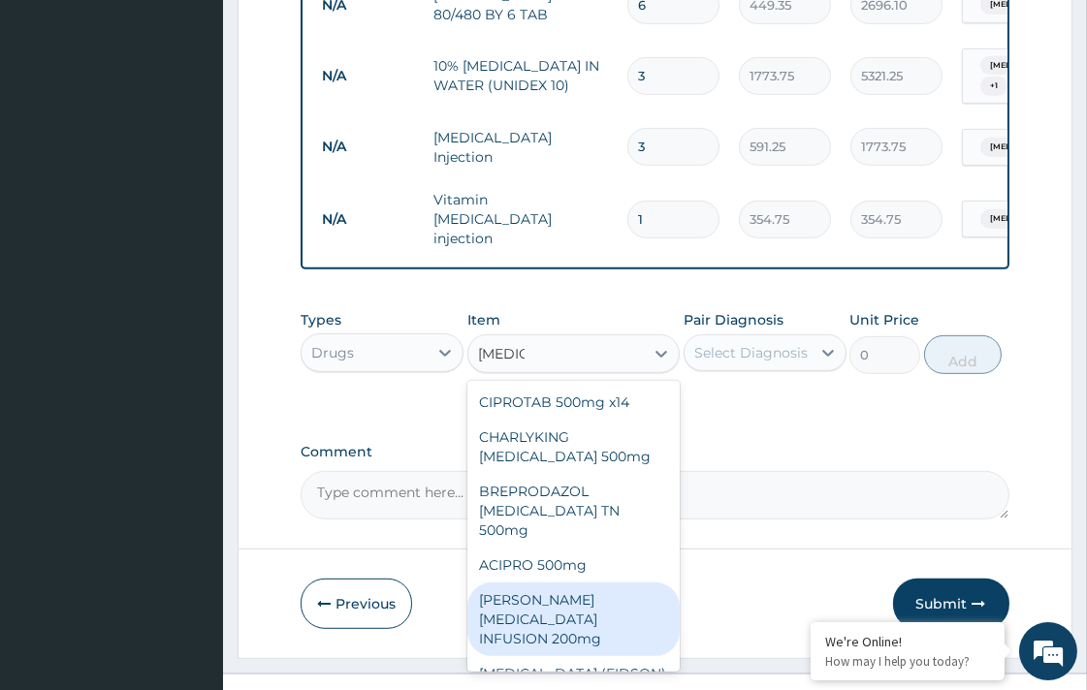
scroll to position [22, 0]
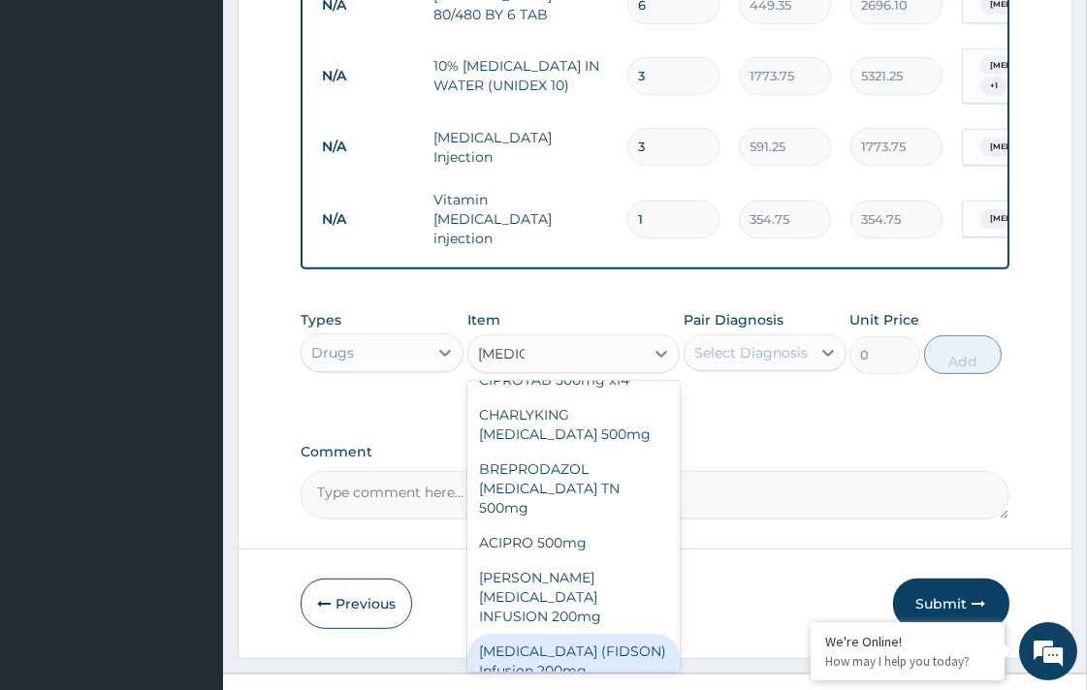
click at [612, 634] on div "CIPRO (FIDSON) Infusion 200mg" at bounding box center [573, 661] width 212 height 54
type input "1182.5"
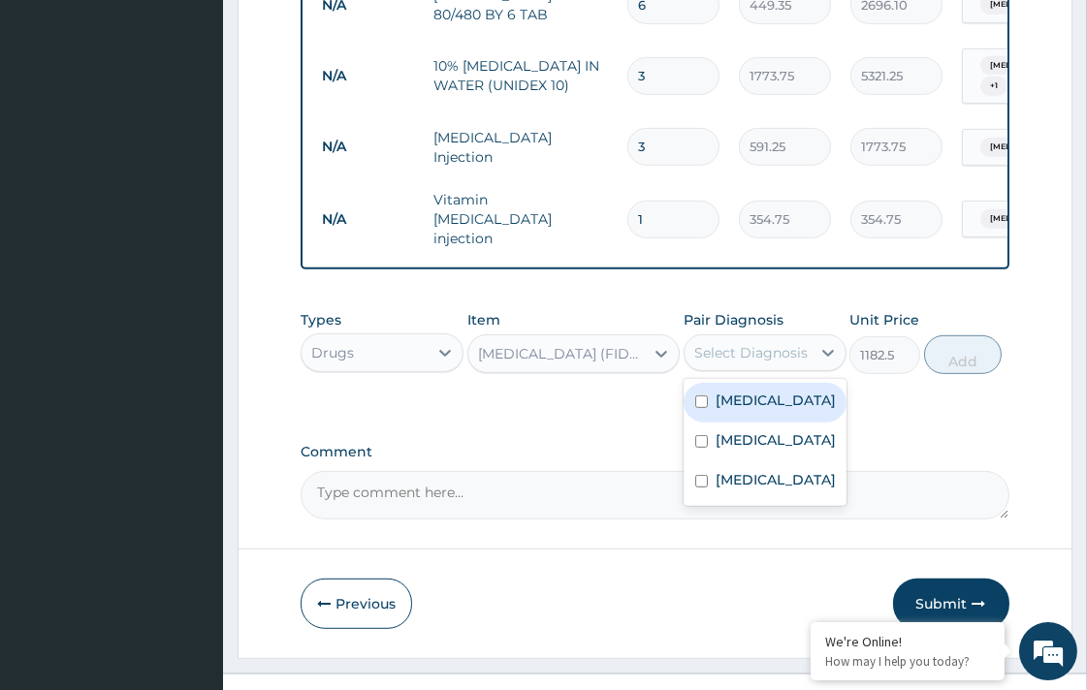
click at [723, 343] on div "Select Diagnosis" at bounding box center [750, 352] width 113 height 19
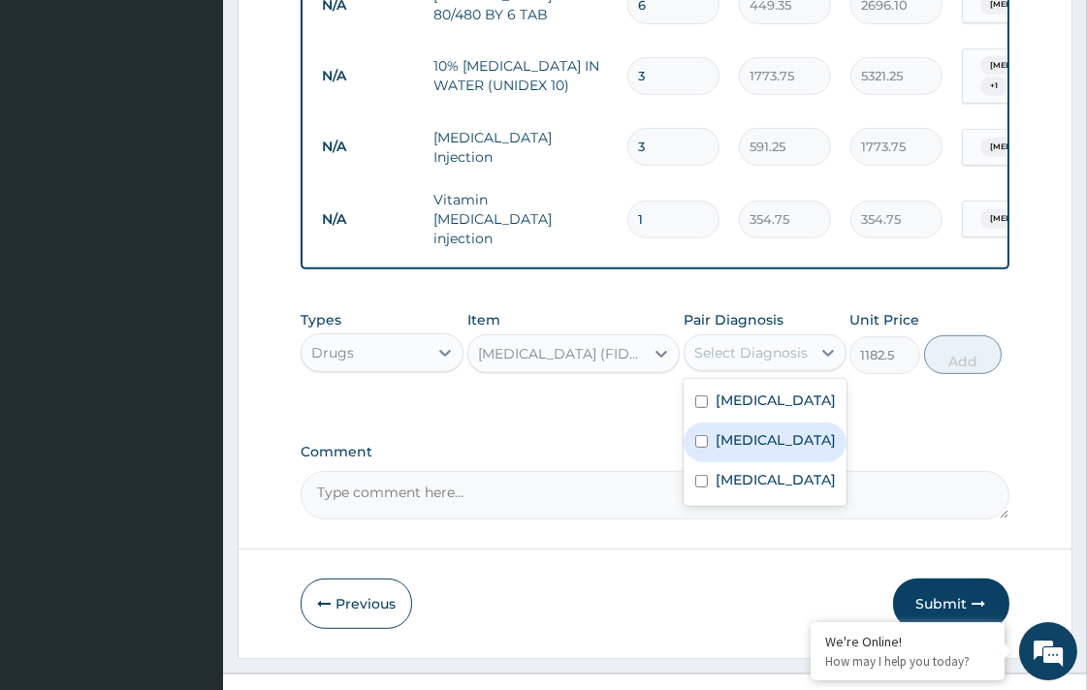
click at [743, 430] on label "Malaria" at bounding box center [775, 439] width 120 height 19
checkbox input "true"
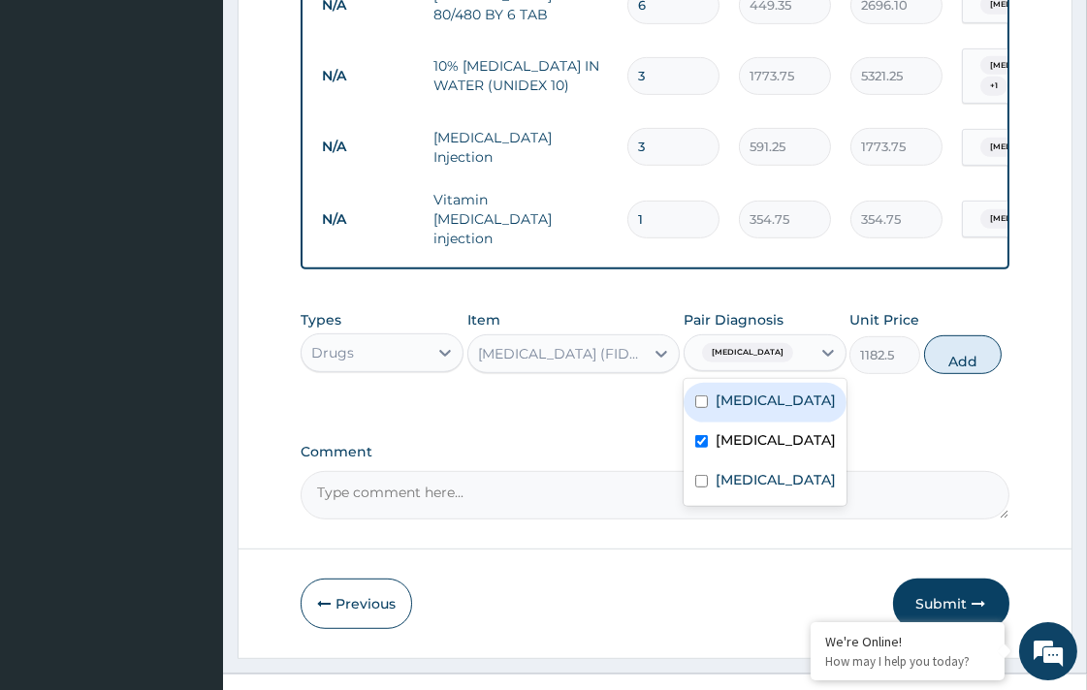
click at [739, 391] on label "Sepsis" at bounding box center [775, 400] width 120 height 19
checkbox input "true"
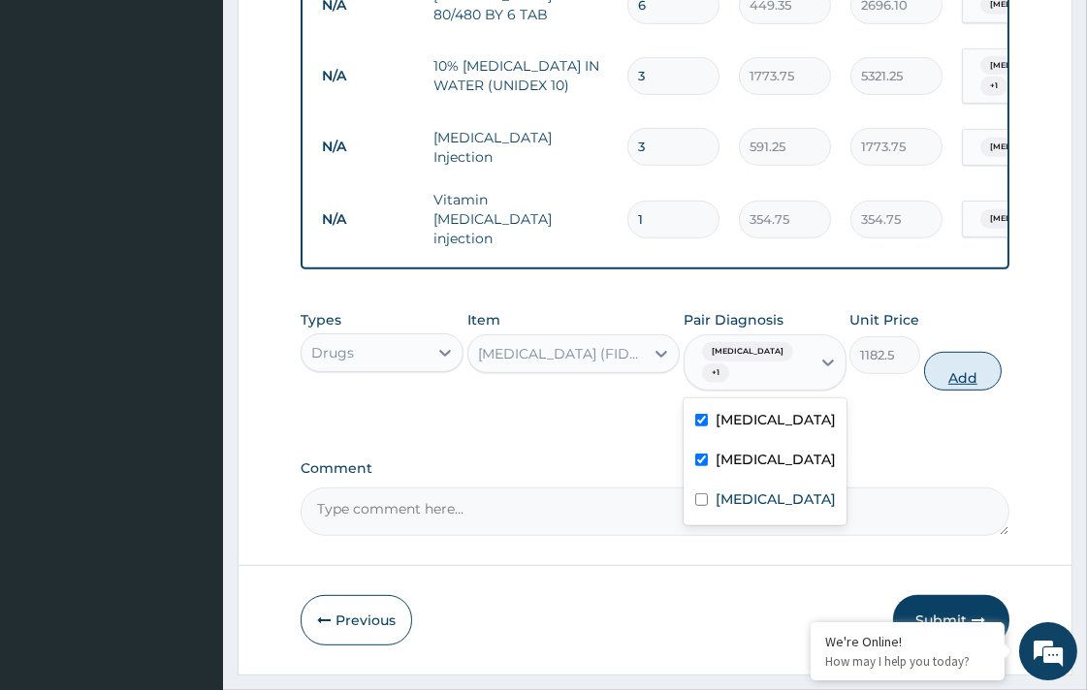
click at [976, 352] on button "Add" at bounding box center [963, 371] width 78 height 39
type input "0"
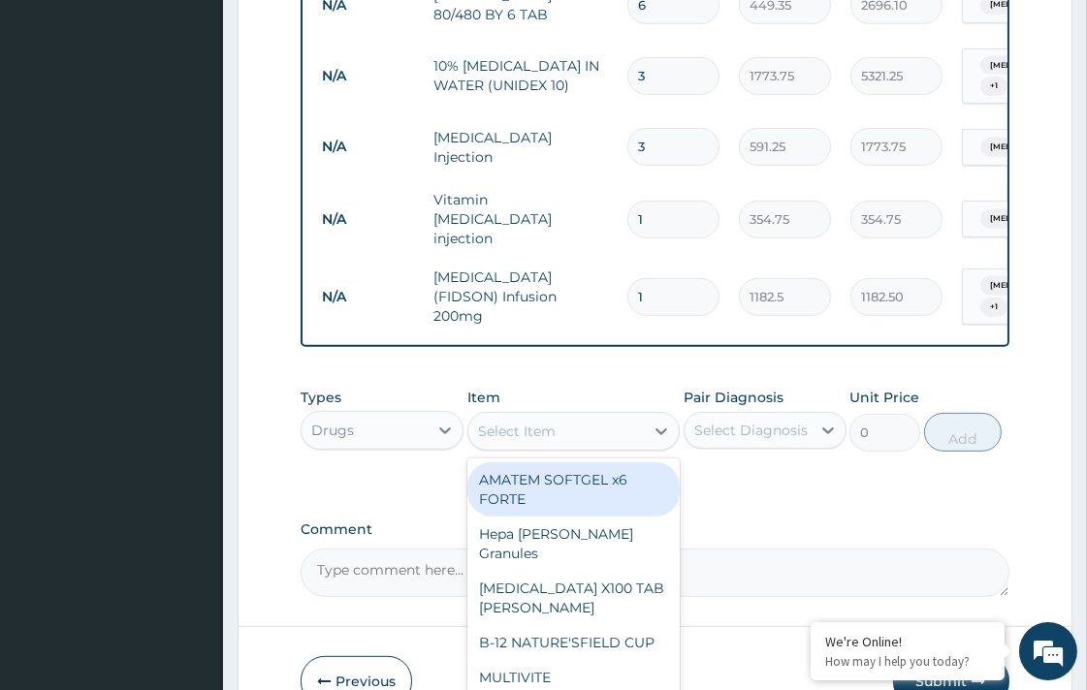
click at [572, 416] on div "Select Item" at bounding box center [555, 431] width 175 height 31
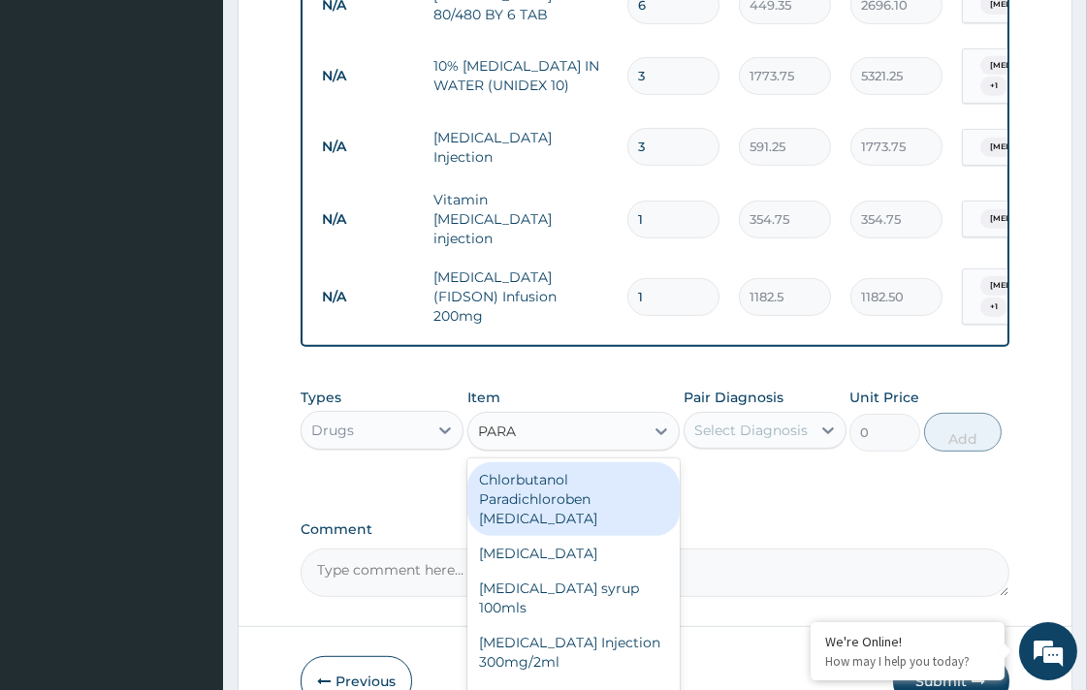
type input "PARAC"
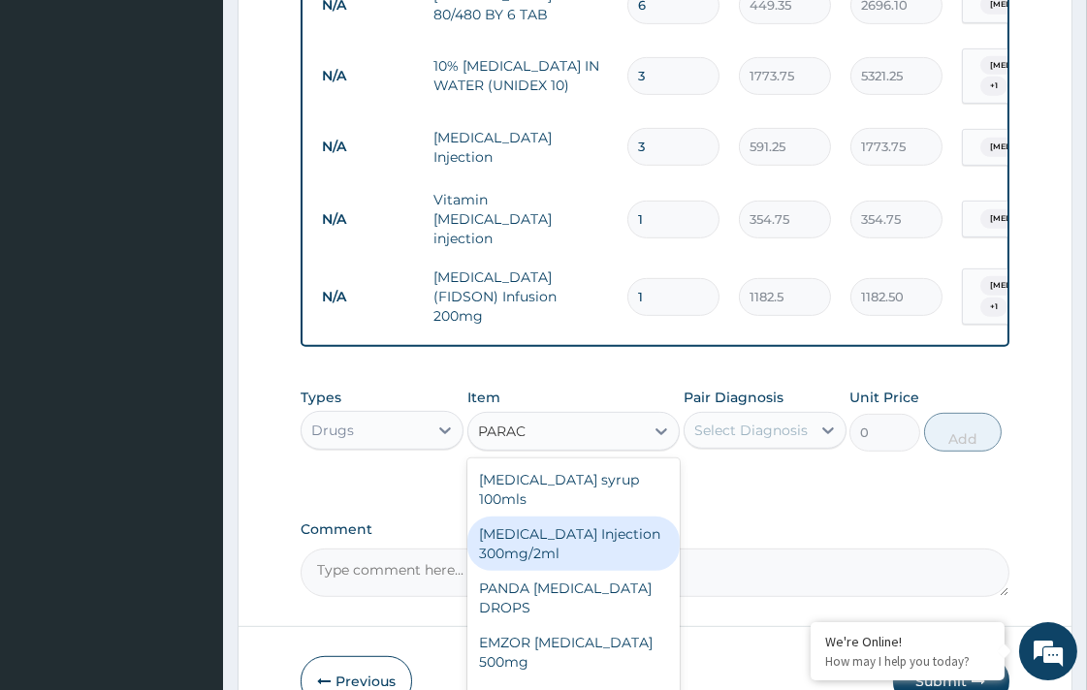
click at [595, 517] on div "PARACETAMOL Injection 300mg/2ml" at bounding box center [573, 544] width 212 height 54
type input "260.15"
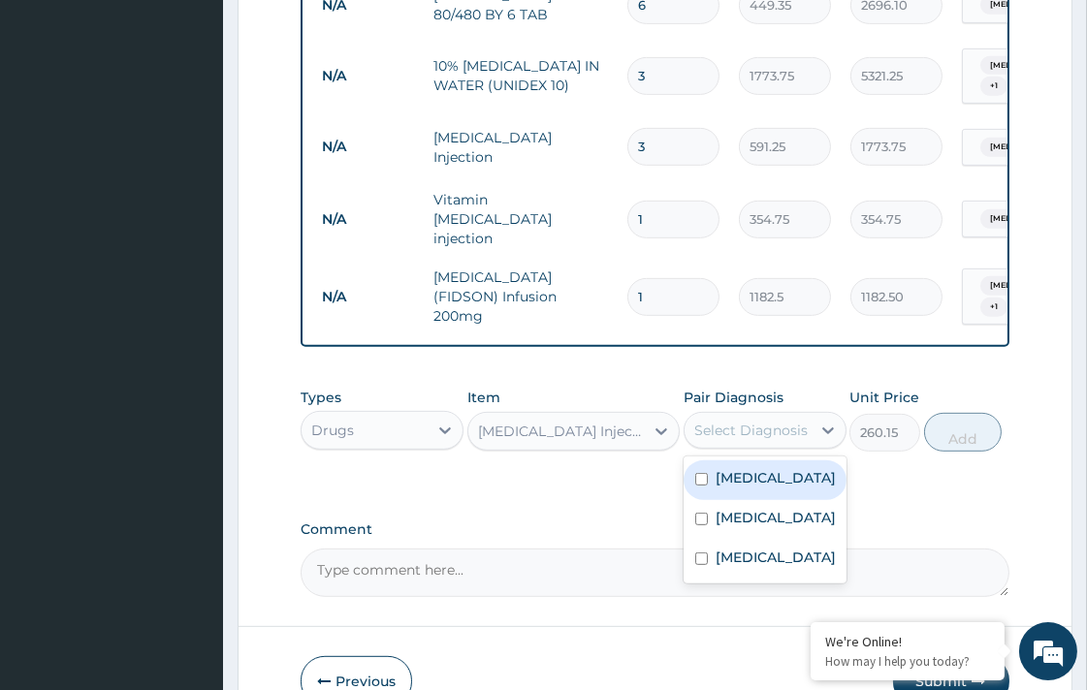
click at [720, 421] on div "Select Diagnosis" at bounding box center [750, 430] width 113 height 19
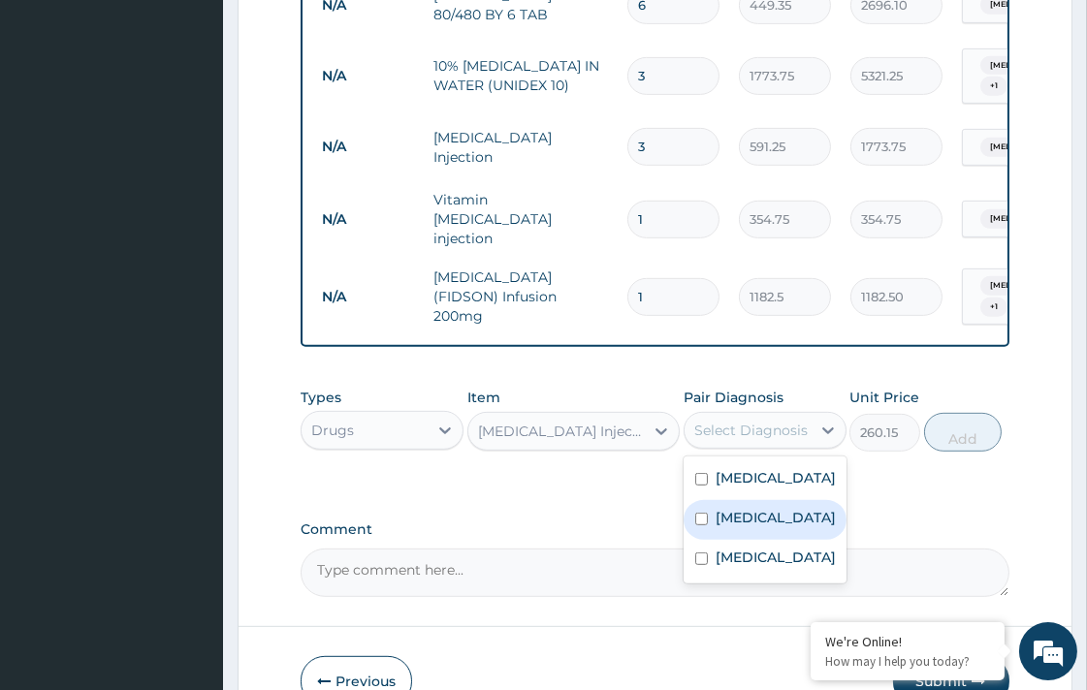
click at [758, 508] on label "Malaria" at bounding box center [775, 517] width 120 height 19
checkbox input "true"
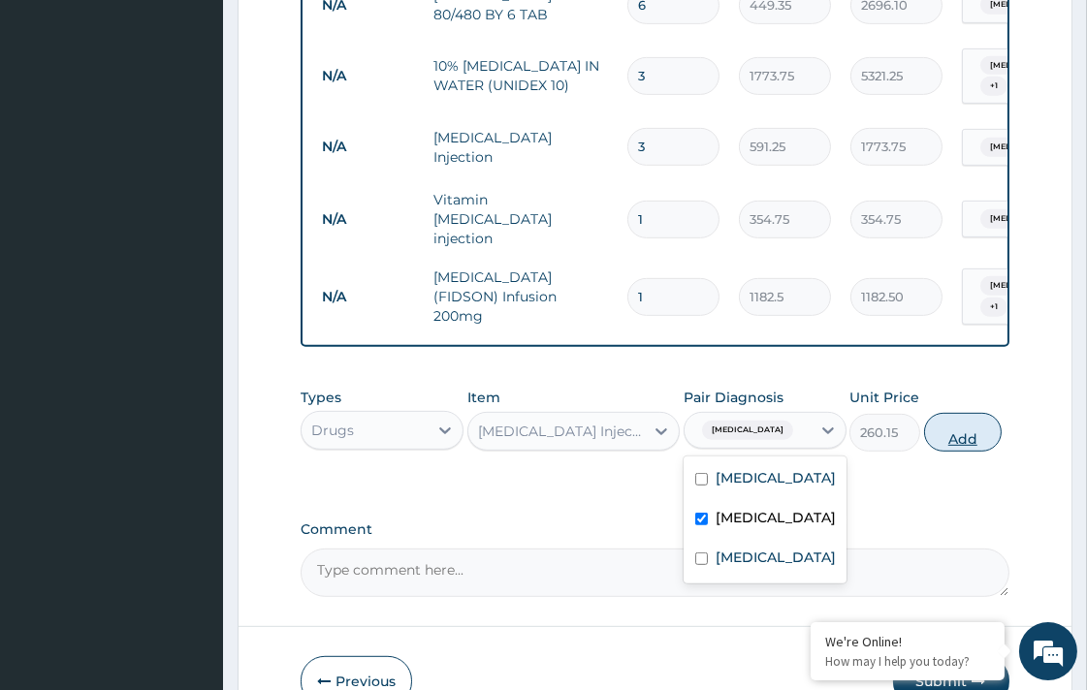
click at [933, 413] on button "Add" at bounding box center [963, 432] width 78 height 39
type input "0"
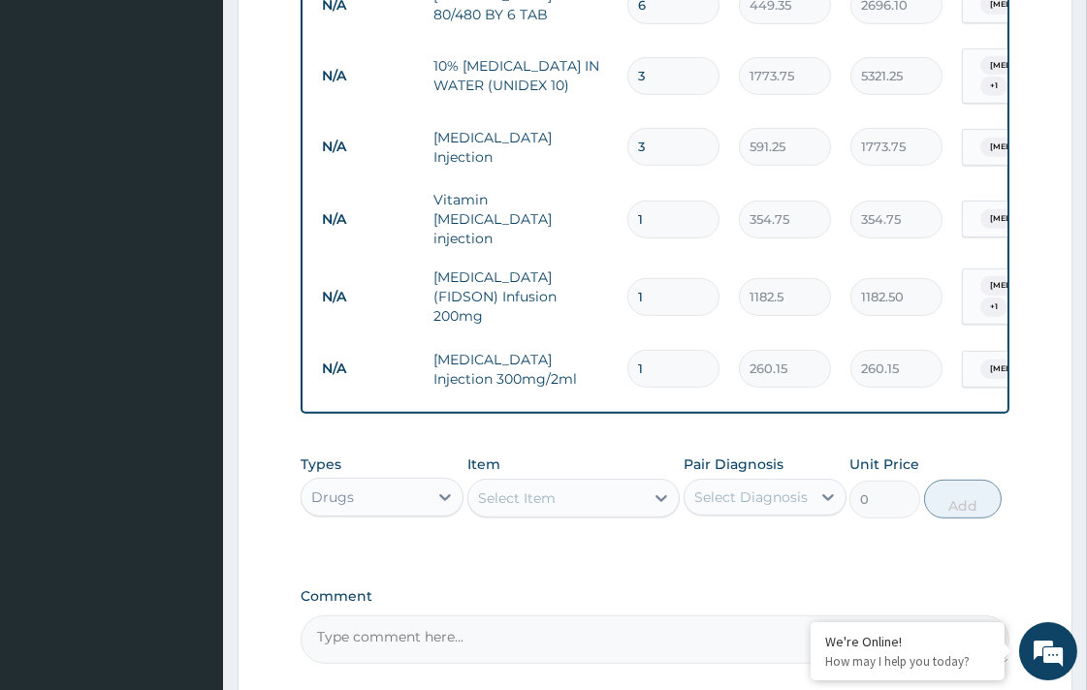
click at [661, 278] on input "1" at bounding box center [673, 297] width 92 height 38
type input "0.00"
type input "3"
type input "3547.50"
type input "3"
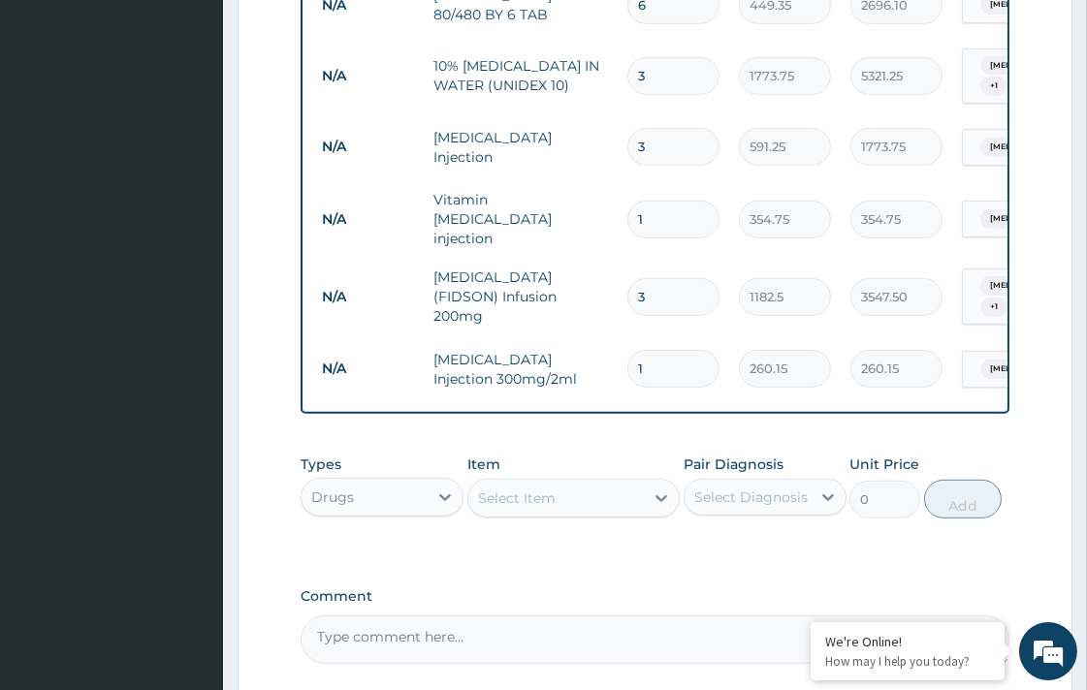
click at [659, 350] on input "1" at bounding box center [673, 369] width 92 height 38
type input "0.00"
type input "4"
type input "1040.60"
type input "4"
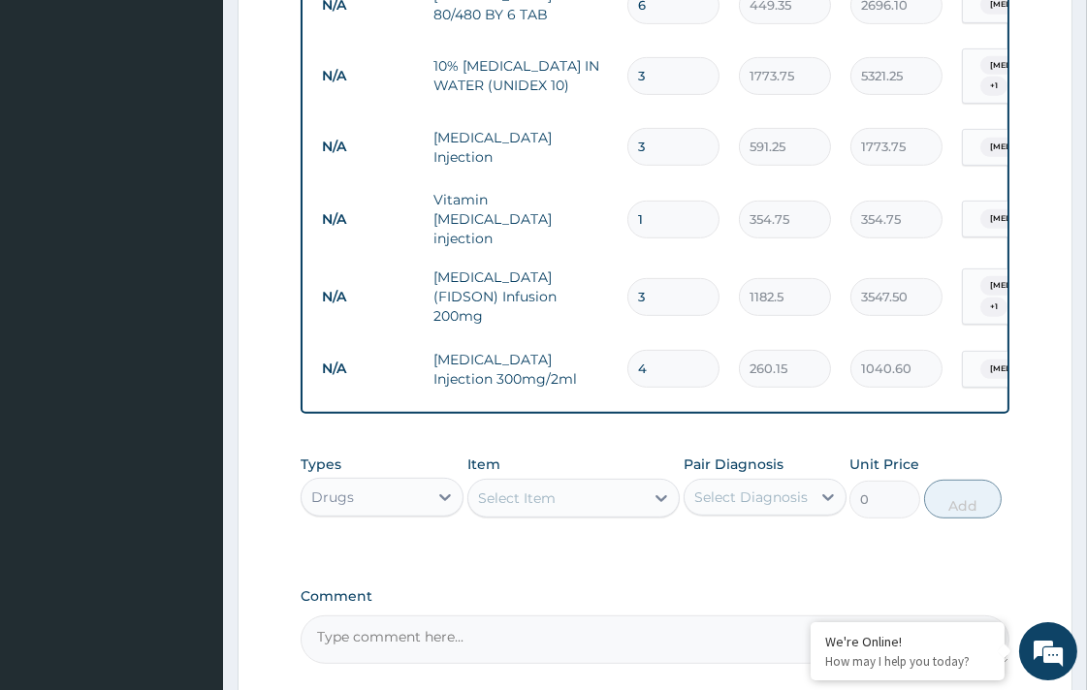
click at [645, 201] on input "1" at bounding box center [673, 220] width 92 height 38
type input "0.00"
type input "3"
type input "1064.25"
type input "3"
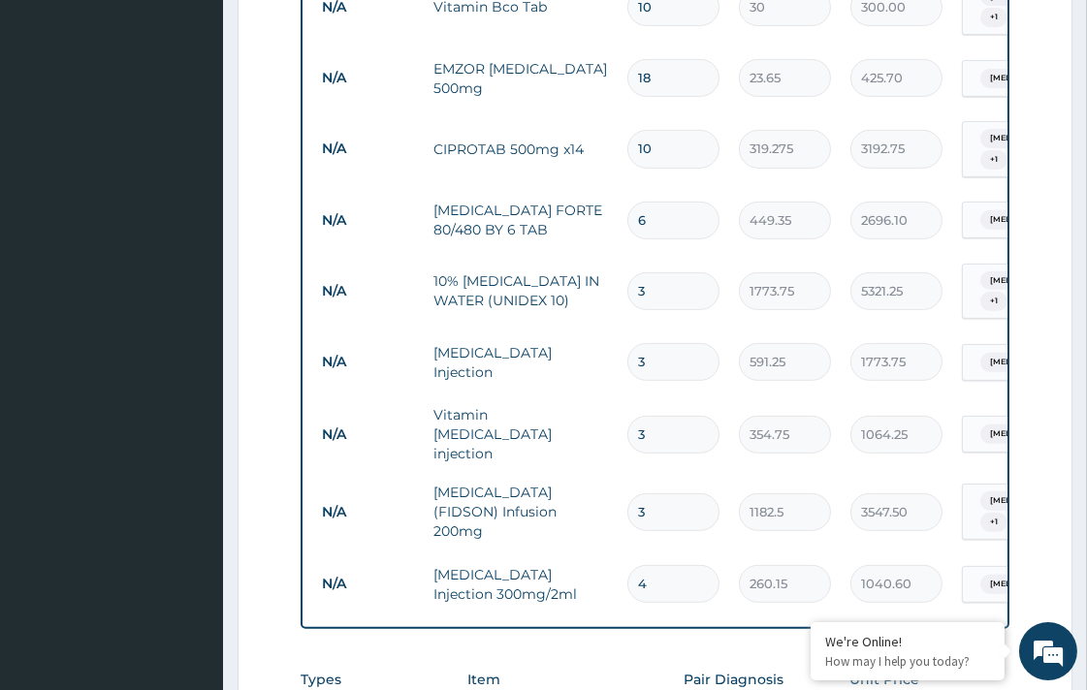
scroll to position [1247, 0]
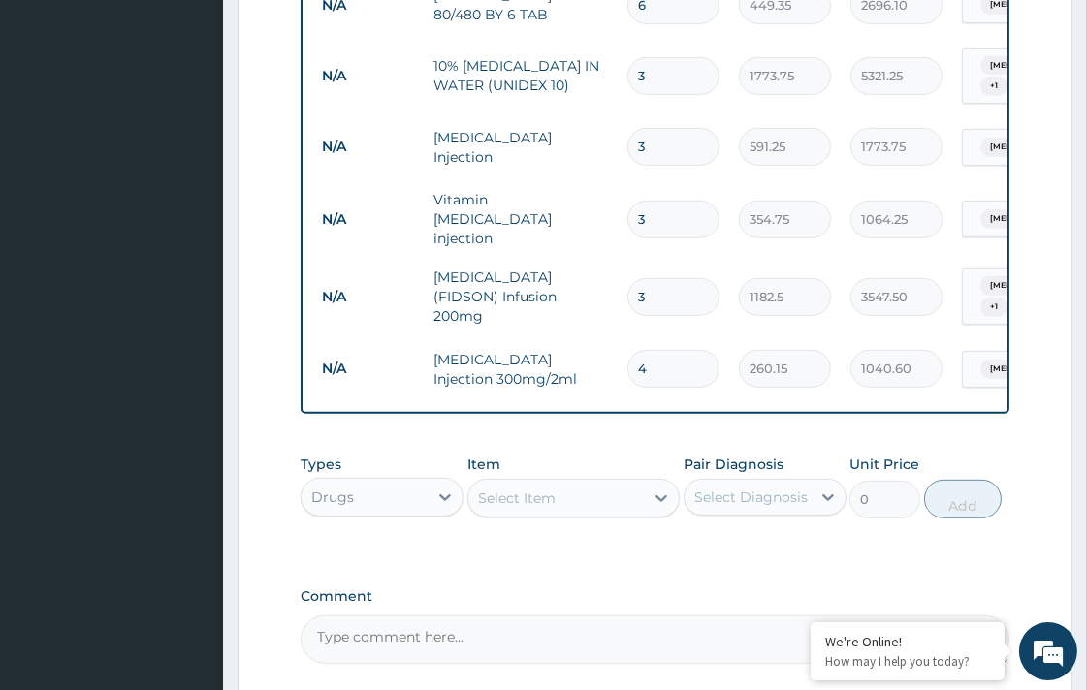
click at [537, 489] on div "Select Item" at bounding box center [517, 498] width 78 height 19
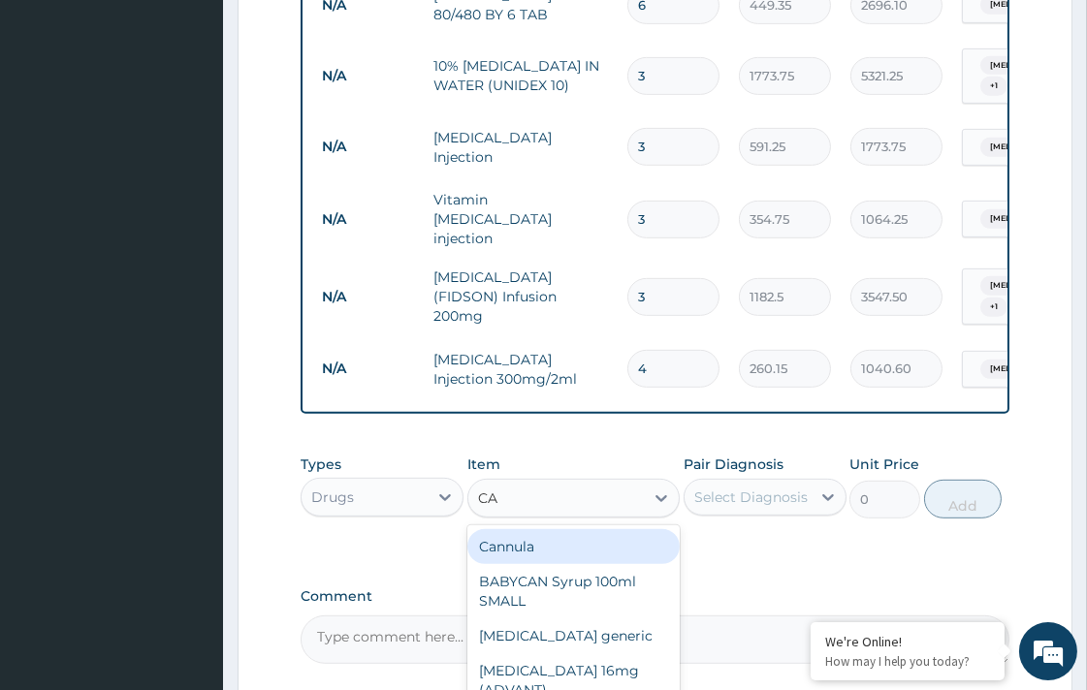
type input "CAN"
click at [558, 529] on div "Cannula" at bounding box center [573, 546] width 212 height 35
type input "236.5"
click at [558, 501] on div "Types Drugs Item option PARACETAMOL Injection 300mg/2ml, selected. option Cannu…" at bounding box center [654, 501] width 708 height 112
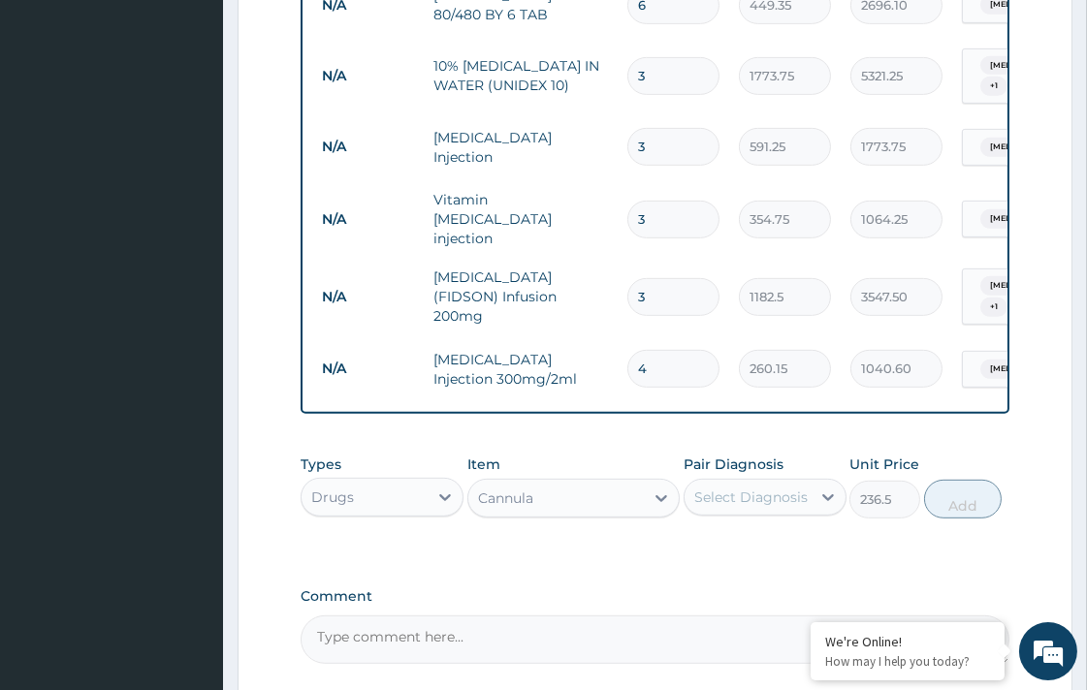
click at [679, 479] on div "Cannula" at bounding box center [573, 498] width 212 height 39
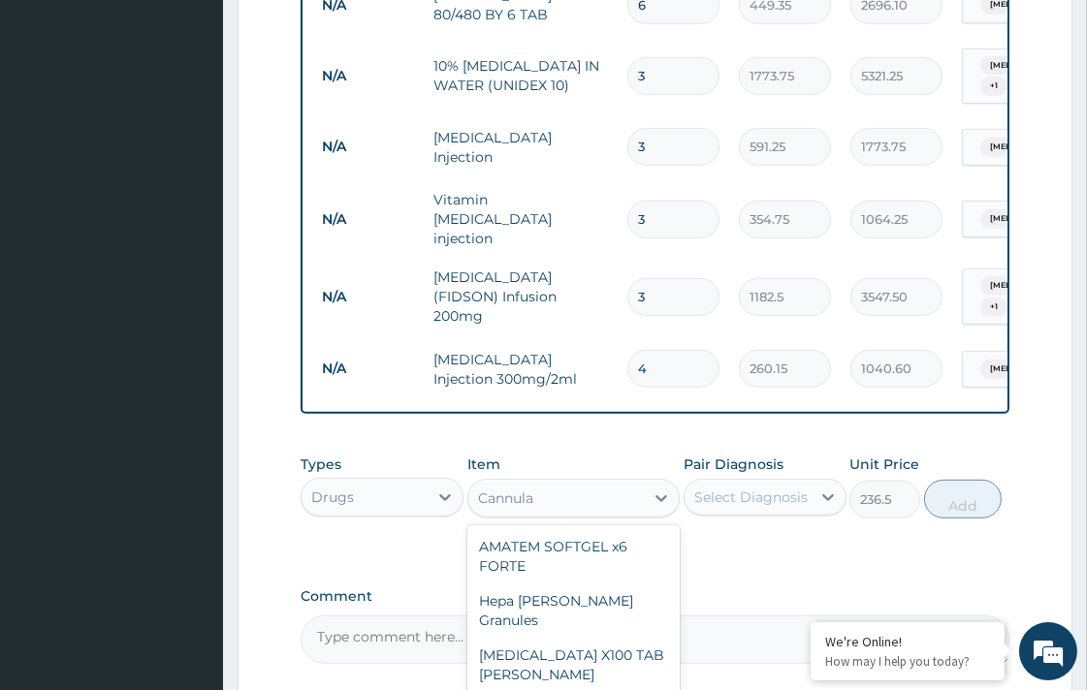
click at [766, 488] on div "Select Diagnosis" at bounding box center [750, 497] width 113 height 19
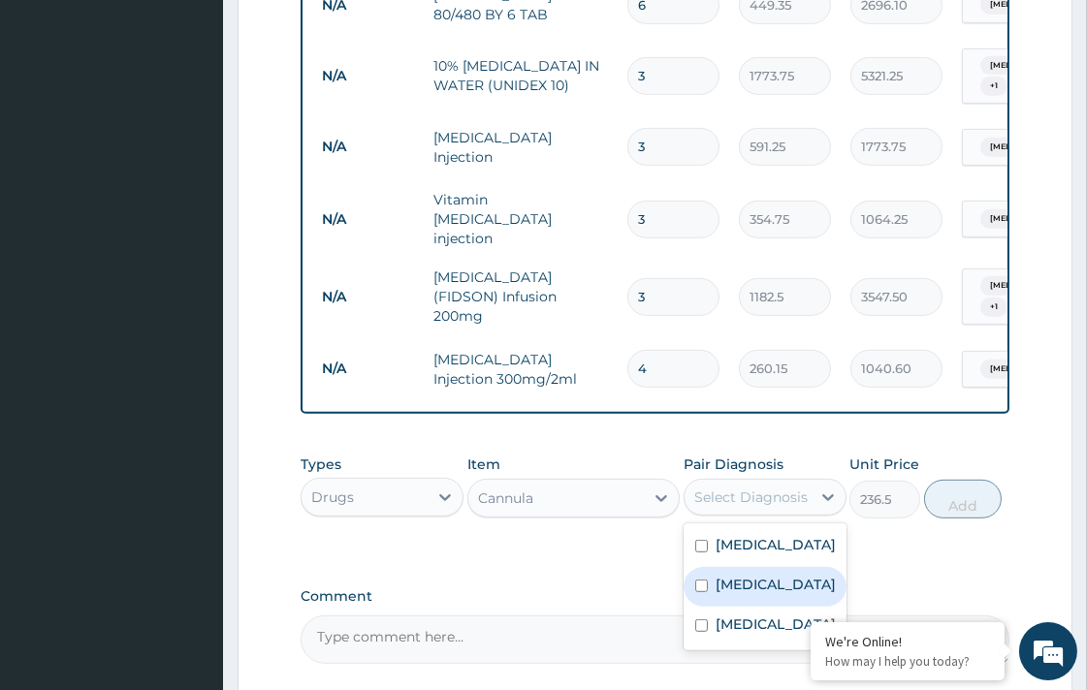
click at [756, 575] on label "Malaria" at bounding box center [775, 584] width 120 height 19
checkbox input "true"
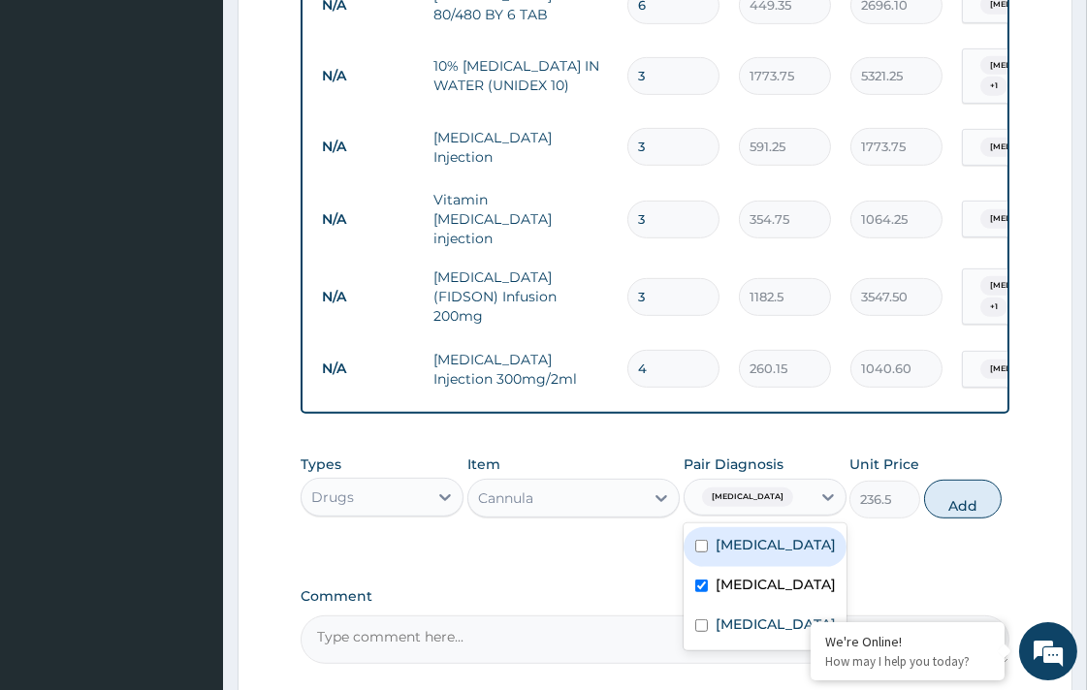
click at [767, 527] on div "Sepsis" at bounding box center [764, 547] width 163 height 40
checkbox input "true"
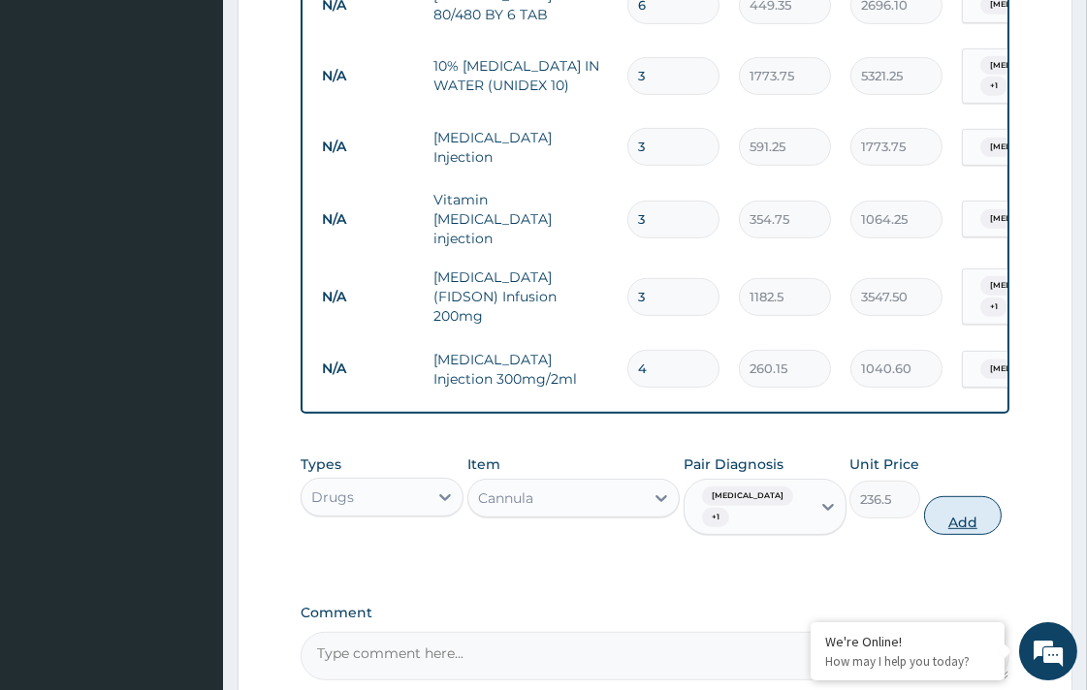
click at [955, 496] on button "Add" at bounding box center [963, 515] width 78 height 39
type input "0"
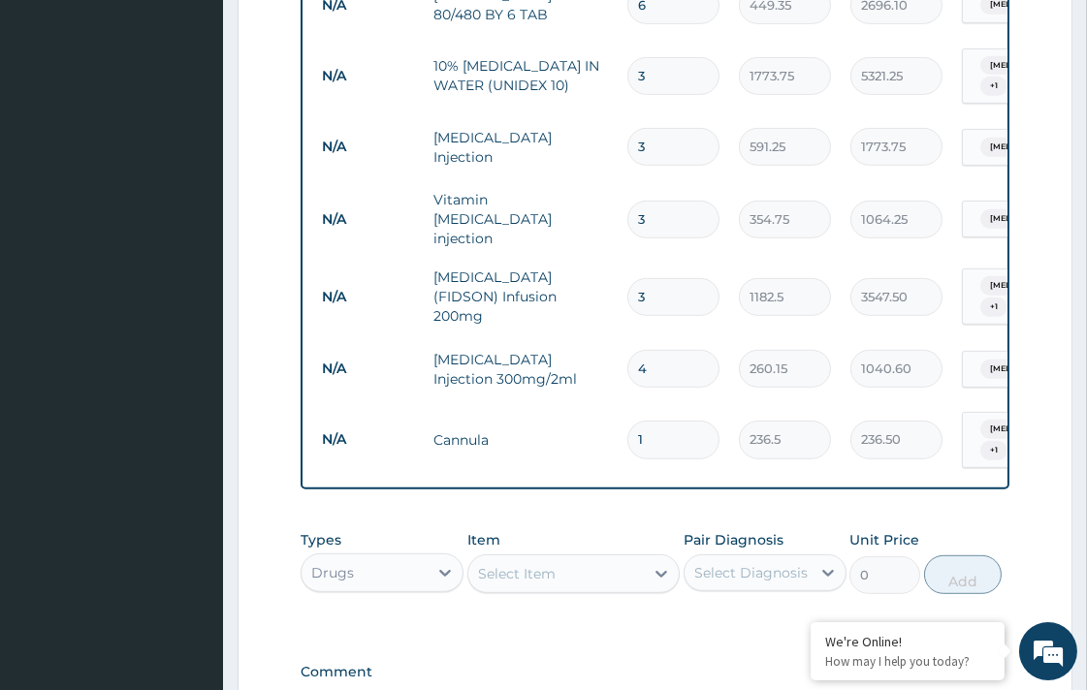
type input "0.00"
type input "2"
type input "473.00"
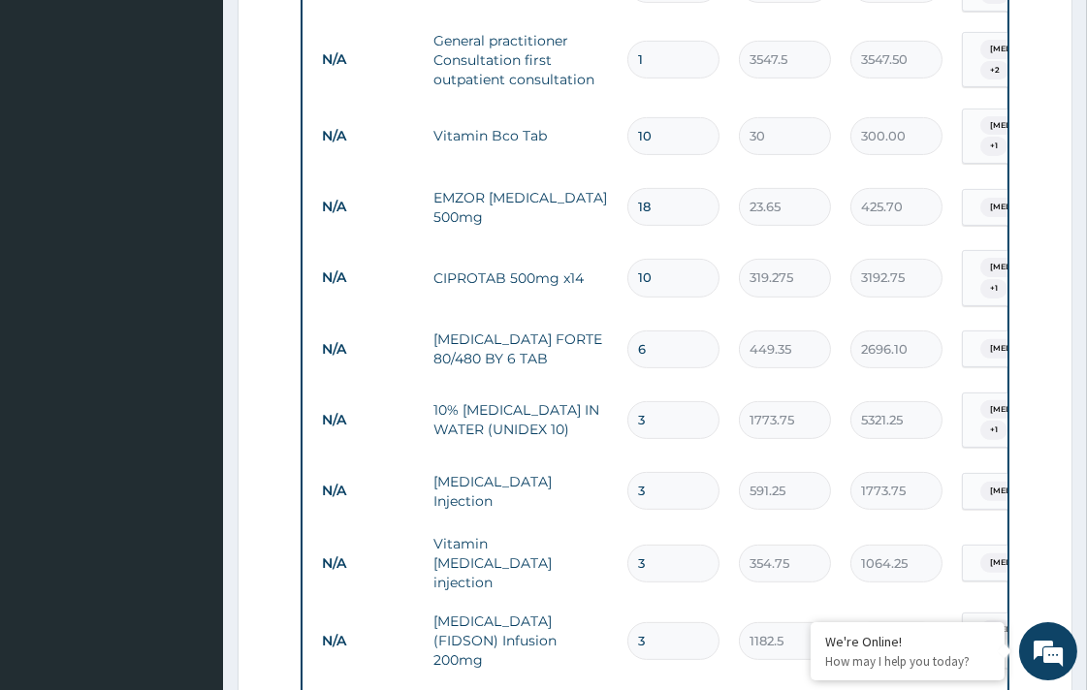
scroll to position [1018, 0]
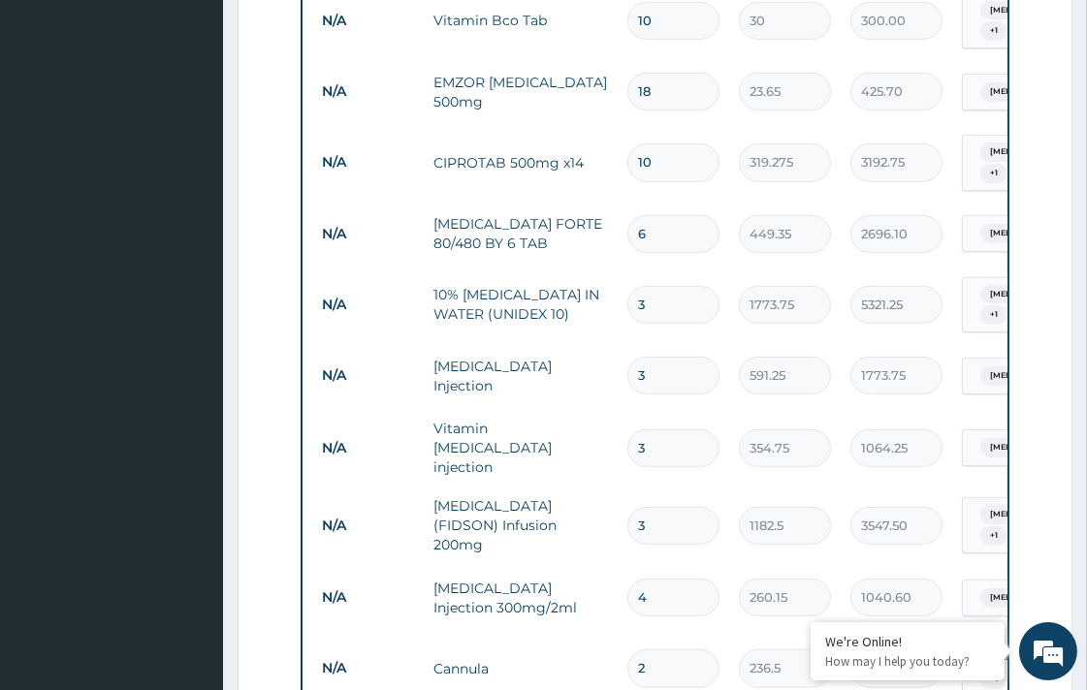
type input "2"
click at [659, 507] on input "3" at bounding box center [673, 526] width 92 height 38
type input "0.00"
type input "4"
type input "4730.00"
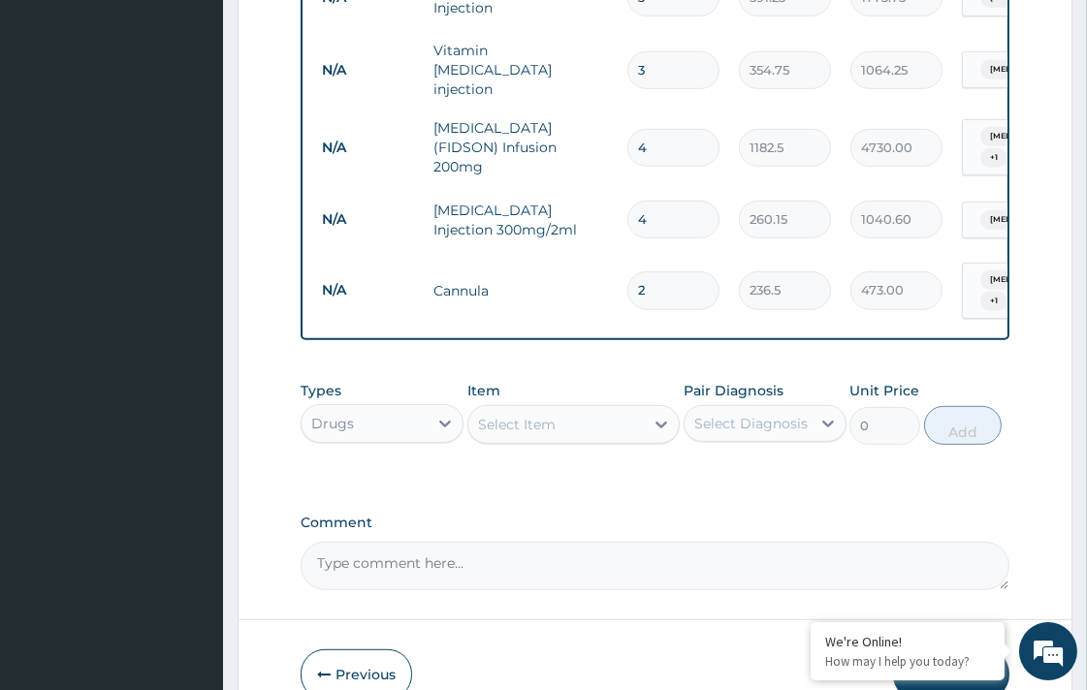
scroll to position [1448, 0]
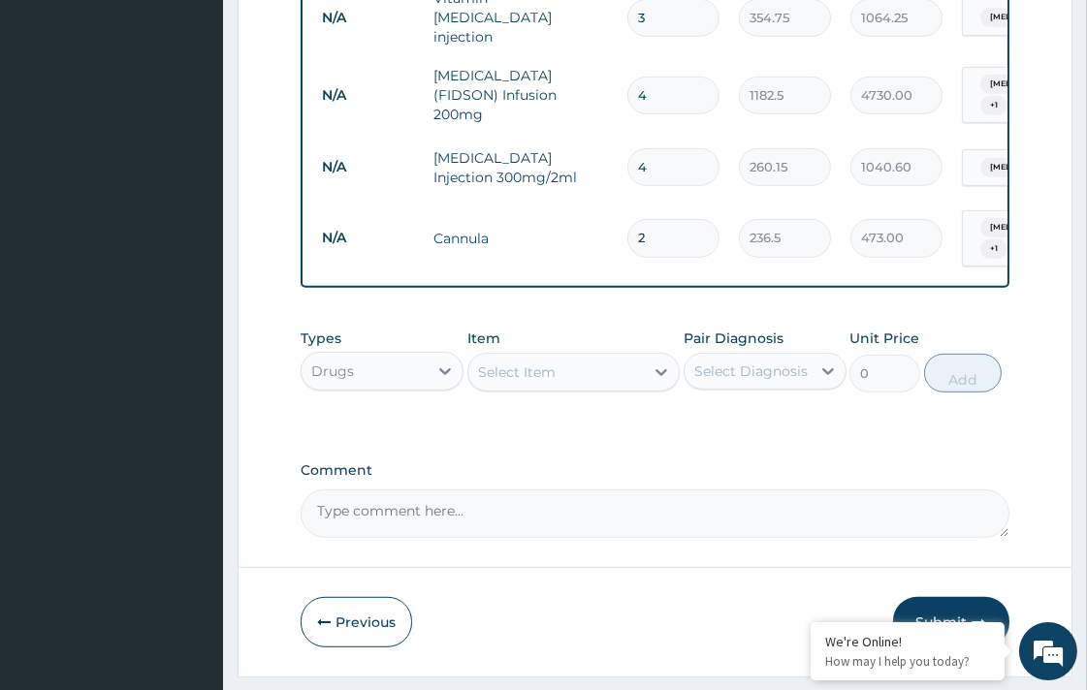
type input "4"
click at [811, 597] on div "Previous Submit" at bounding box center [654, 622] width 708 height 50
click at [932, 597] on button "Submit" at bounding box center [951, 622] width 116 height 50
